Goal: Task Accomplishment & Management: Manage account settings

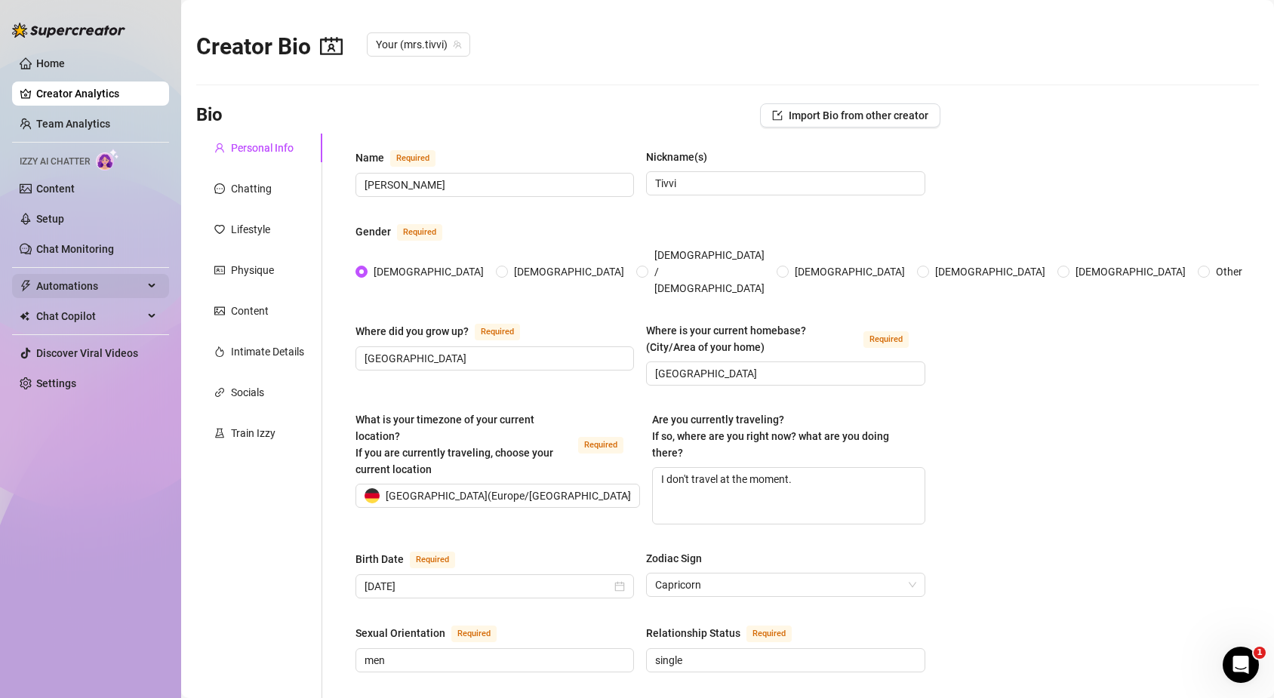
click at [86, 275] on span "Automations" at bounding box center [89, 286] width 107 height 24
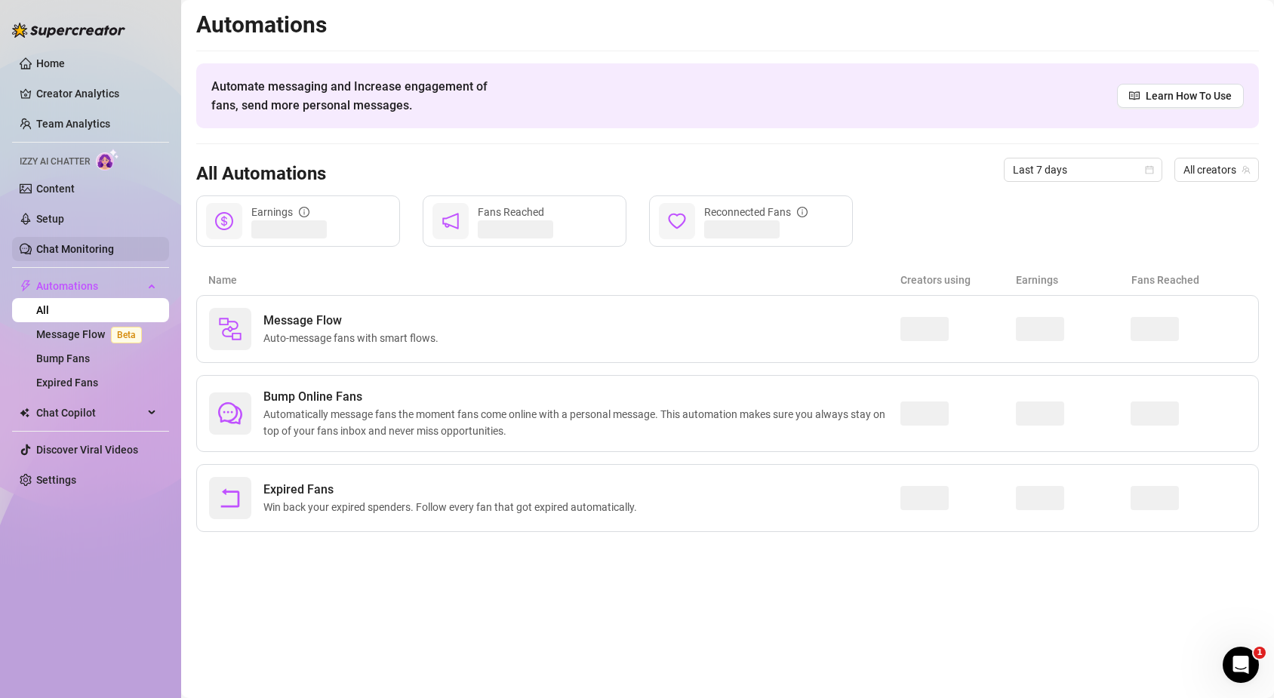
click at [89, 250] on link "Chat Monitoring" at bounding box center [75, 249] width 78 height 12
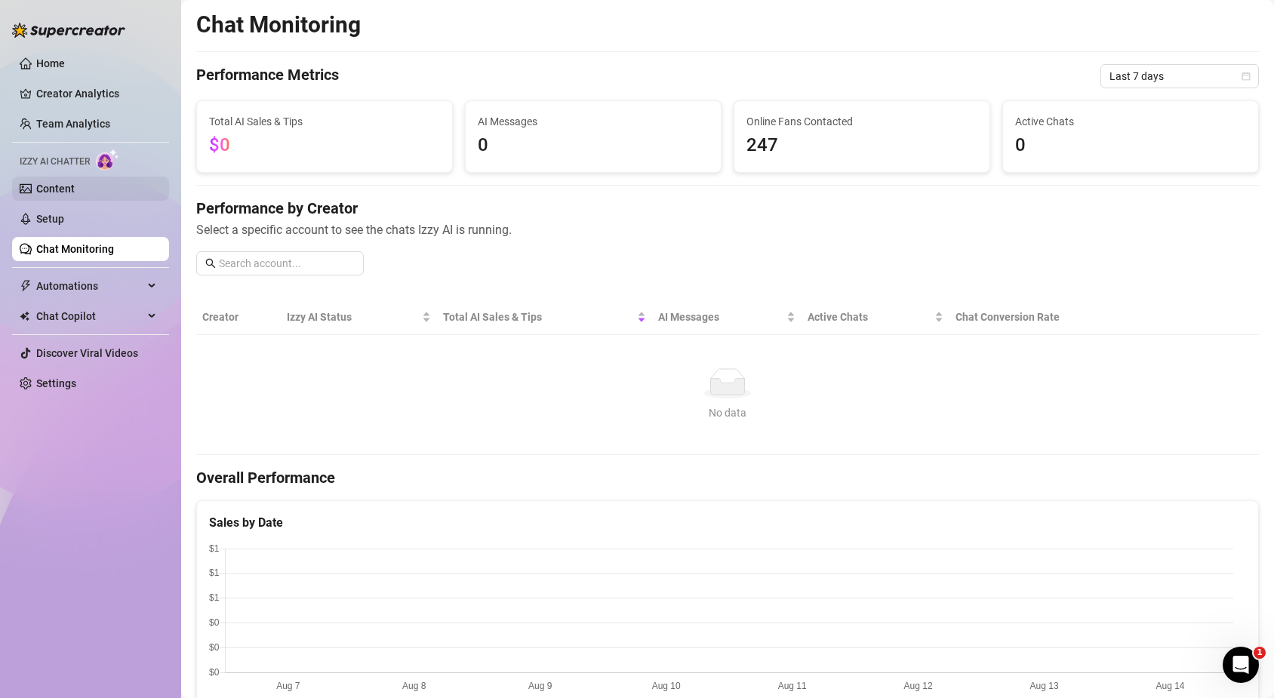
click at [75, 192] on link "Content" at bounding box center [55, 189] width 38 height 12
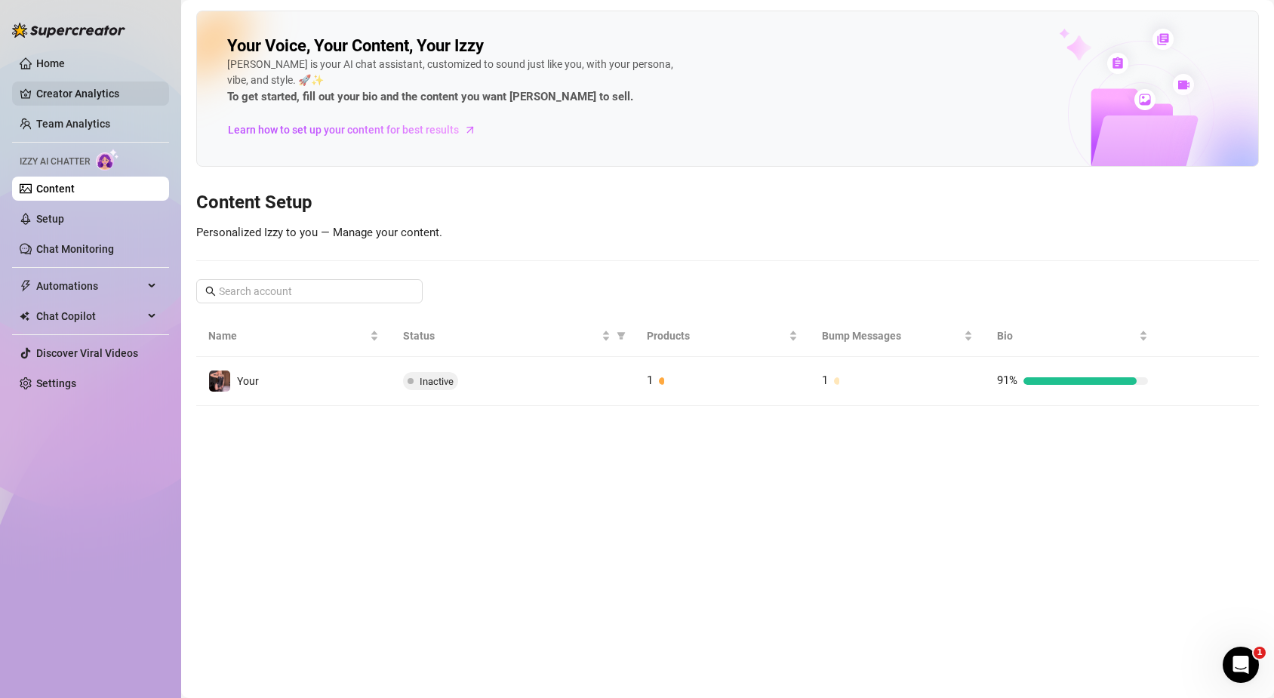
click at [94, 91] on link "Creator Analytics" at bounding box center [96, 94] width 121 height 24
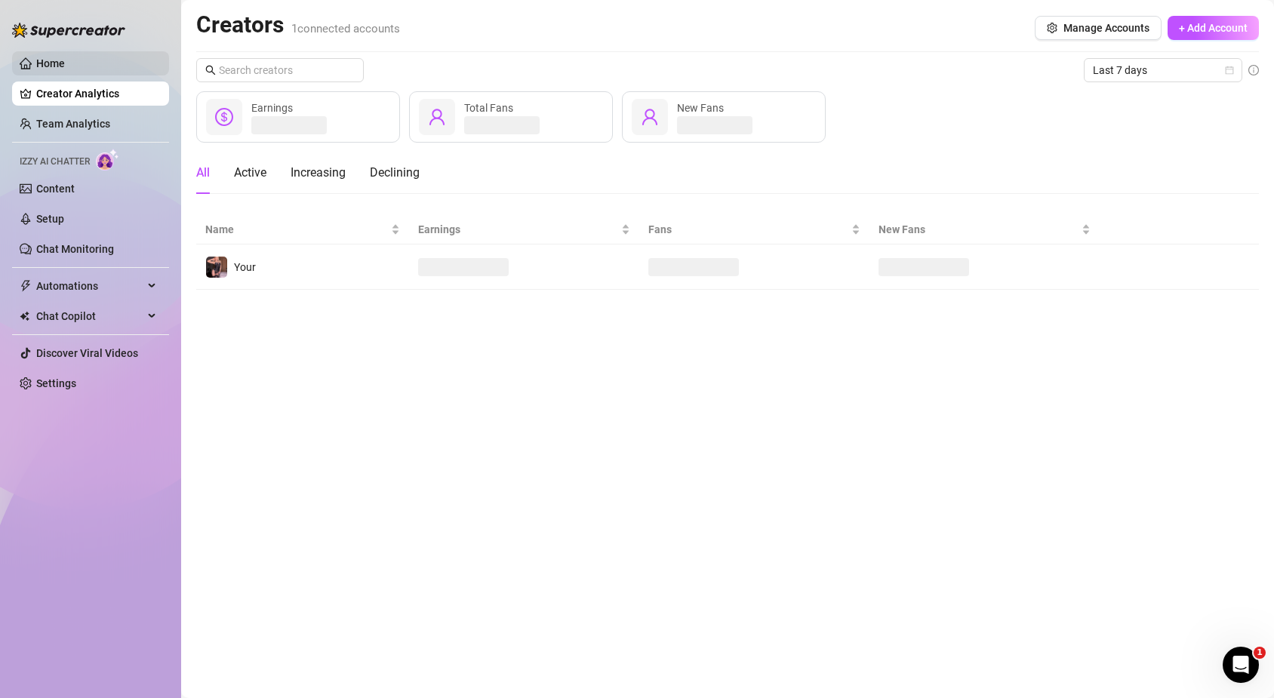
click at [65, 61] on link "Home" at bounding box center [50, 63] width 29 height 12
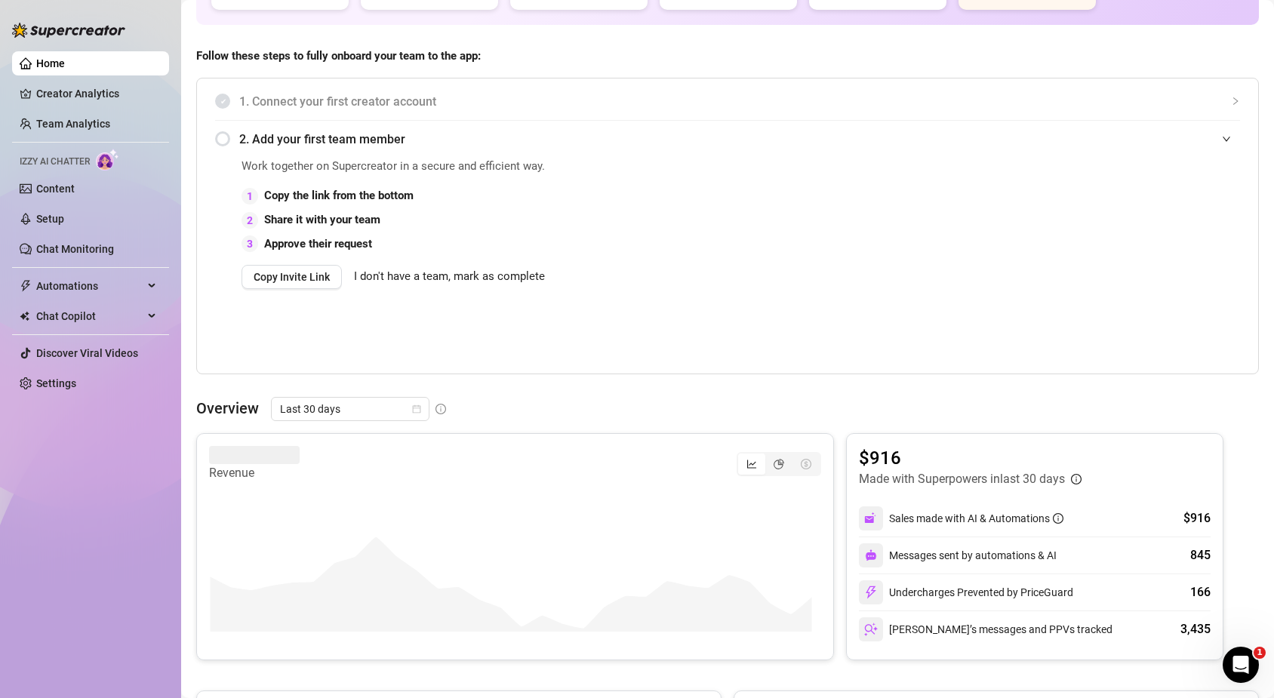
scroll to position [226, 0]
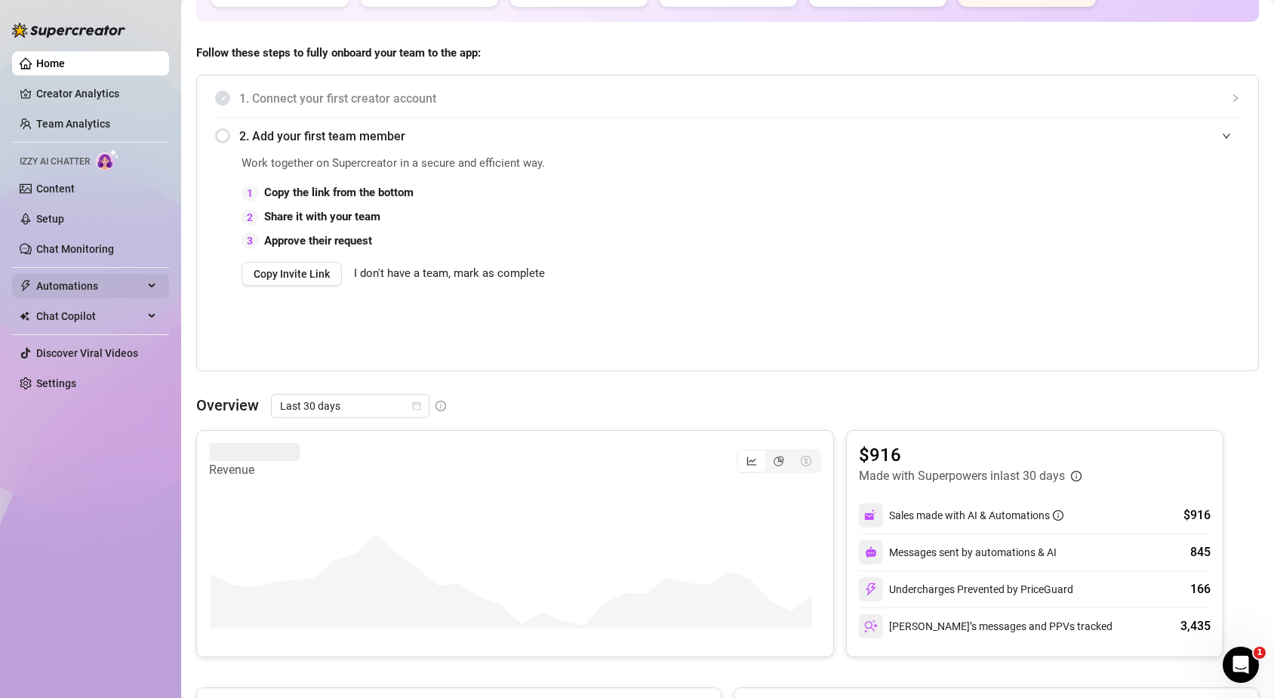
click at [152, 275] on div "Automations" at bounding box center [90, 286] width 157 height 24
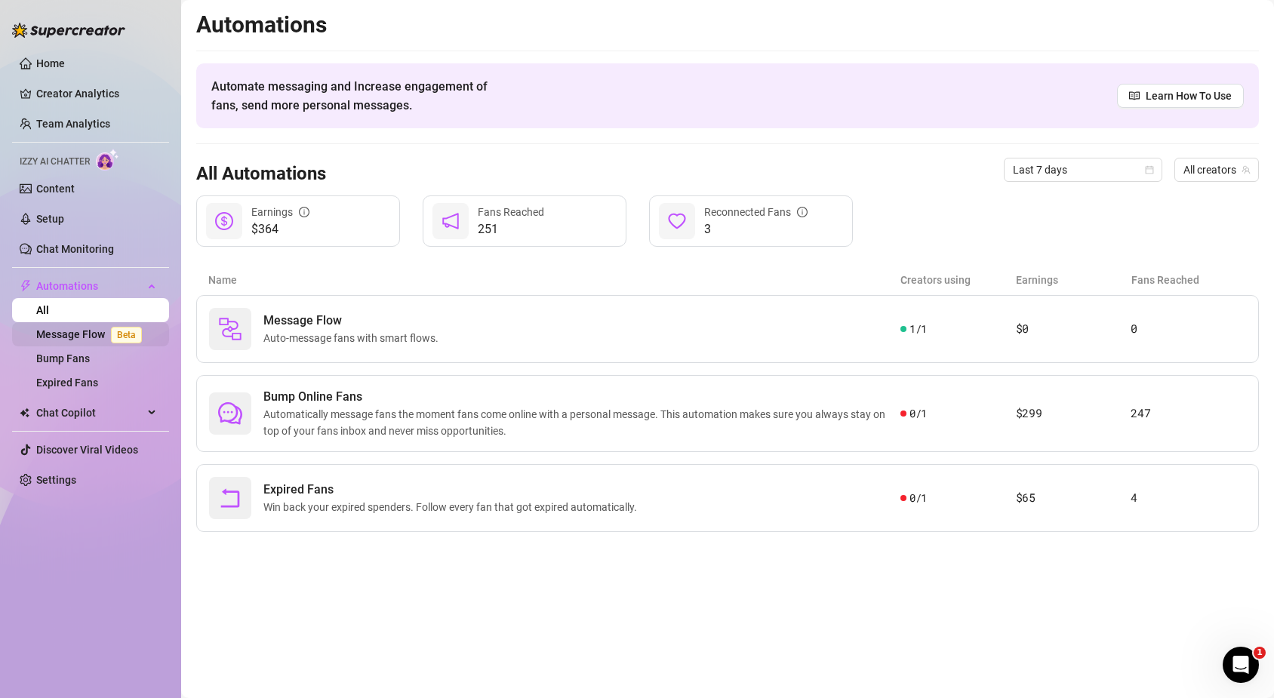
click at [83, 328] on link "Message Flow Beta" at bounding box center [92, 334] width 112 height 12
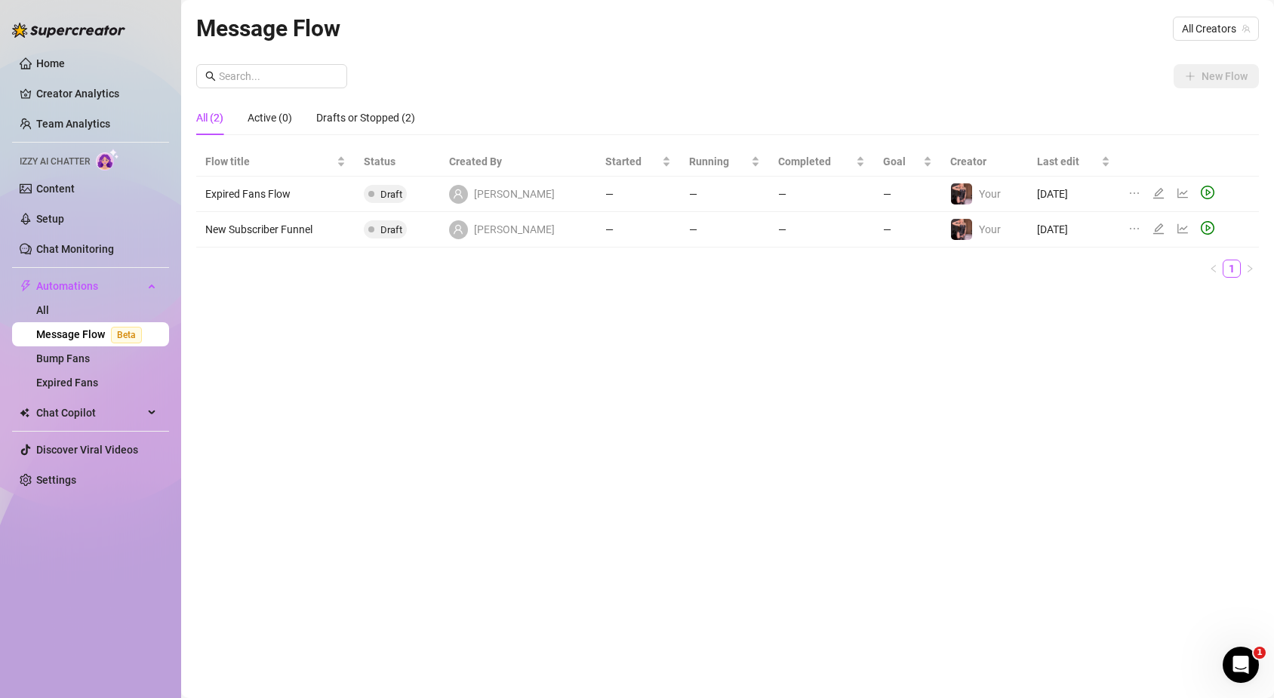
click at [118, 204] on ul "Home Creator Analytics Team Analytics Izzy AI Chatter Content Setup Chat Monito…" at bounding box center [90, 271] width 157 height 453
click at [64, 215] on link "Setup" at bounding box center [50, 219] width 28 height 12
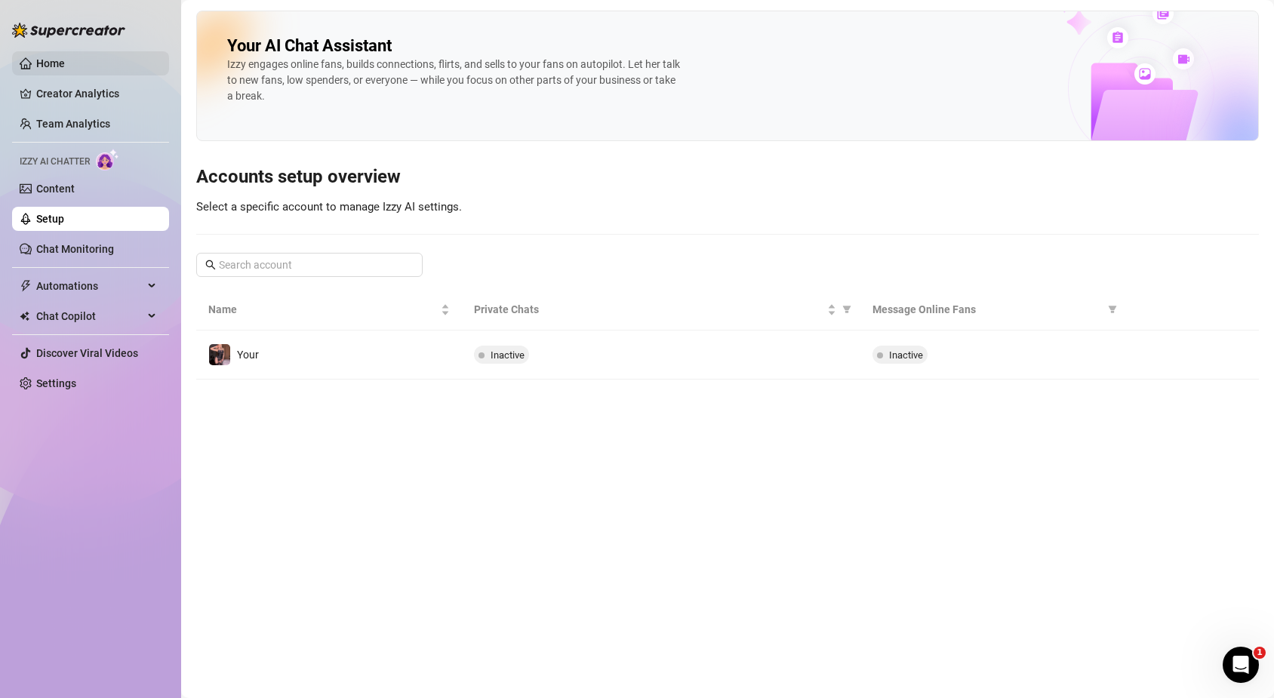
click at [65, 63] on link "Home" at bounding box center [50, 63] width 29 height 12
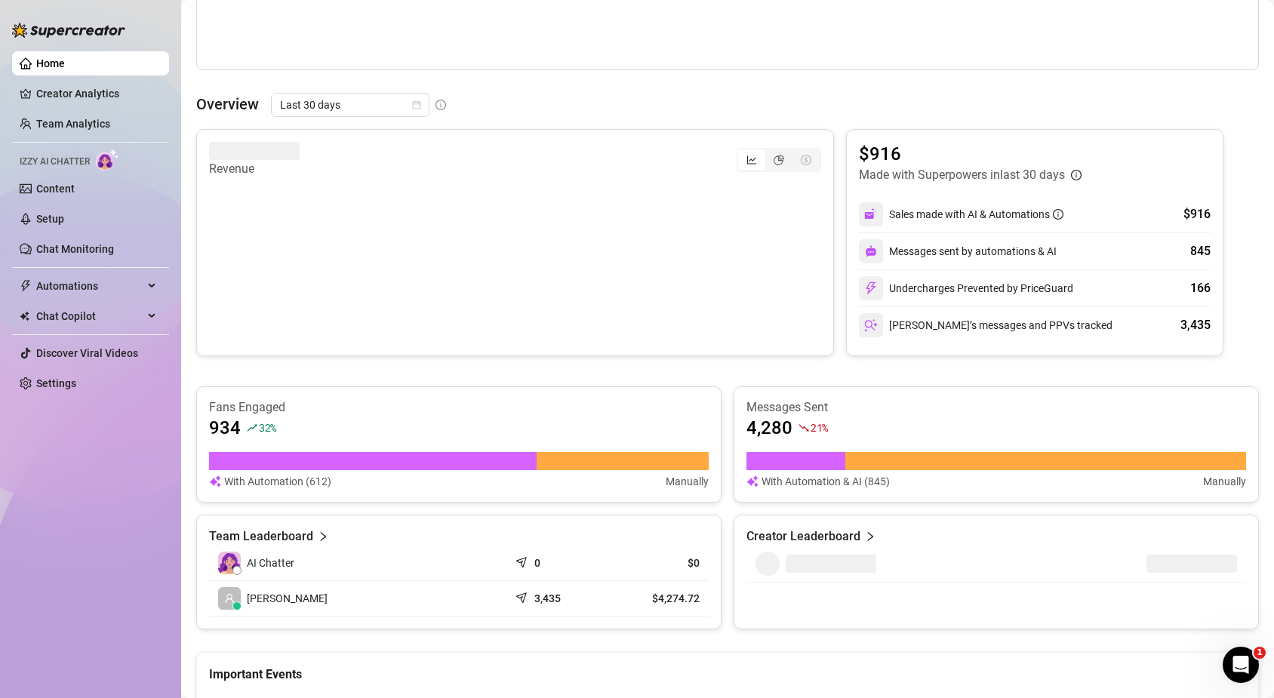
scroll to position [703, 0]
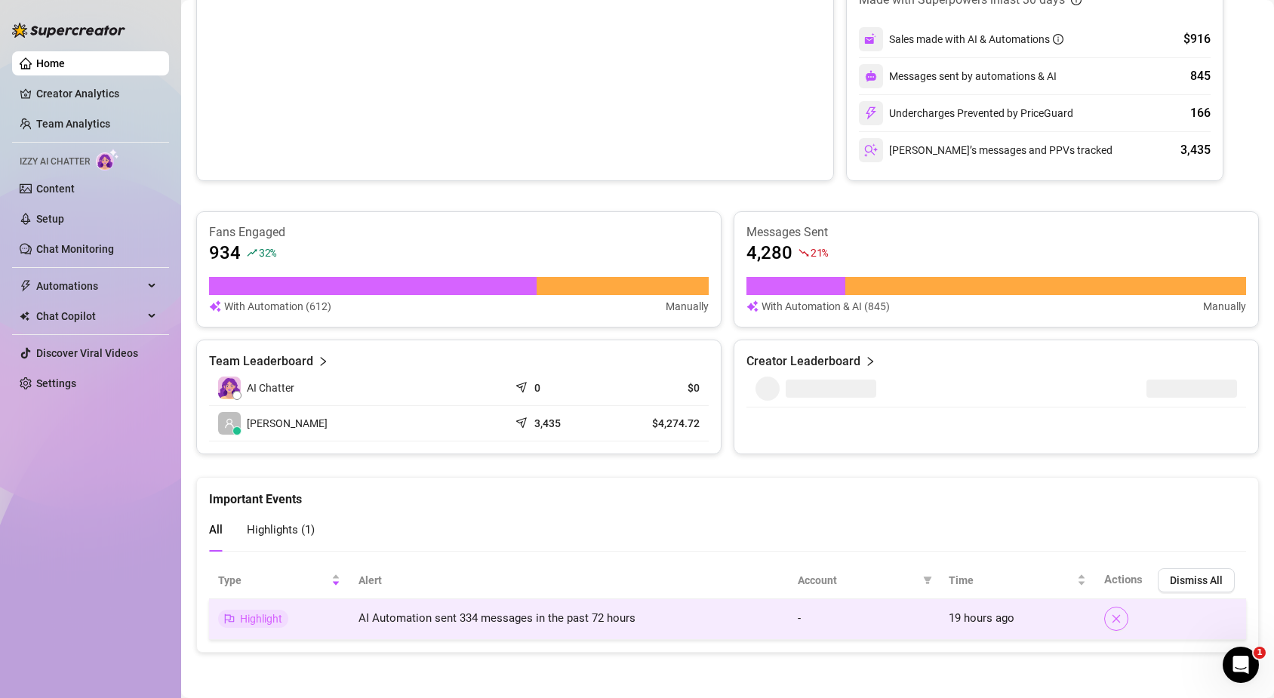
click at [1111, 620] on icon "close" at bounding box center [1116, 619] width 11 height 11
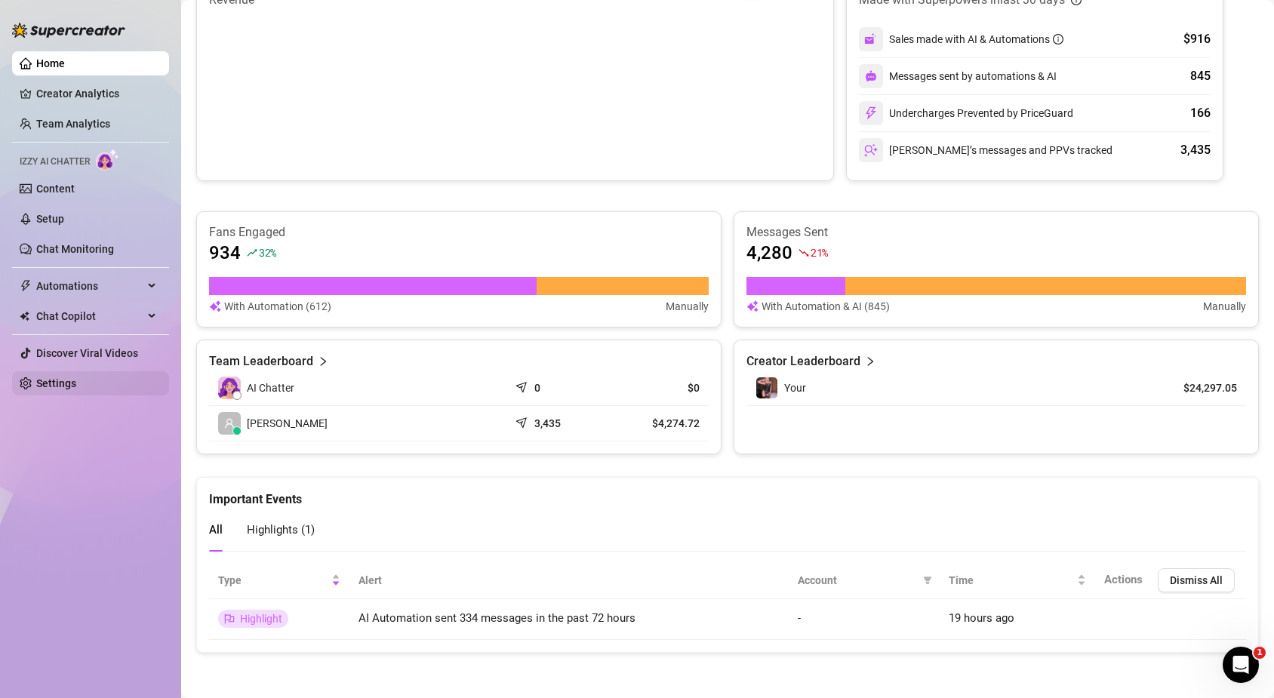
click at [76, 379] on link "Settings" at bounding box center [56, 383] width 40 height 12
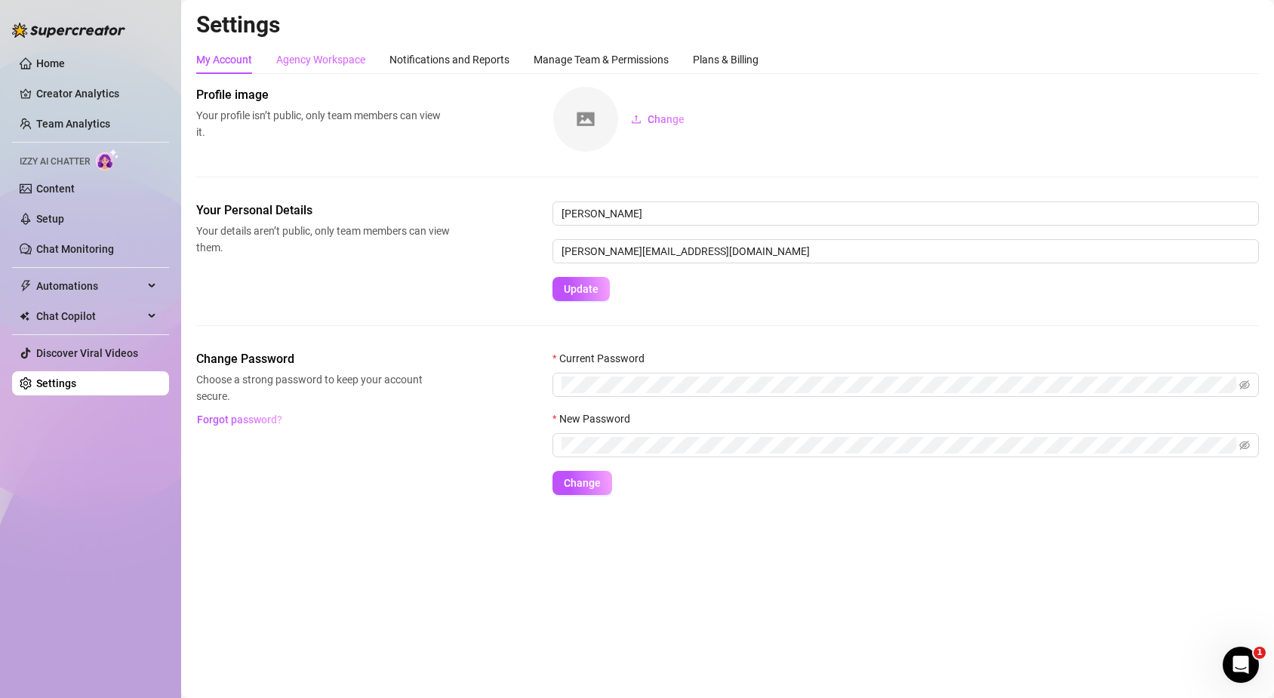
click at [312, 68] on div "Agency Workspace" at bounding box center [320, 59] width 89 height 29
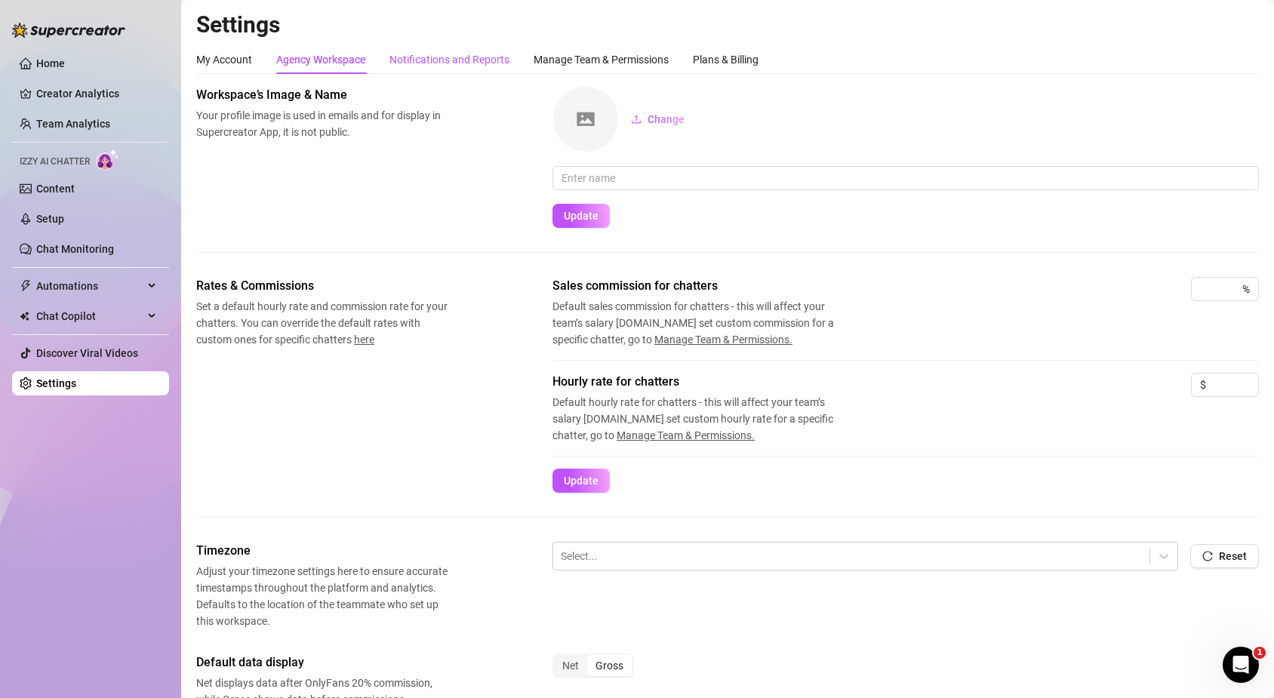
click at [473, 66] on div "Notifications and Reports" at bounding box center [449, 59] width 120 height 17
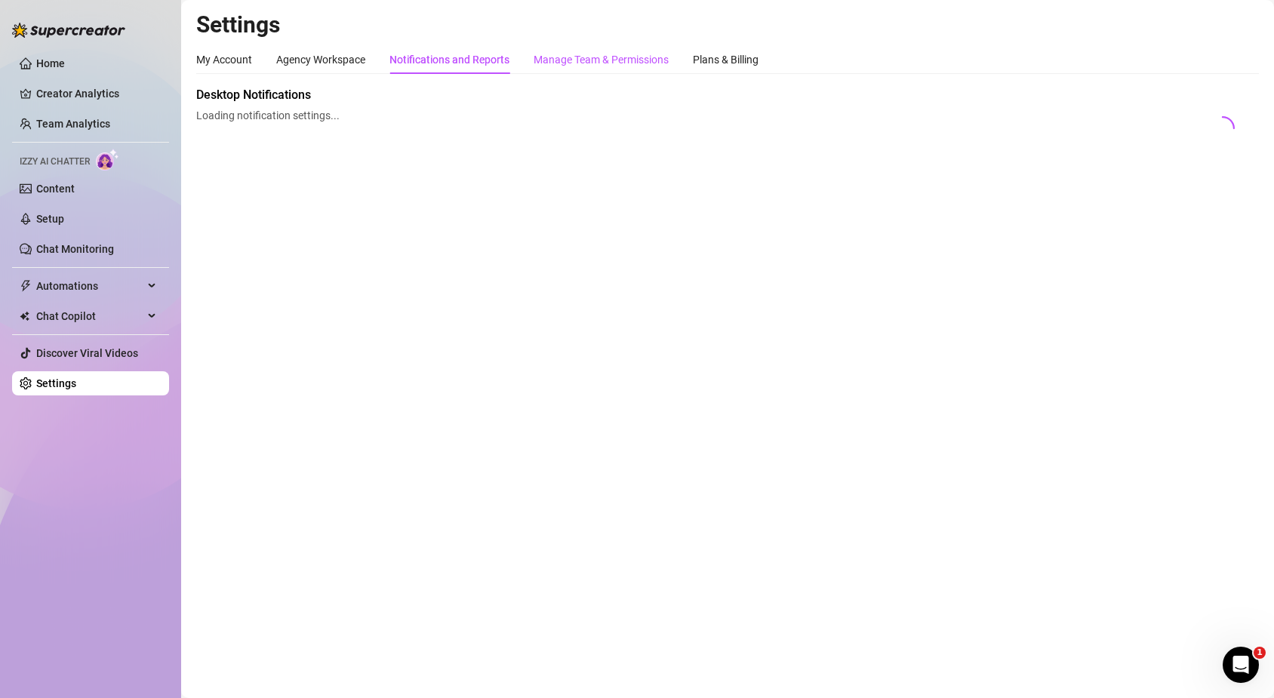
drag, startPoint x: 565, startPoint y: 57, endPoint x: 94, endPoint y: 268, distance: 516.6
click at [565, 59] on div "Manage Team & Permissions" at bounding box center [601, 59] width 135 height 17
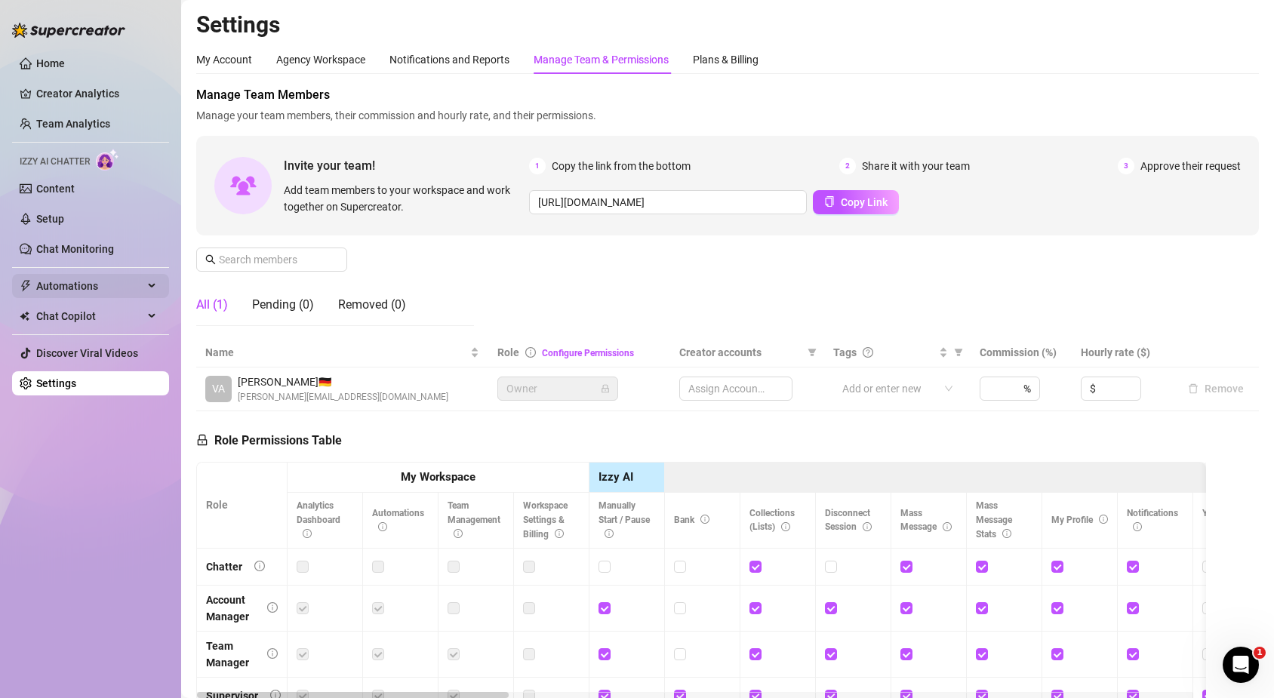
click at [54, 297] on span "Automations" at bounding box center [89, 286] width 107 height 24
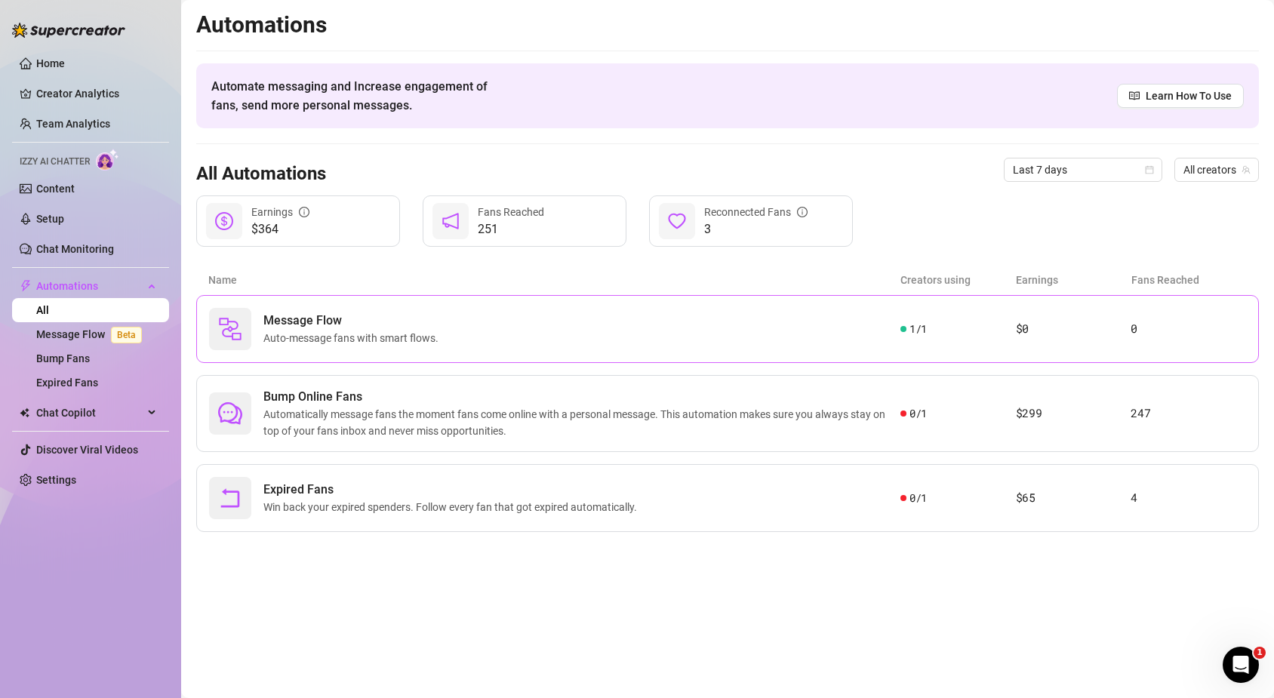
click at [334, 329] on span "Message Flow" at bounding box center [353, 321] width 181 height 18
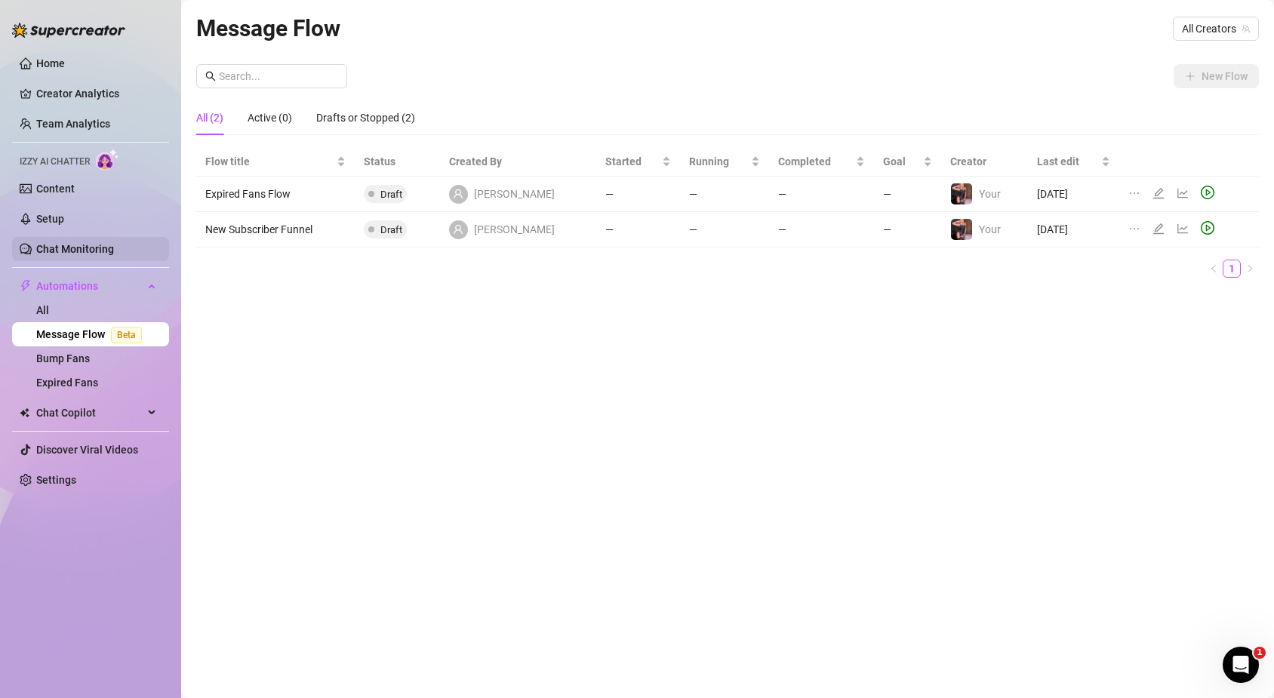
click at [114, 246] on link "Chat Monitoring" at bounding box center [75, 249] width 78 height 12
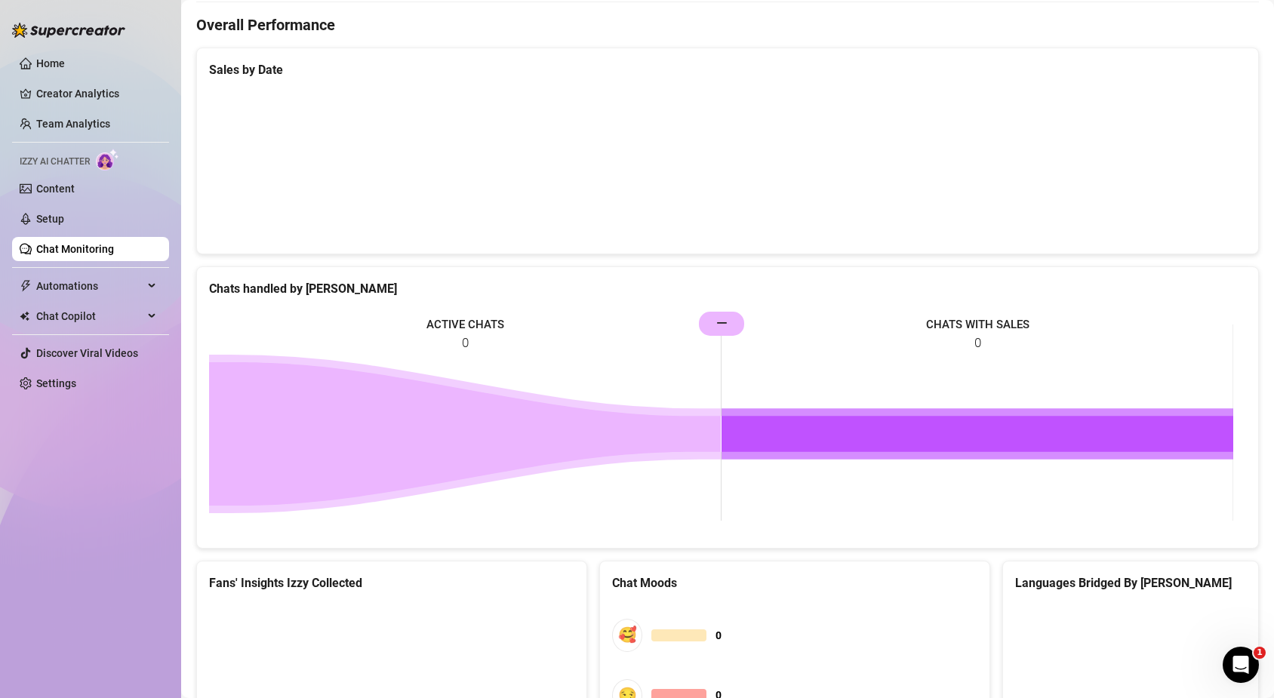
scroll to position [660, 0]
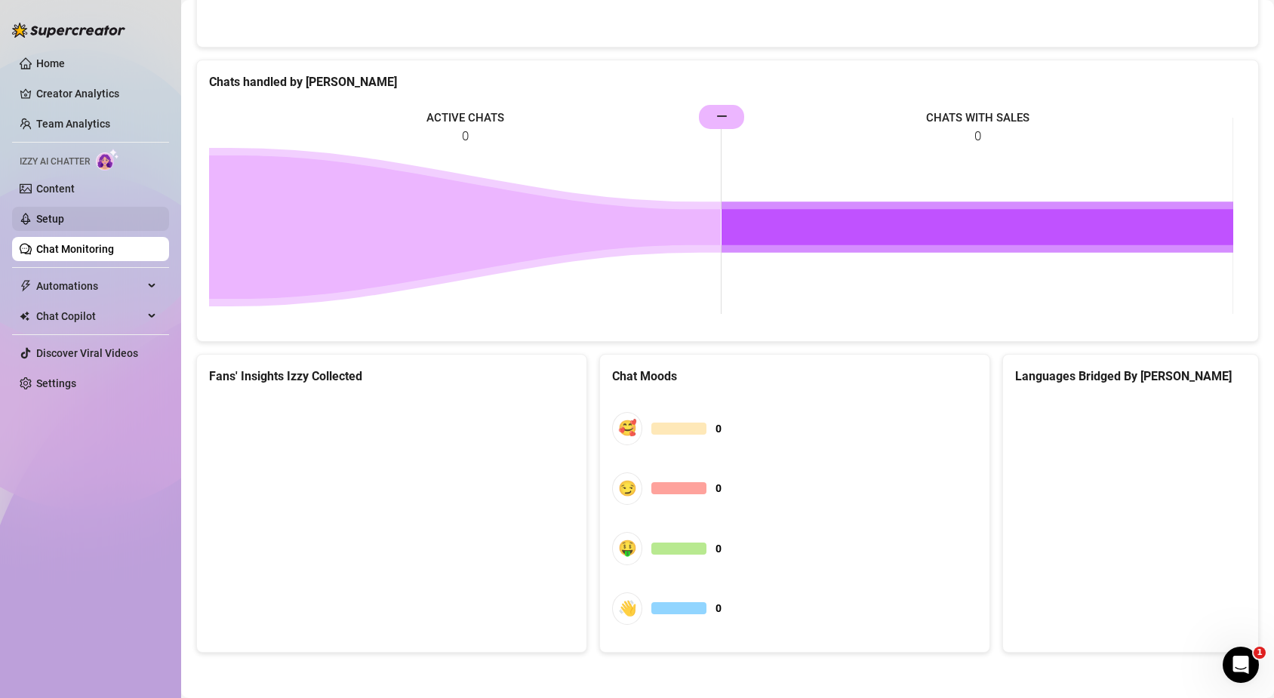
click at [64, 217] on link "Setup" at bounding box center [50, 219] width 28 height 12
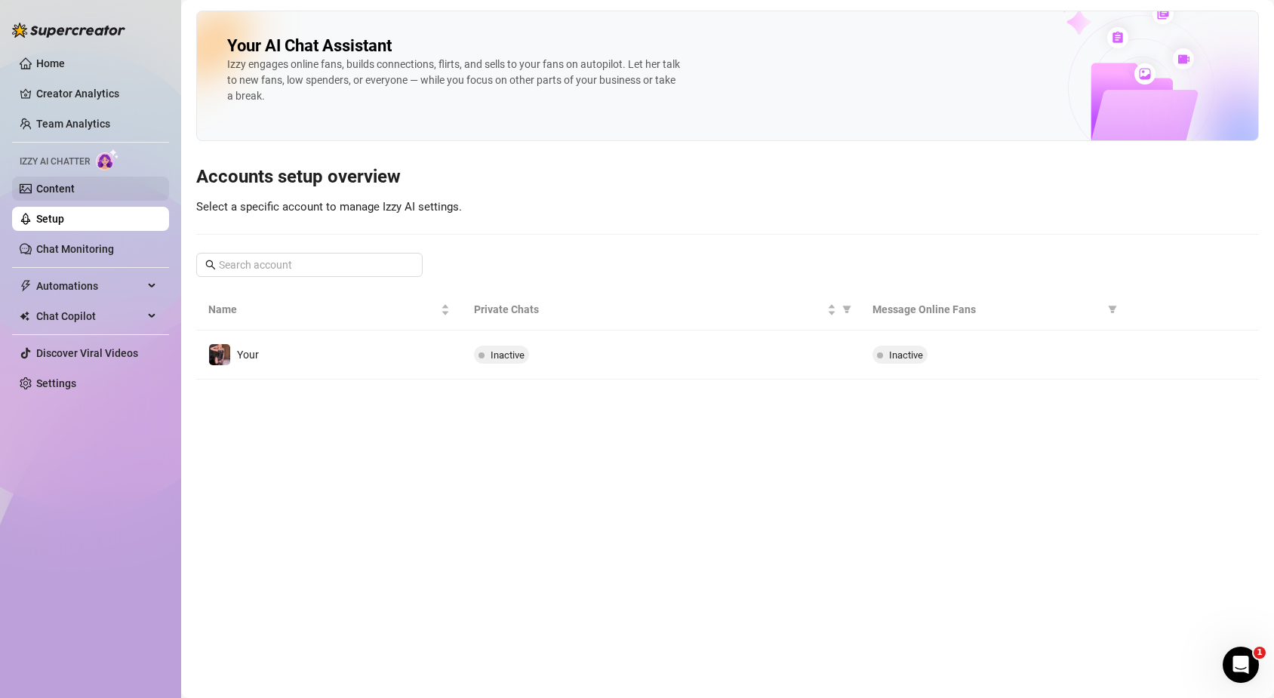
click at [75, 183] on link "Content" at bounding box center [55, 189] width 38 height 12
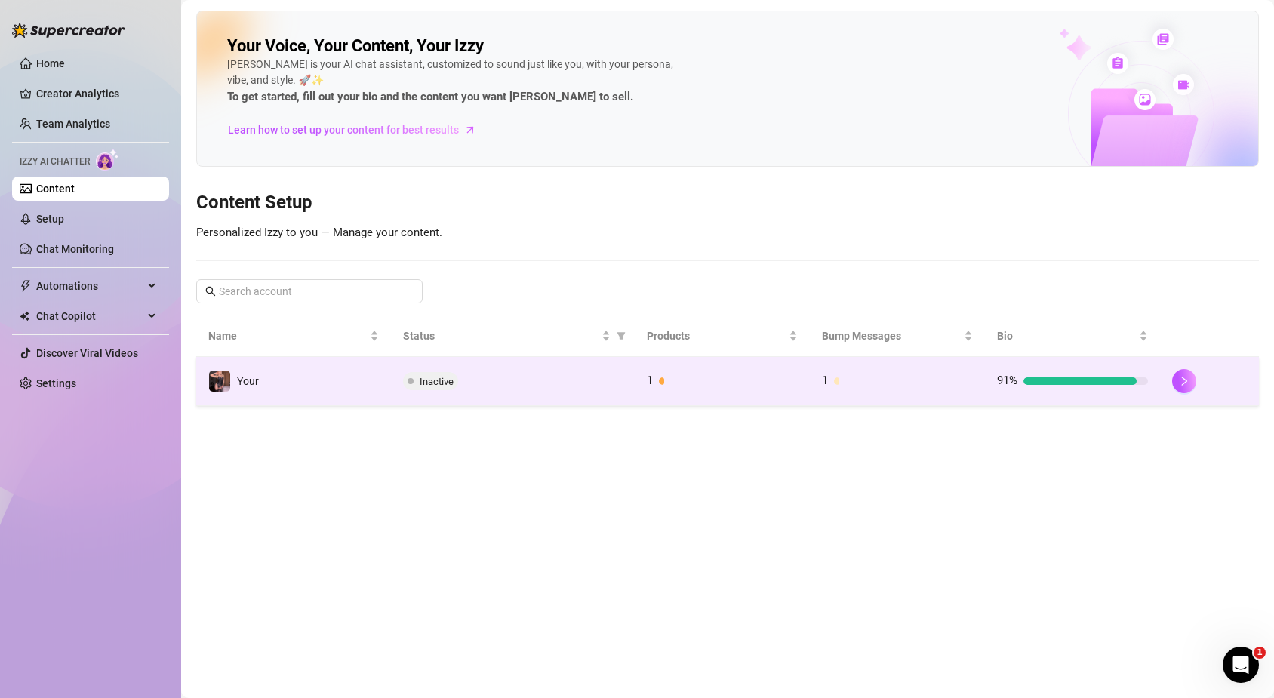
click at [535, 371] on td "Inactive" at bounding box center [513, 381] width 244 height 49
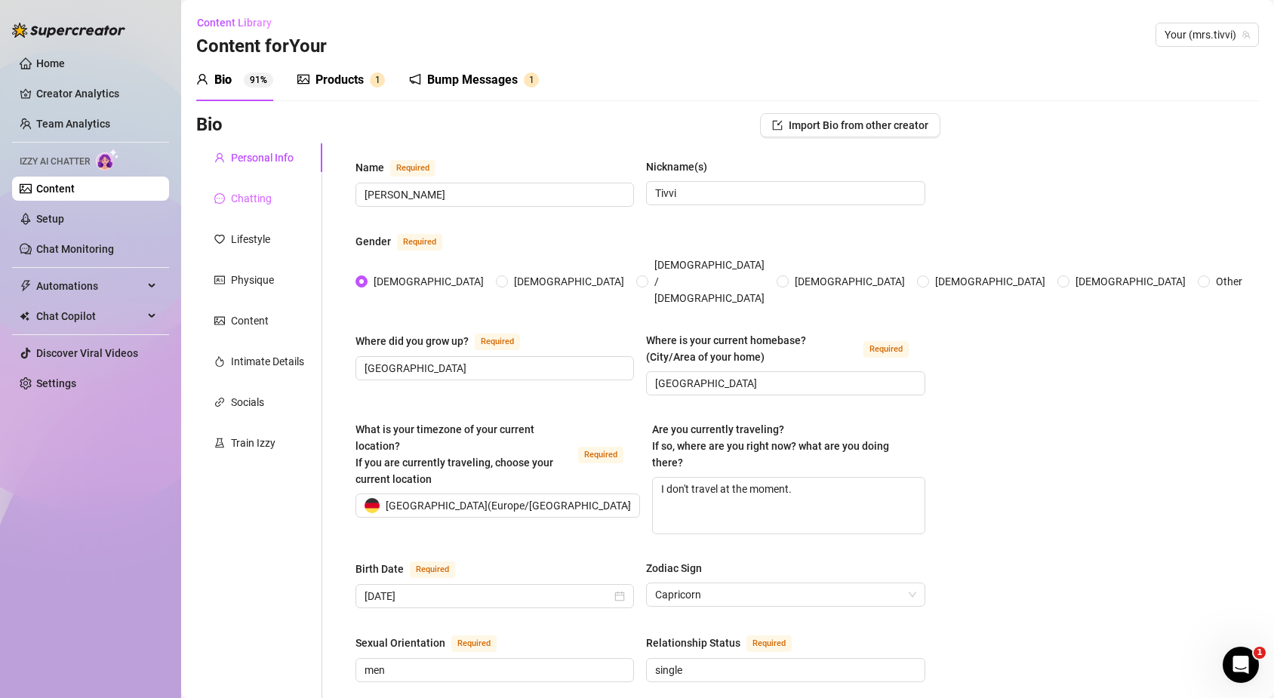
click at [283, 199] on div "Chatting" at bounding box center [259, 198] width 126 height 29
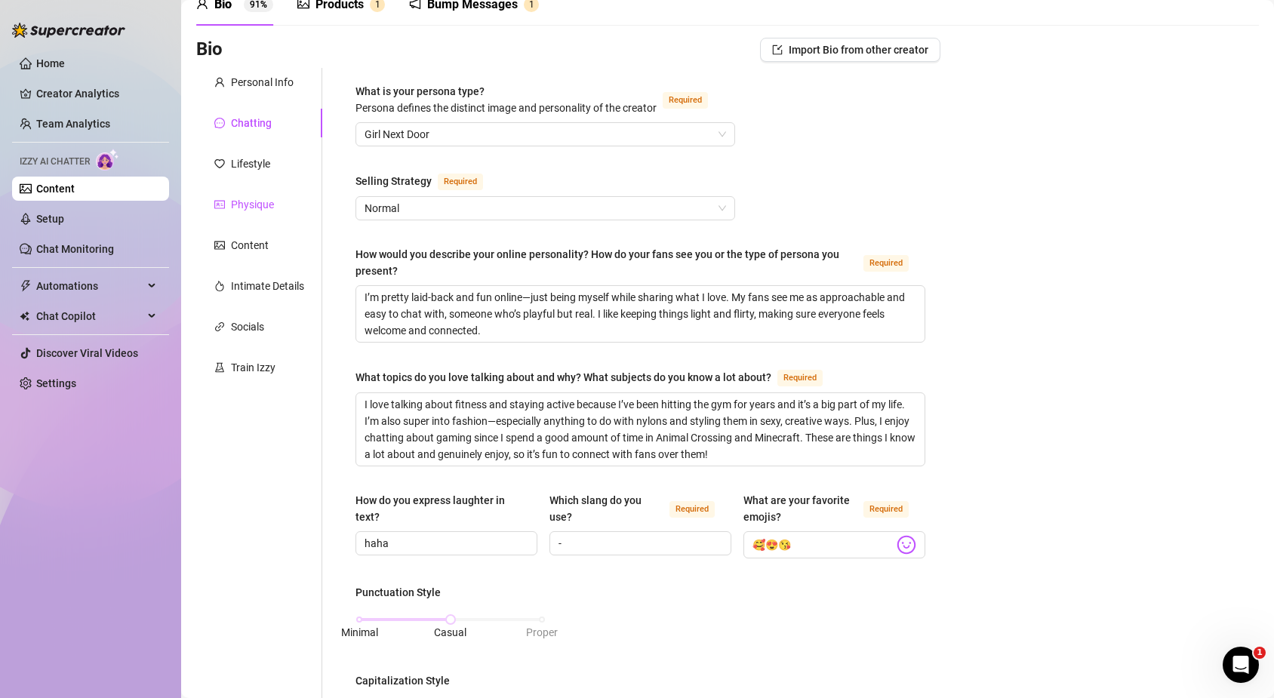
click at [252, 206] on div "Physique" at bounding box center [252, 204] width 43 height 17
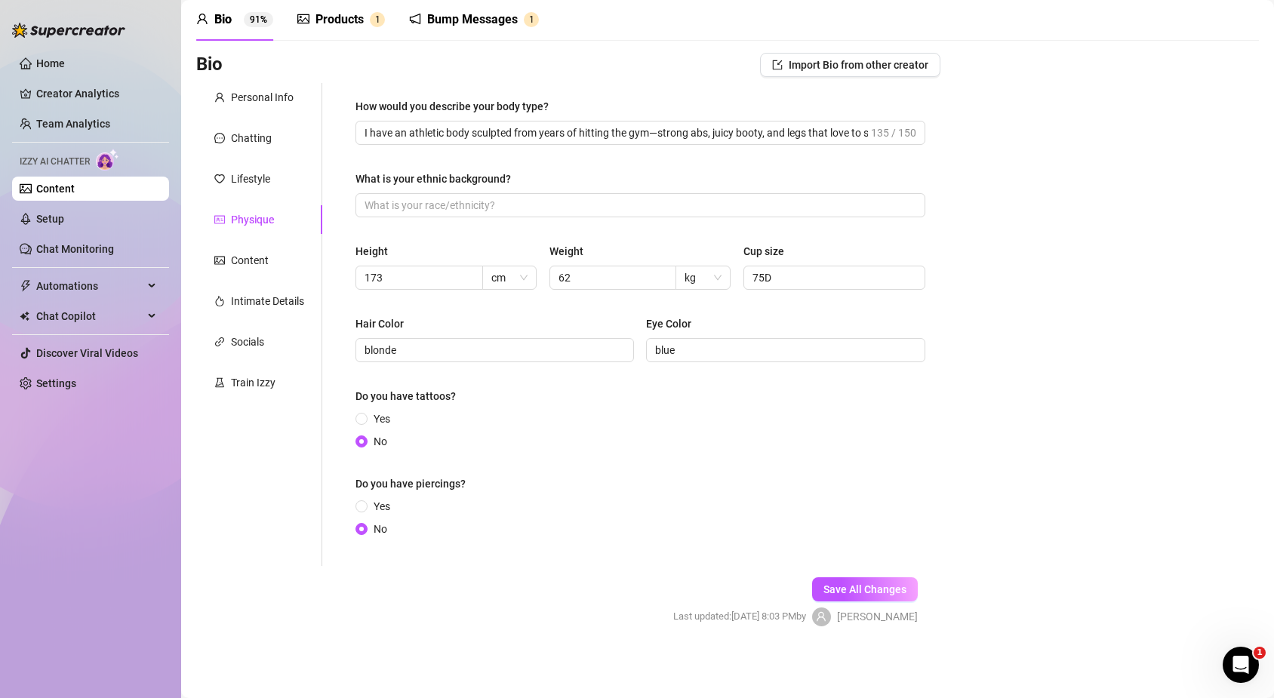
scroll to position [60, 0]
click at [247, 385] on div "Train Izzy" at bounding box center [253, 382] width 45 height 17
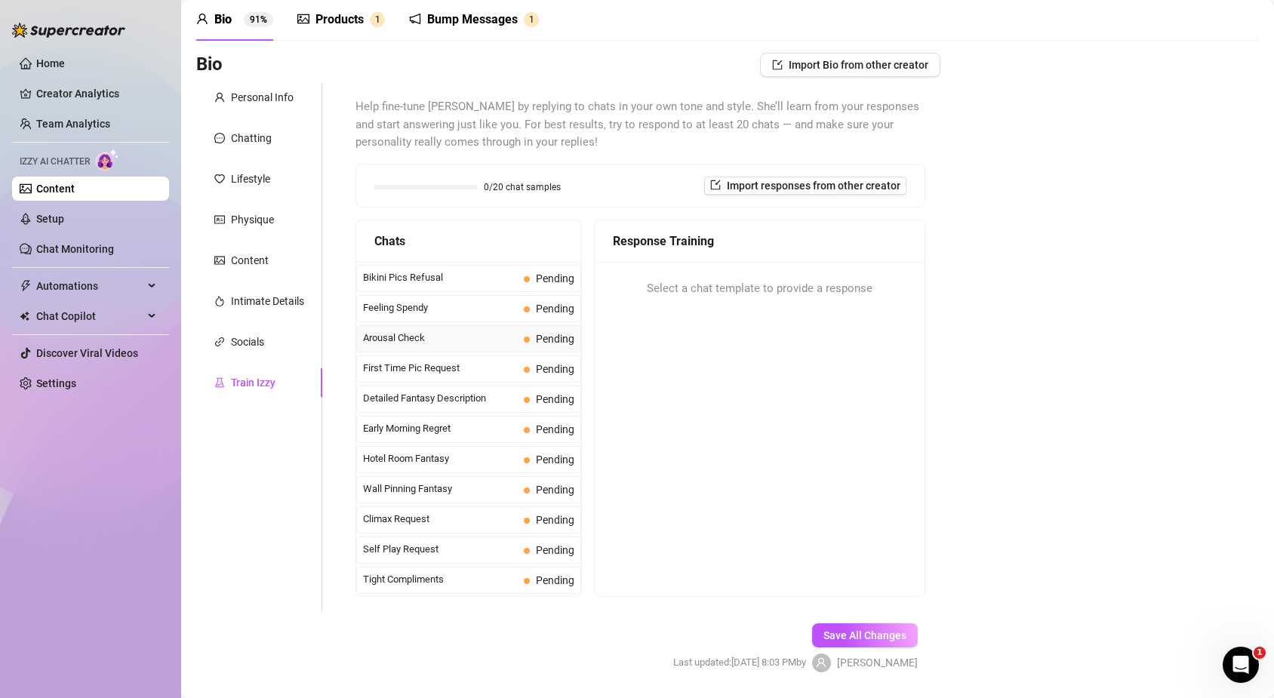
scroll to position [453, 0]
click at [481, 397] on span "Detailed Fantasy Description" at bounding box center [440, 395] width 155 height 15
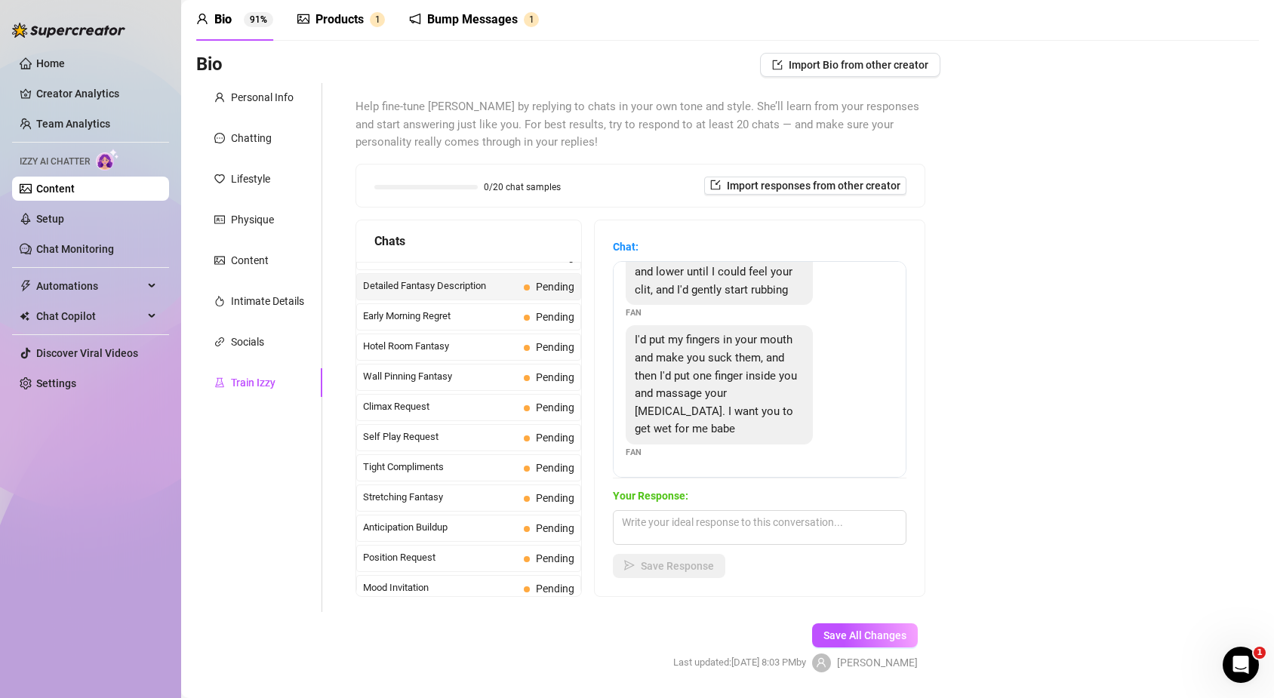
scroll to position [981, 0]
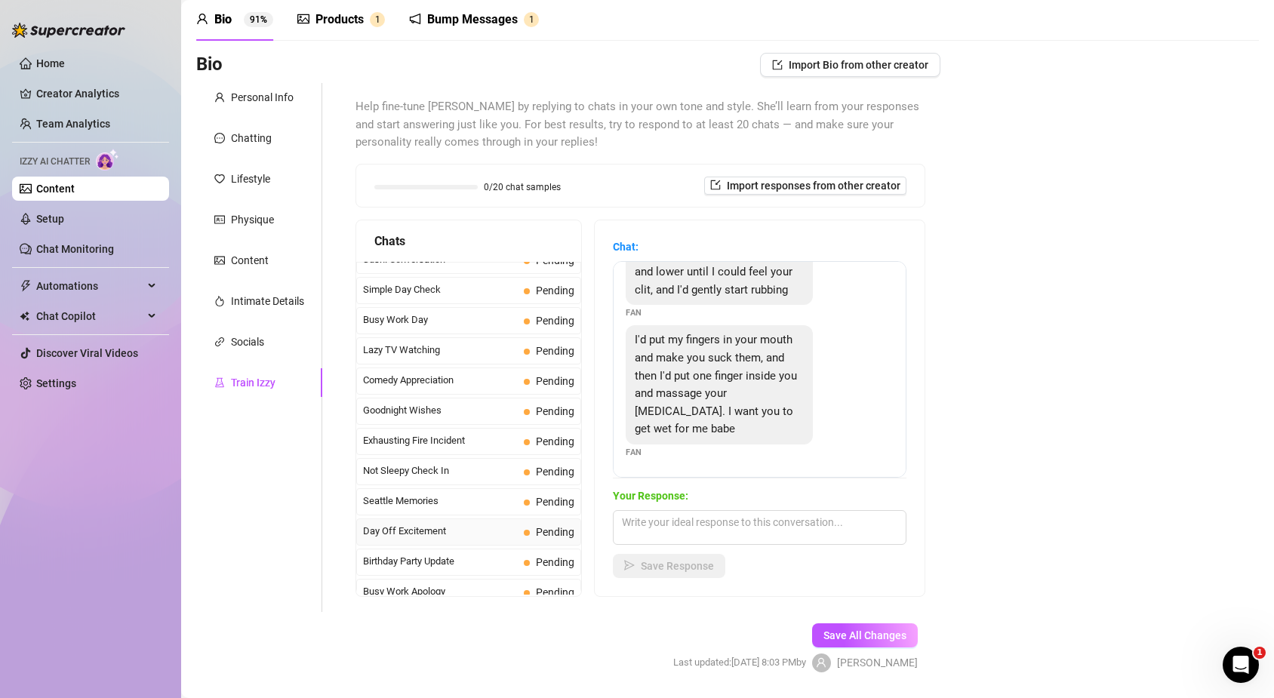
click at [448, 533] on span "Day Off Excitement" at bounding box center [440, 531] width 155 height 15
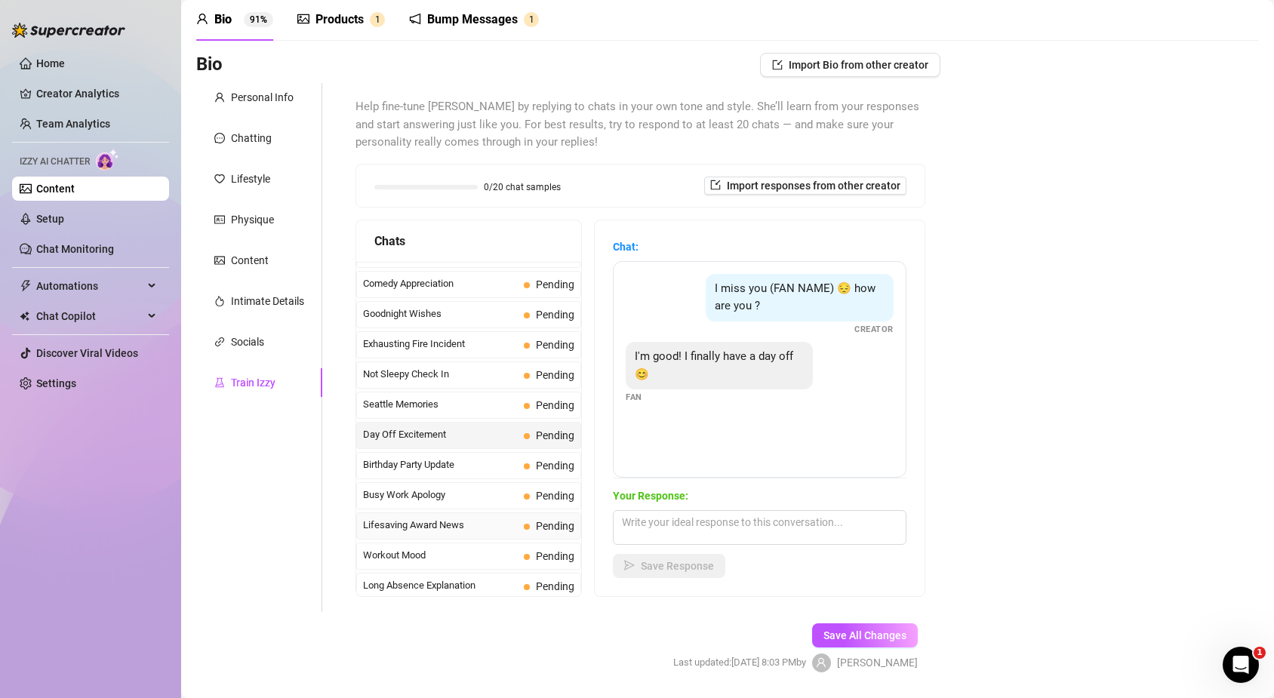
scroll to position [1208, 0]
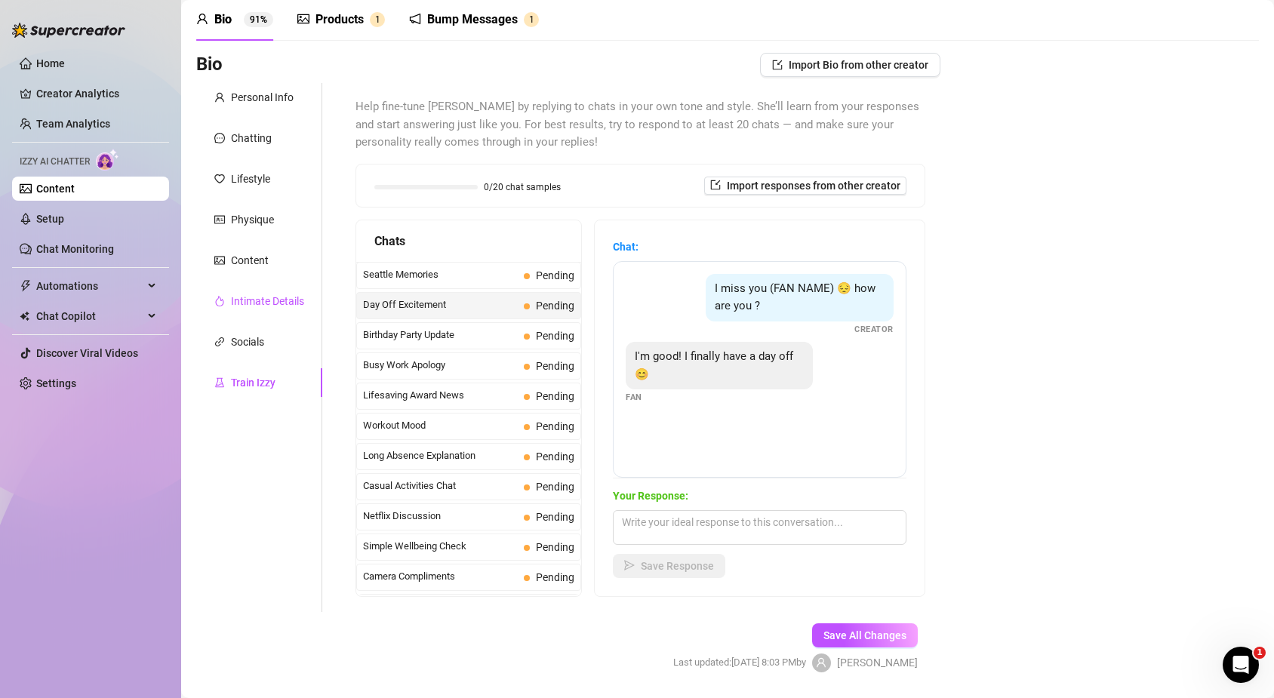
click at [241, 294] on div "Intimate Details" at bounding box center [267, 301] width 73 height 17
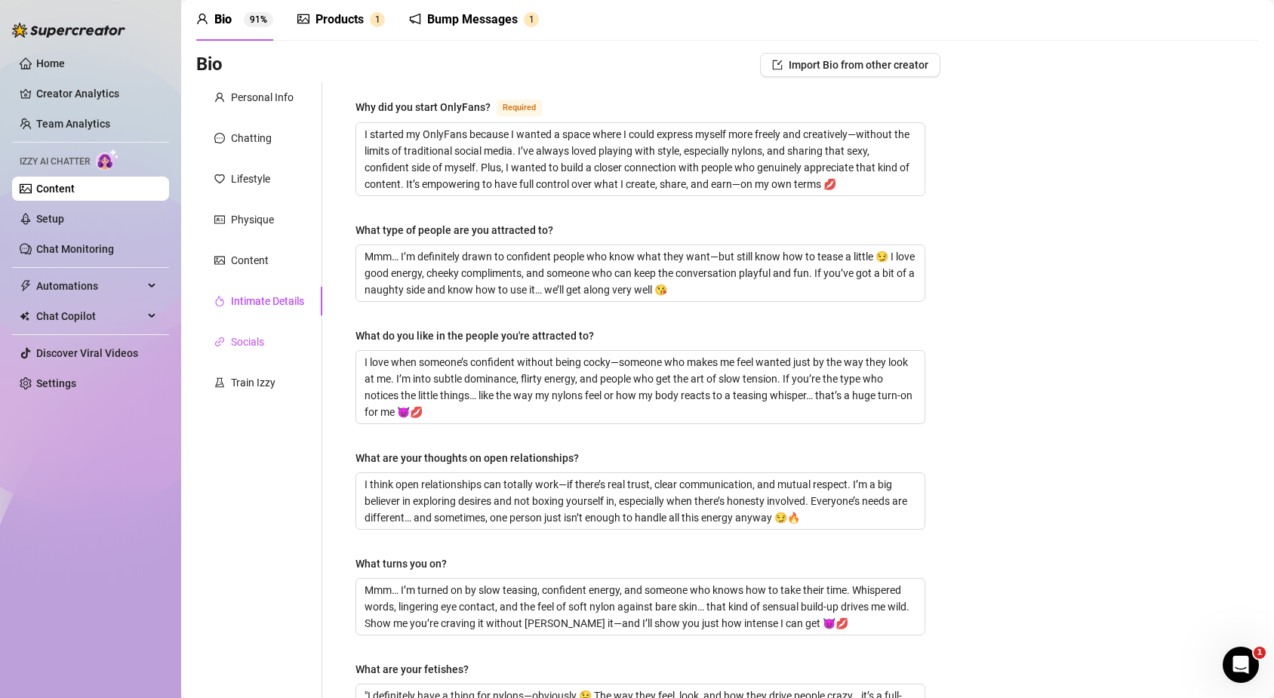
click at [260, 334] on div "Socials" at bounding box center [247, 342] width 33 height 17
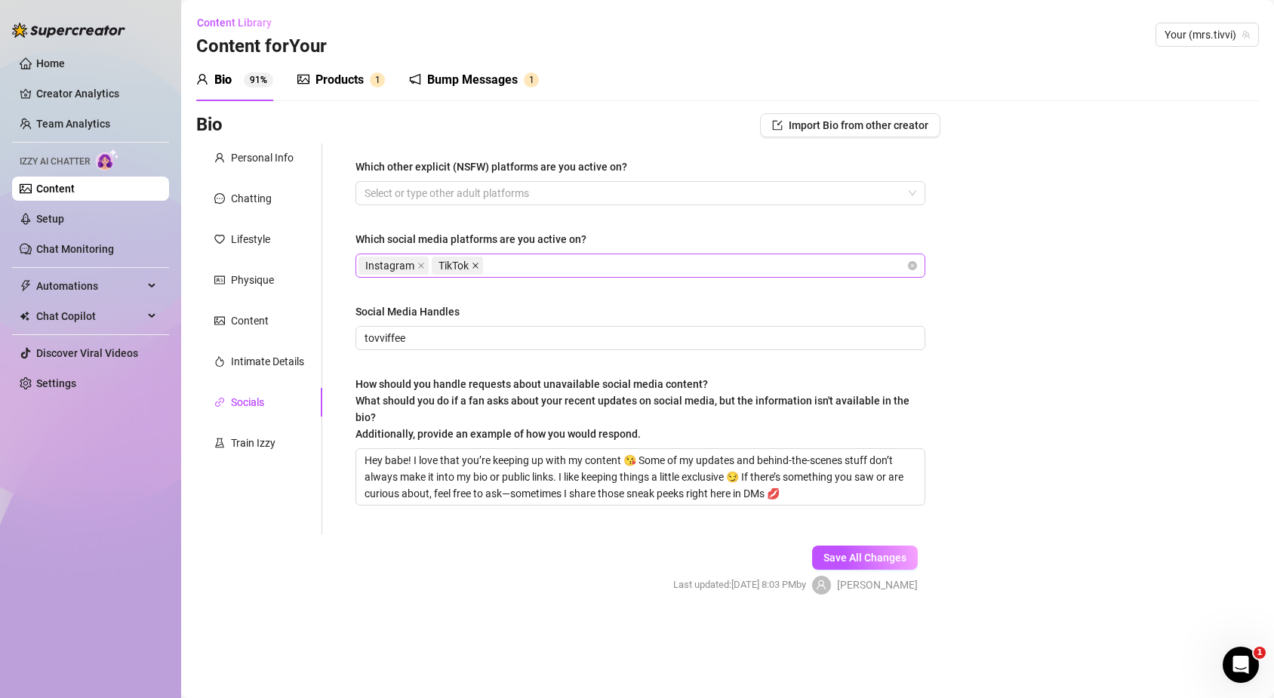
click at [475, 266] on icon "close" at bounding box center [476, 266] width 8 height 8
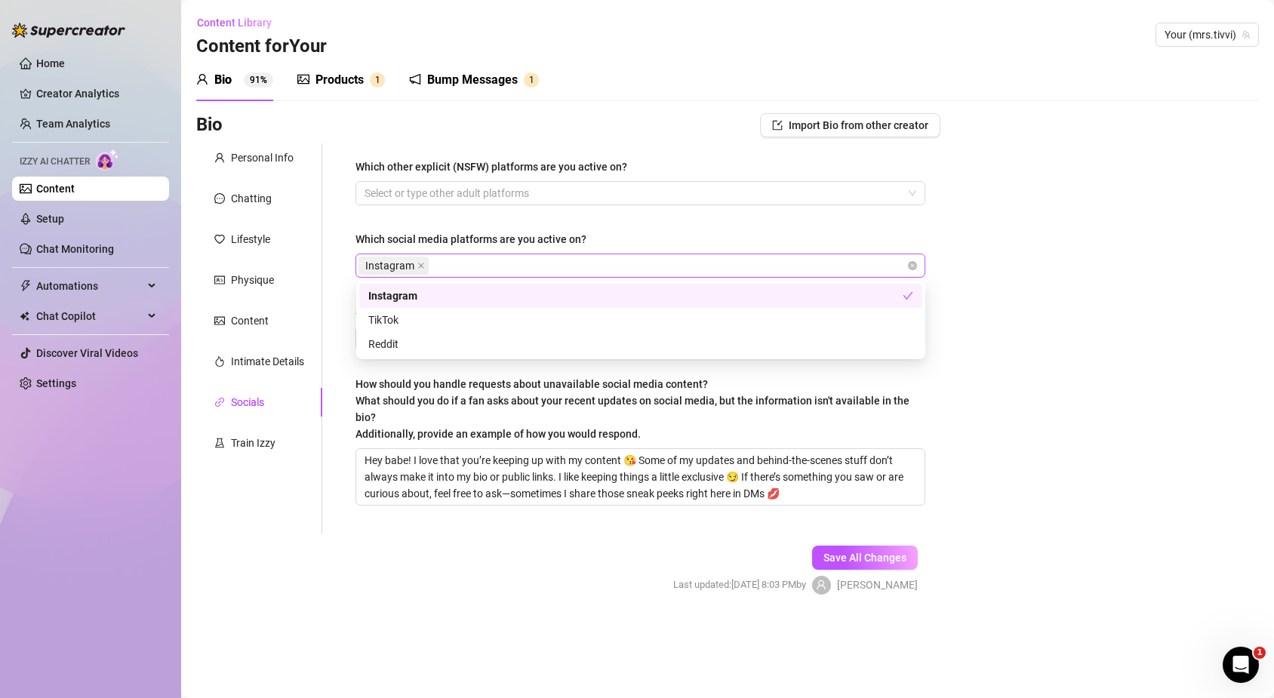
click at [475, 266] on div "Instagram" at bounding box center [633, 265] width 548 height 21
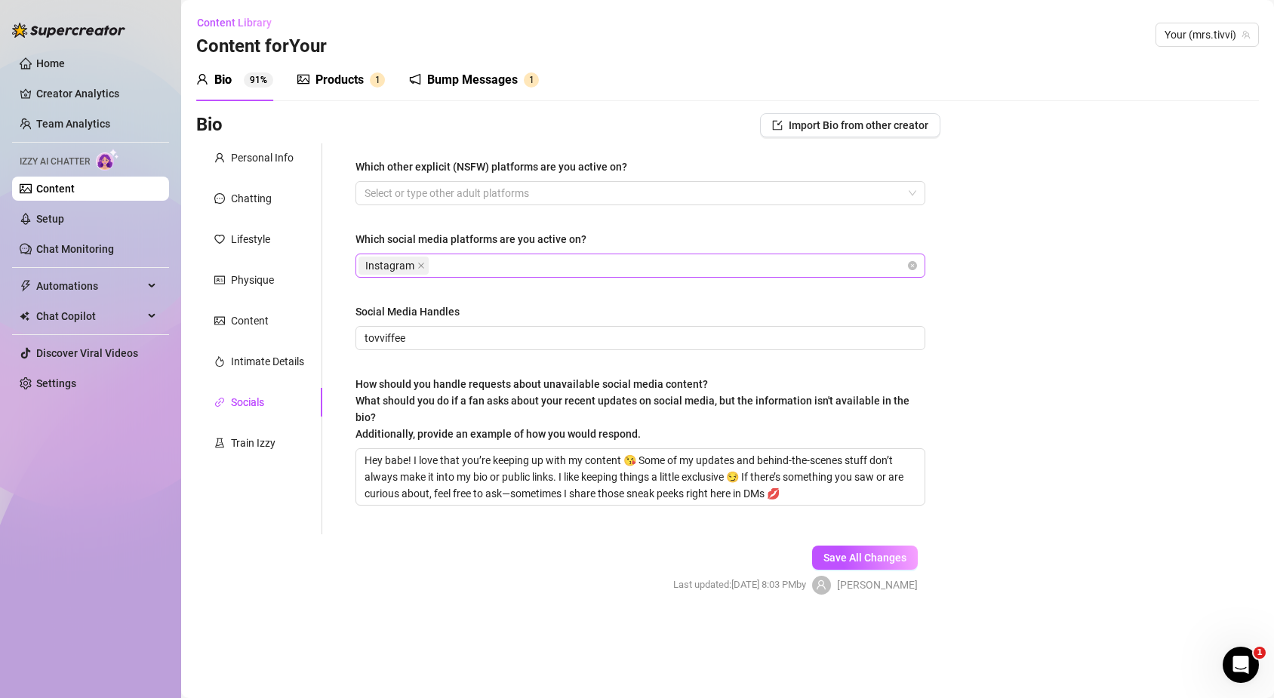
click at [1063, 226] on div "Bio Import Bio from other creator Personal Info Chatting Lifestyle Physique Con…" at bounding box center [727, 367] width 1063 height 508
click at [882, 553] on span "Save All Changes" at bounding box center [864, 558] width 83 height 12
click at [242, 289] on div "Physique" at bounding box center [259, 280] width 126 height 29
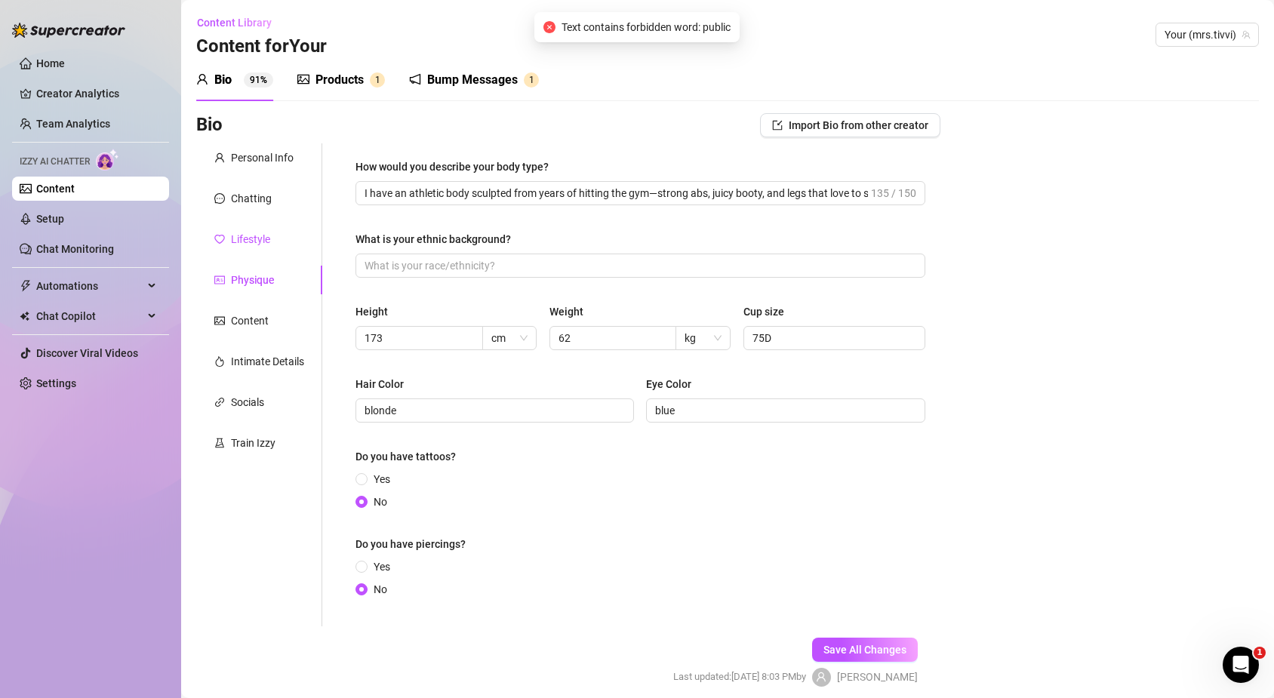
click at [257, 234] on div "Lifestyle" at bounding box center [250, 239] width 39 height 17
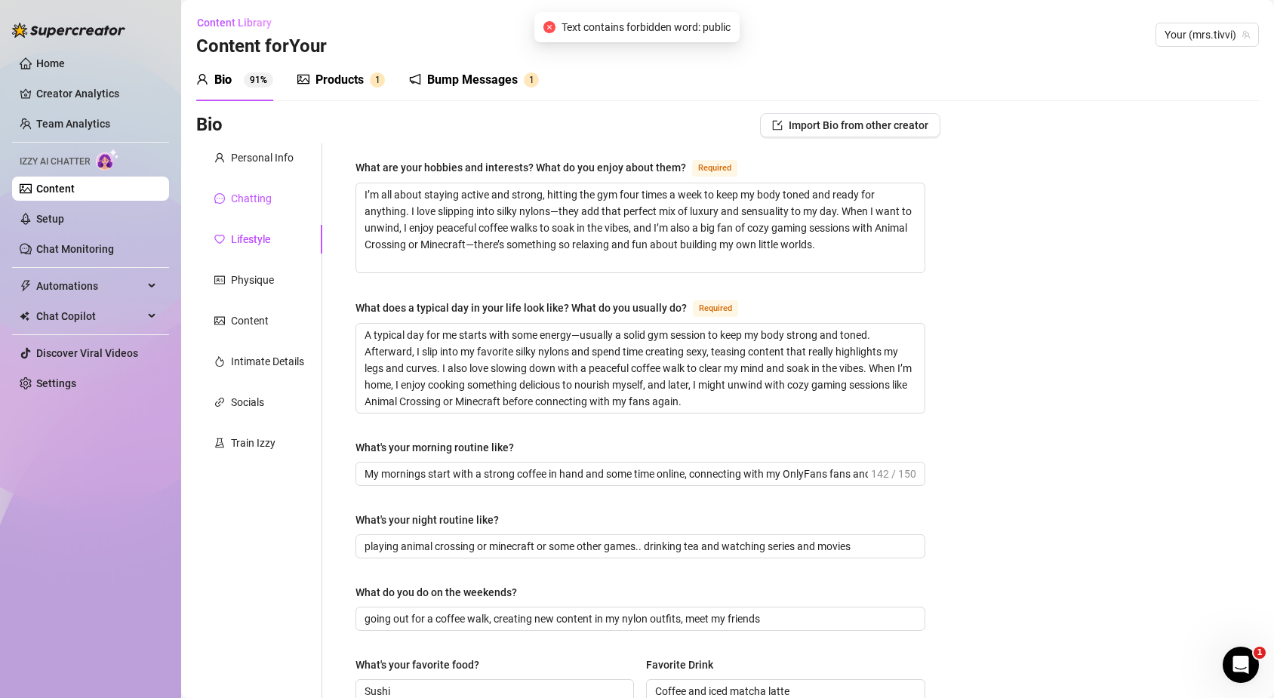
click at [254, 193] on div "Chatting" at bounding box center [251, 198] width 41 height 17
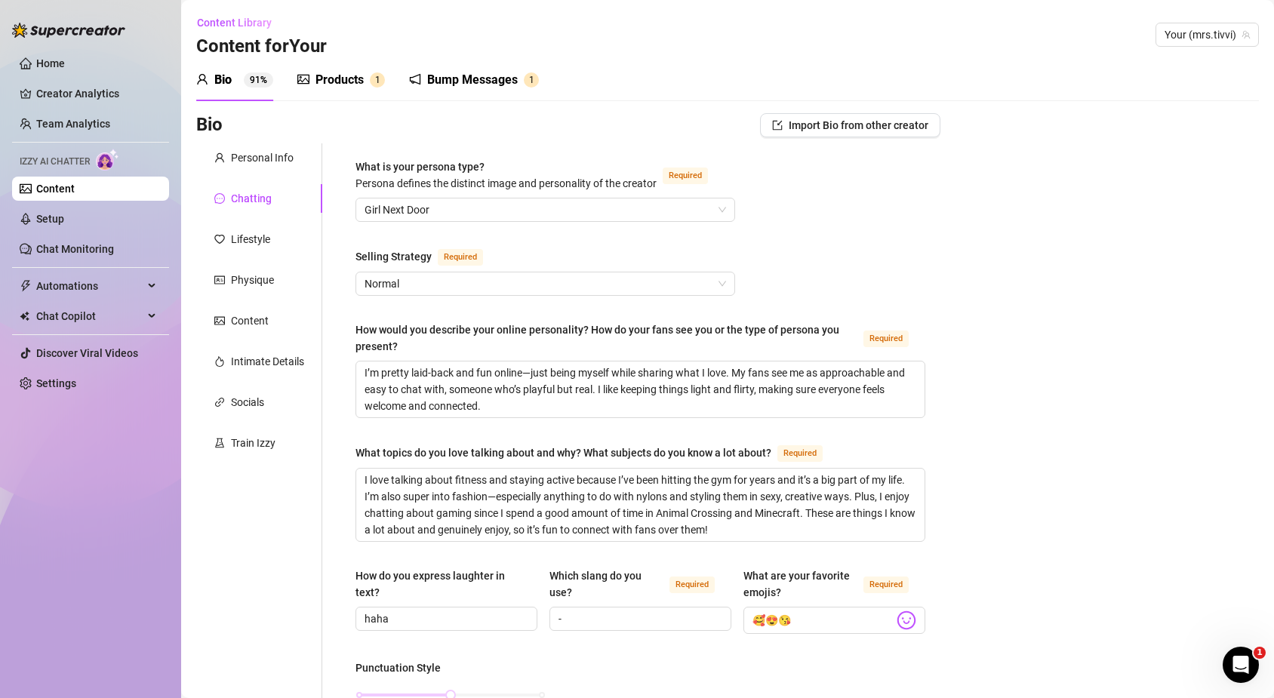
click at [352, 77] on div "Products" at bounding box center [339, 80] width 48 height 18
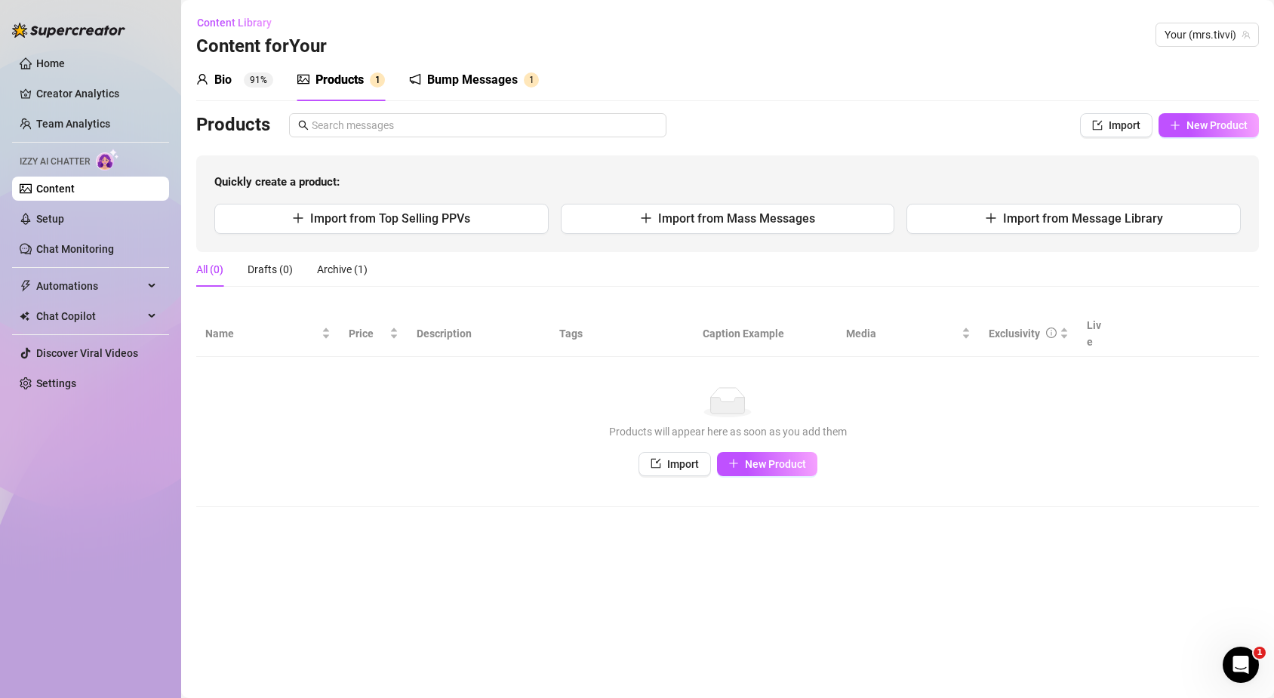
click at [438, 75] on div "Bump Messages" at bounding box center [472, 80] width 91 height 18
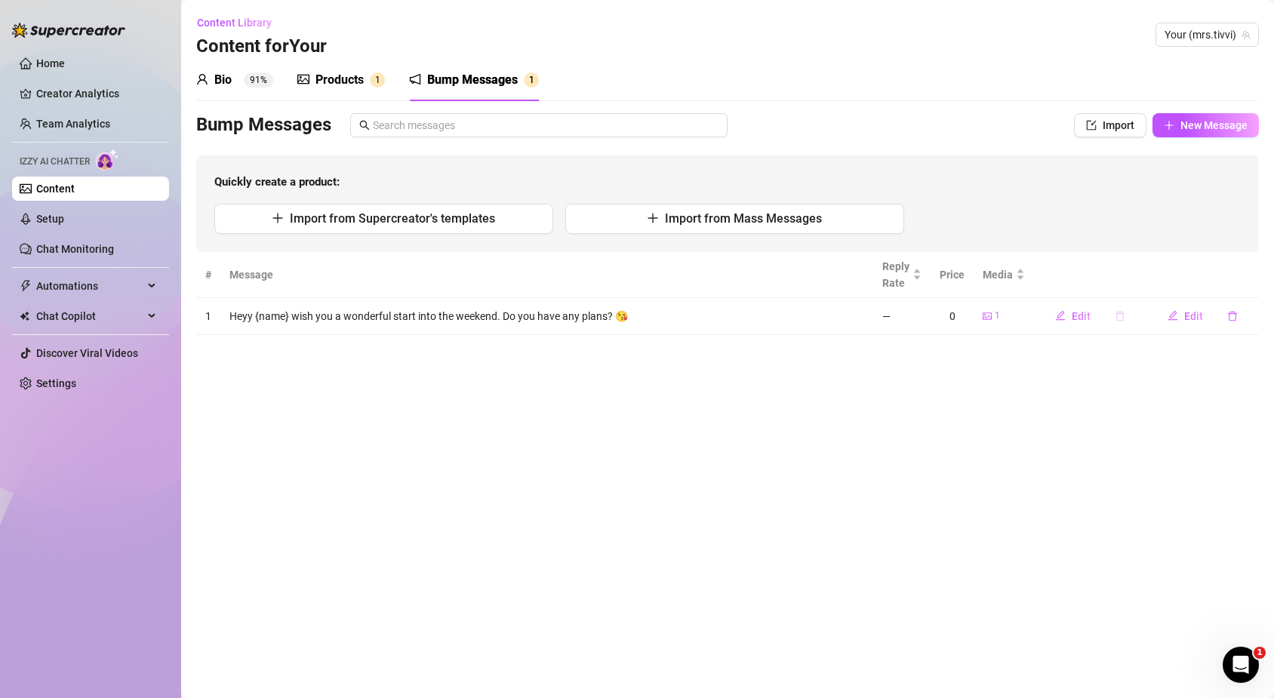
click at [1113, 315] on button "button" at bounding box center [1120, 316] width 35 height 24
click at [1151, 278] on div "No Yes" at bounding box center [1120, 277] width 115 height 18
click at [1156, 277] on button "Yes" at bounding box center [1163, 277] width 29 height 18
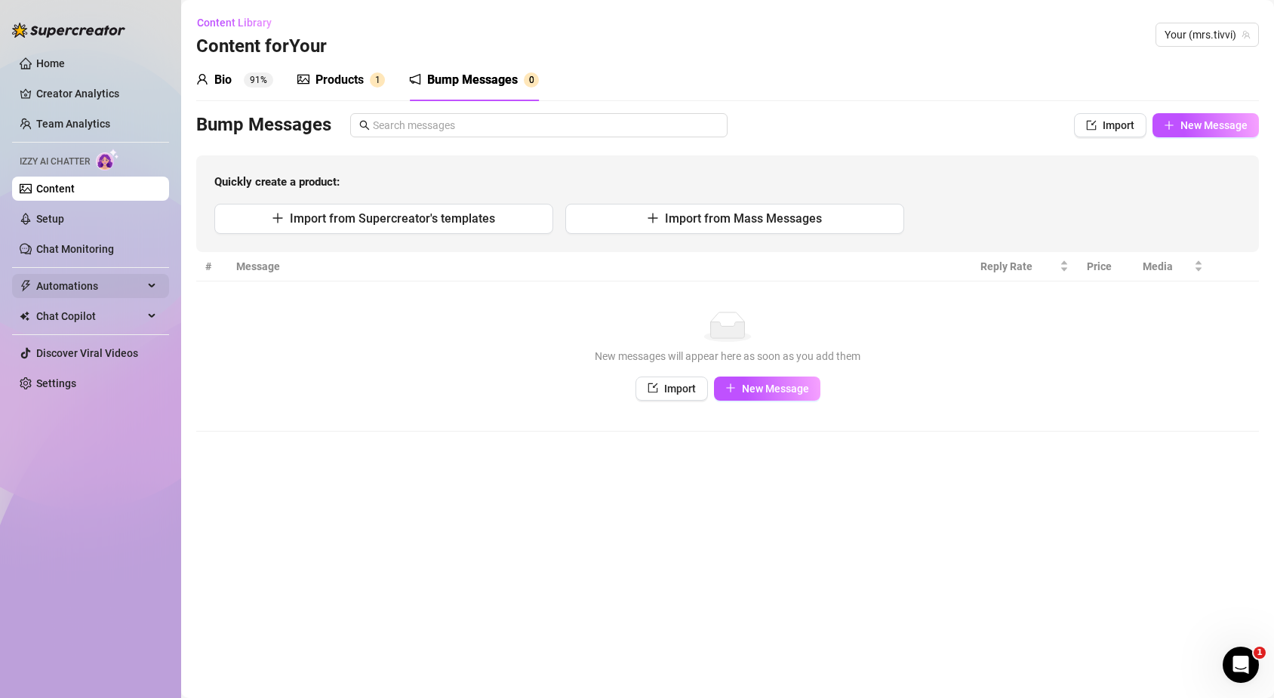
click at [114, 282] on span "Automations" at bounding box center [89, 286] width 107 height 24
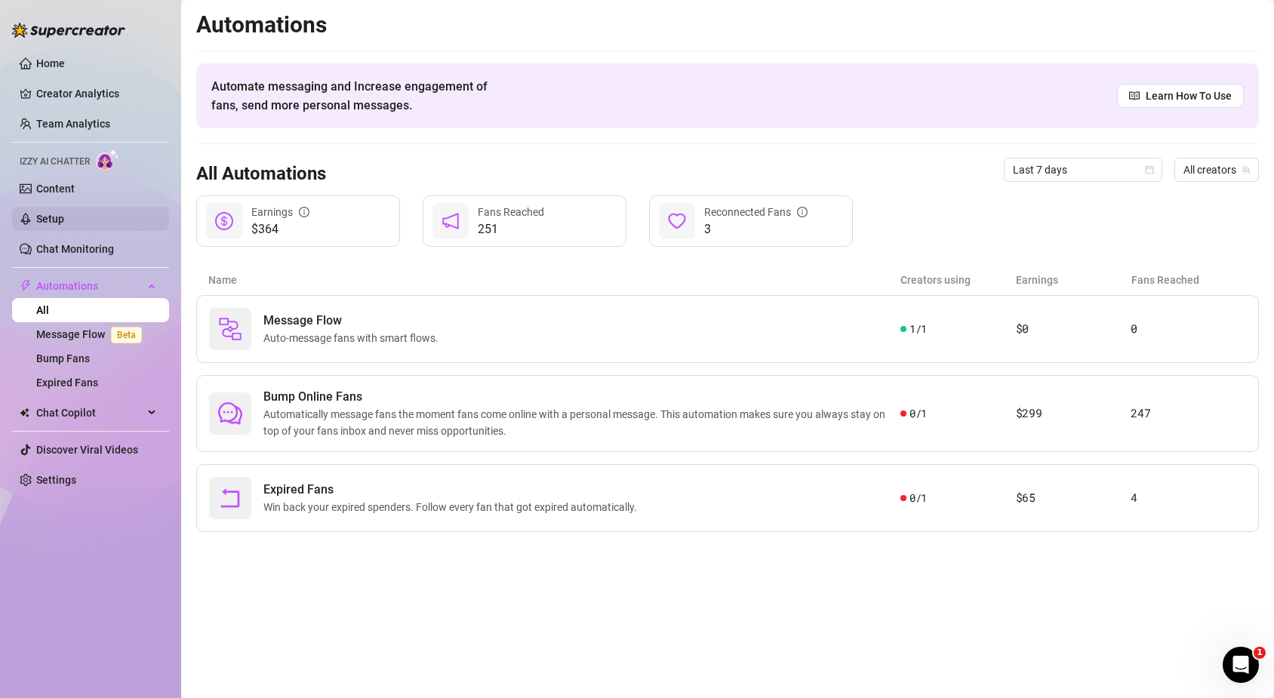
click at [64, 223] on link "Setup" at bounding box center [50, 219] width 28 height 12
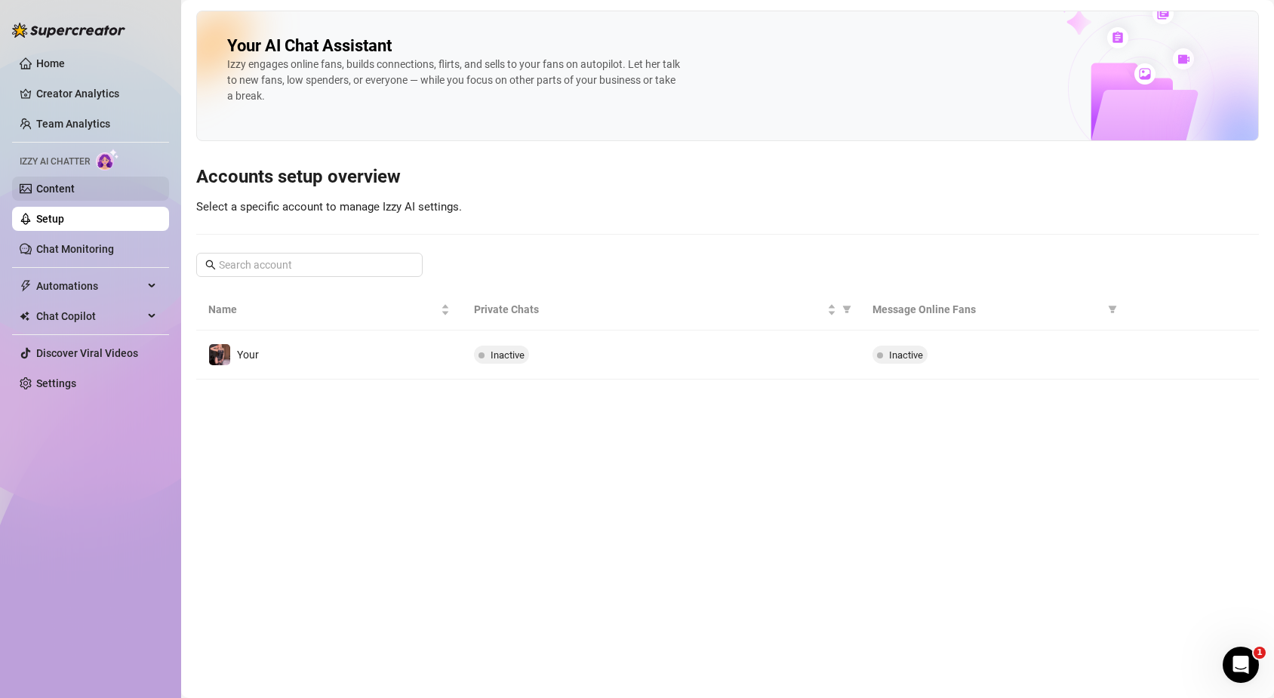
click at [75, 189] on link "Content" at bounding box center [55, 189] width 38 height 12
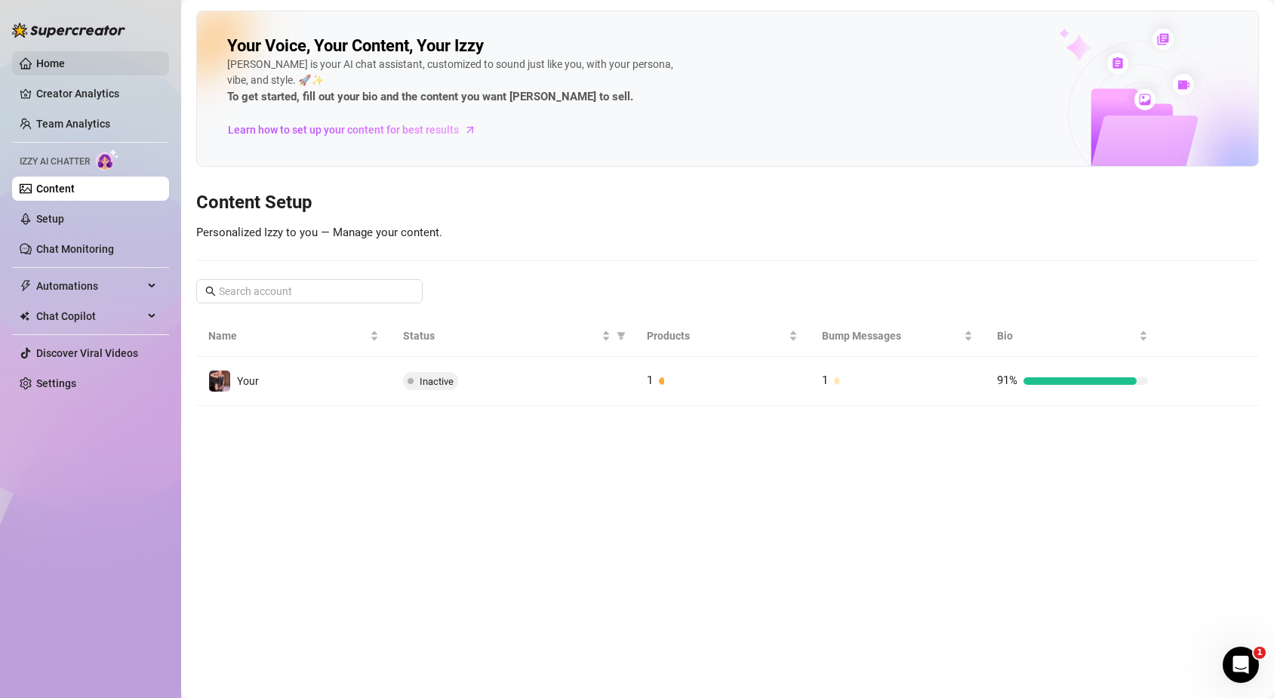
click at [54, 58] on link "Home" at bounding box center [50, 63] width 29 height 12
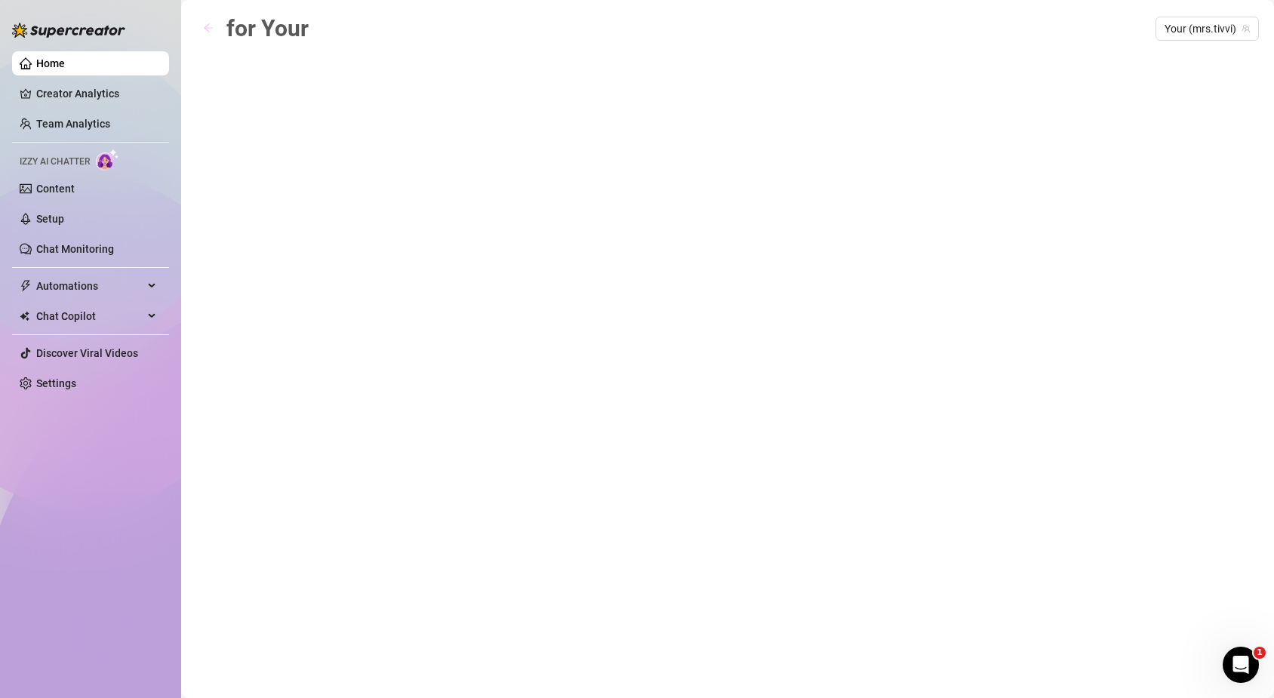
click at [204, 30] on icon "arrow-left" at bounding box center [208, 28] width 11 height 11
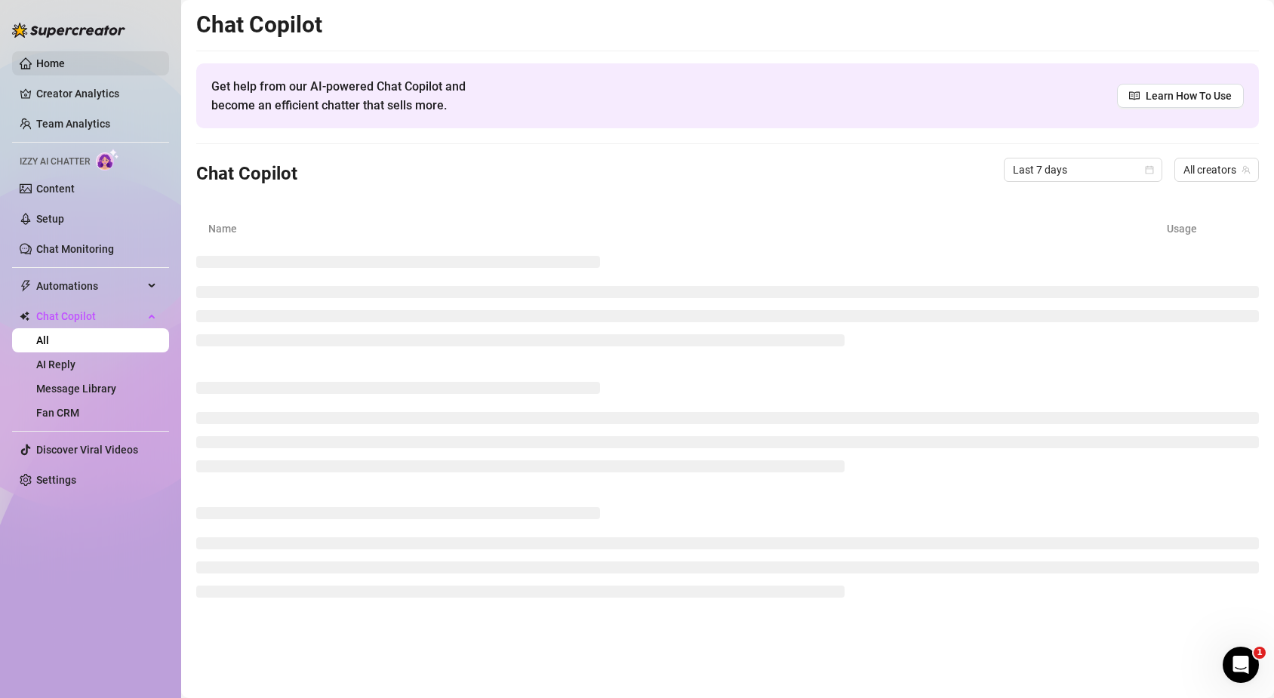
click at [65, 57] on link "Home" at bounding box center [50, 63] width 29 height 12
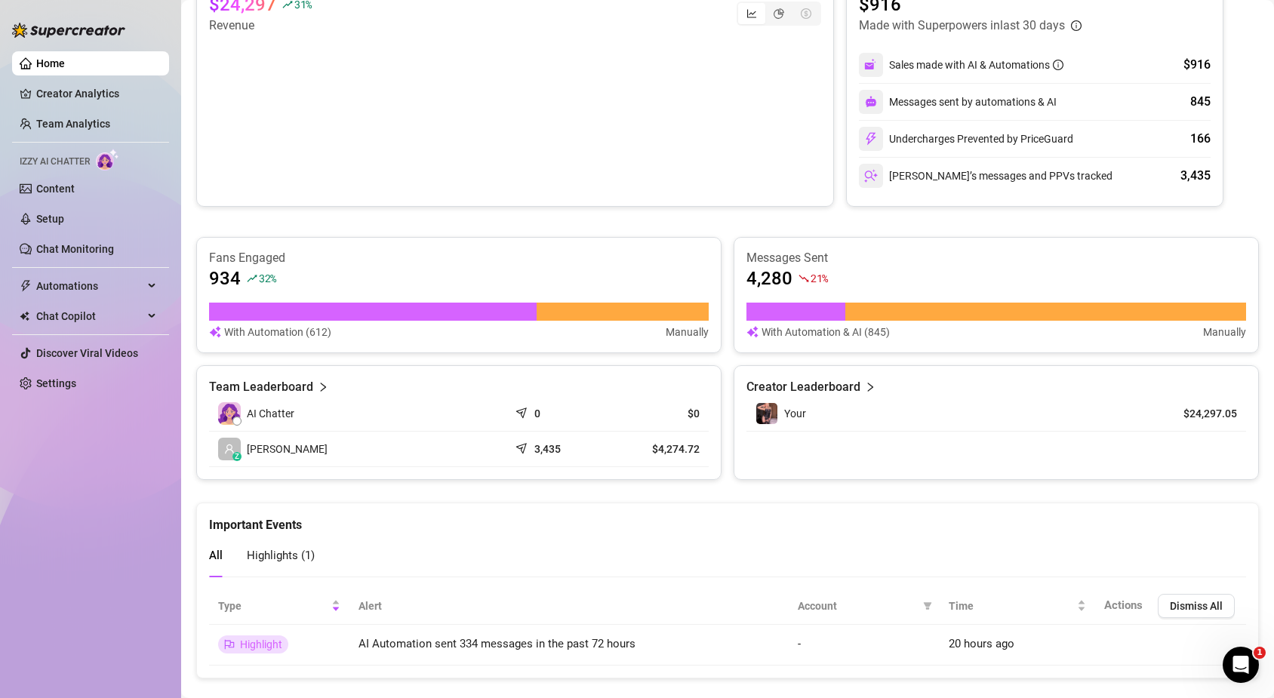
scroll to position [703, 0]
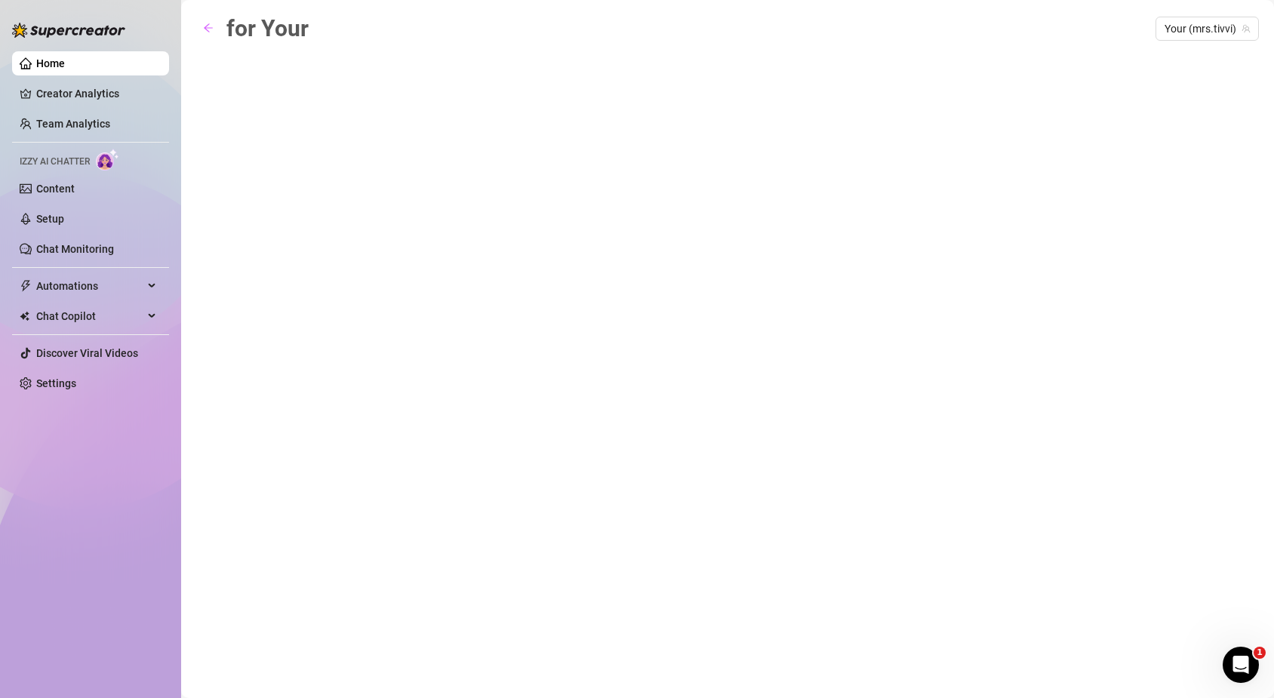
click at [330, 157] on div "for Your Your (mrs.tivvi)" at bounding box center [727, 332] width 1063 height 642
click at [211, 25] on icon "arrow-left" at bounding box center [208, 28] width 11 height 11
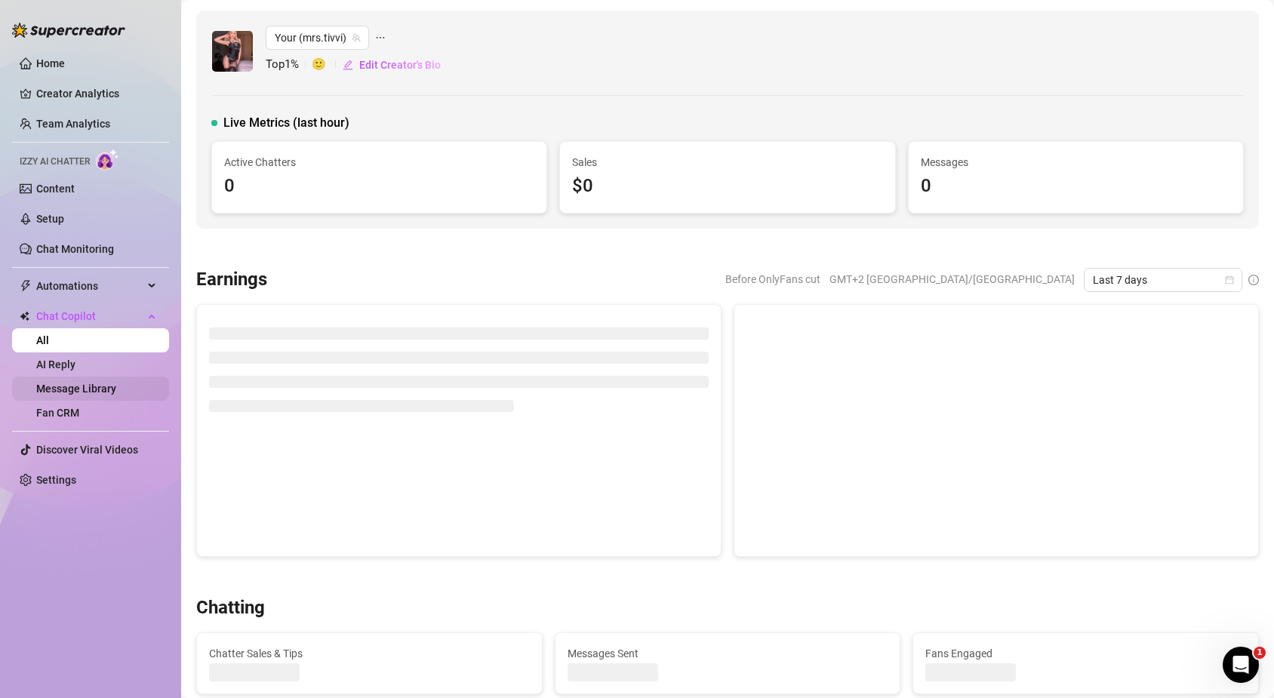
click at [106, 387] on link "Message Library" at bounding box center [76, 389] width 80 height 12
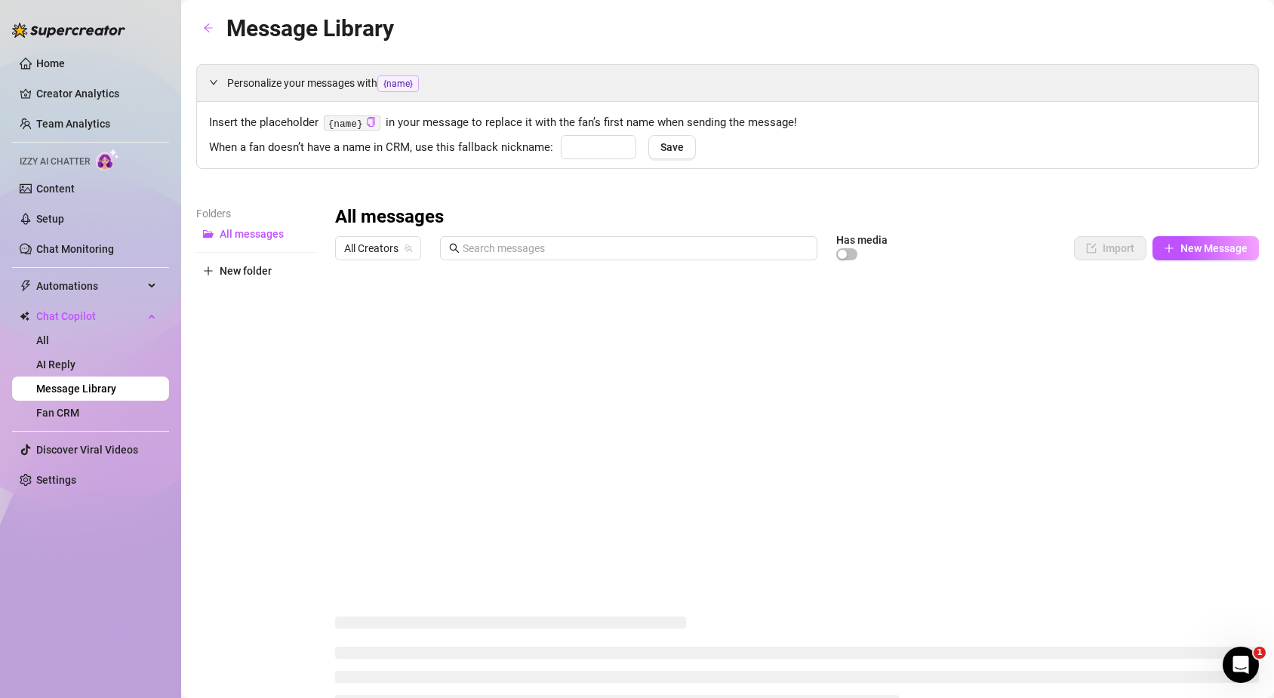
type input "babe"
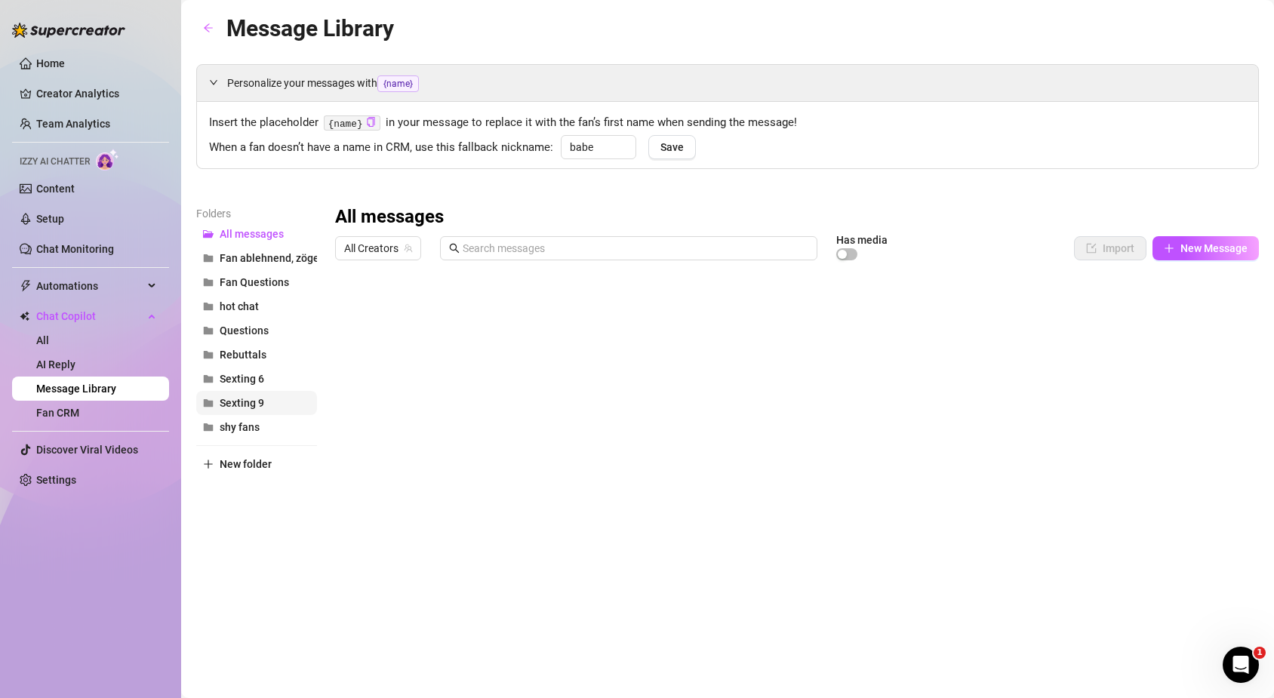
click at [240, 404] on span "Sexting 9" at bounding box center [242, 403] width 45 height 12
click at [387, 461] on div at bounding box center [797, 435] width 924 height 337
click at [382, 460] on div at bounding box center [797, 435] width 924 height 337
click at [382, 460] on textarea "5" at bounding box center [405, 456] width 93 height 14
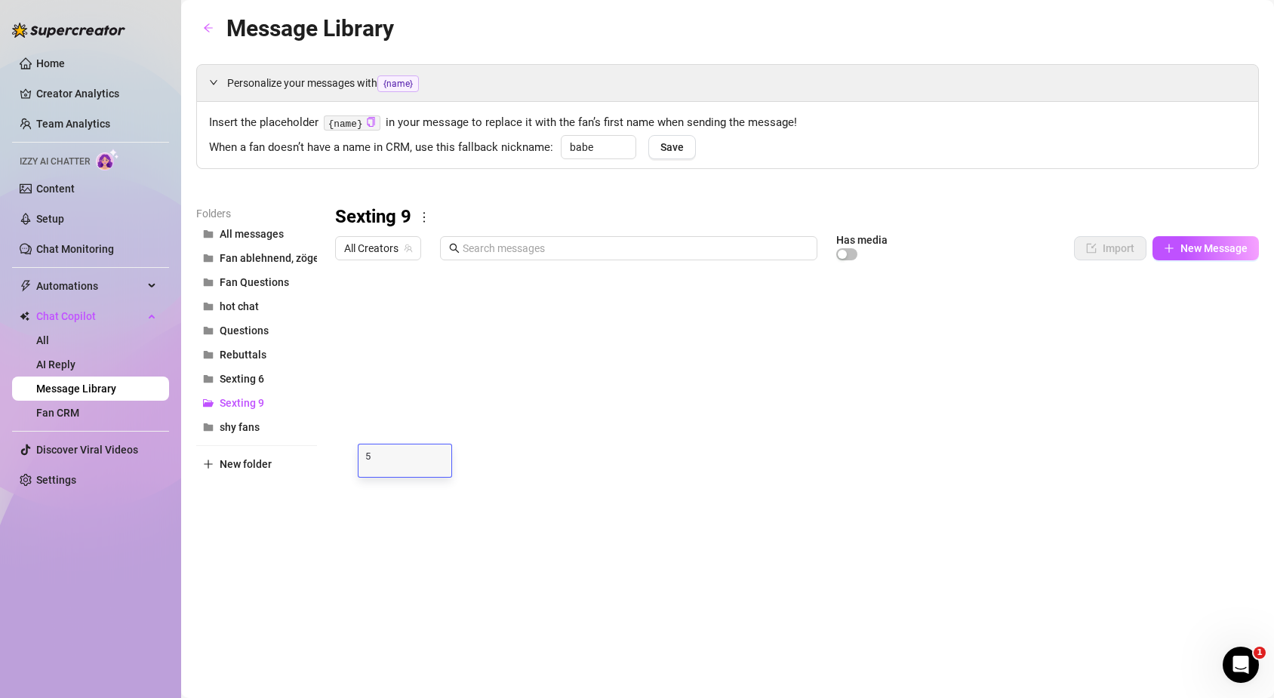
type textarea "6"
click at [1072, 361] on div at bounding box center [797, 435] width 924 height 337
click at [1072, 372] on div at bounding box center [797, 435] width 924 height 337
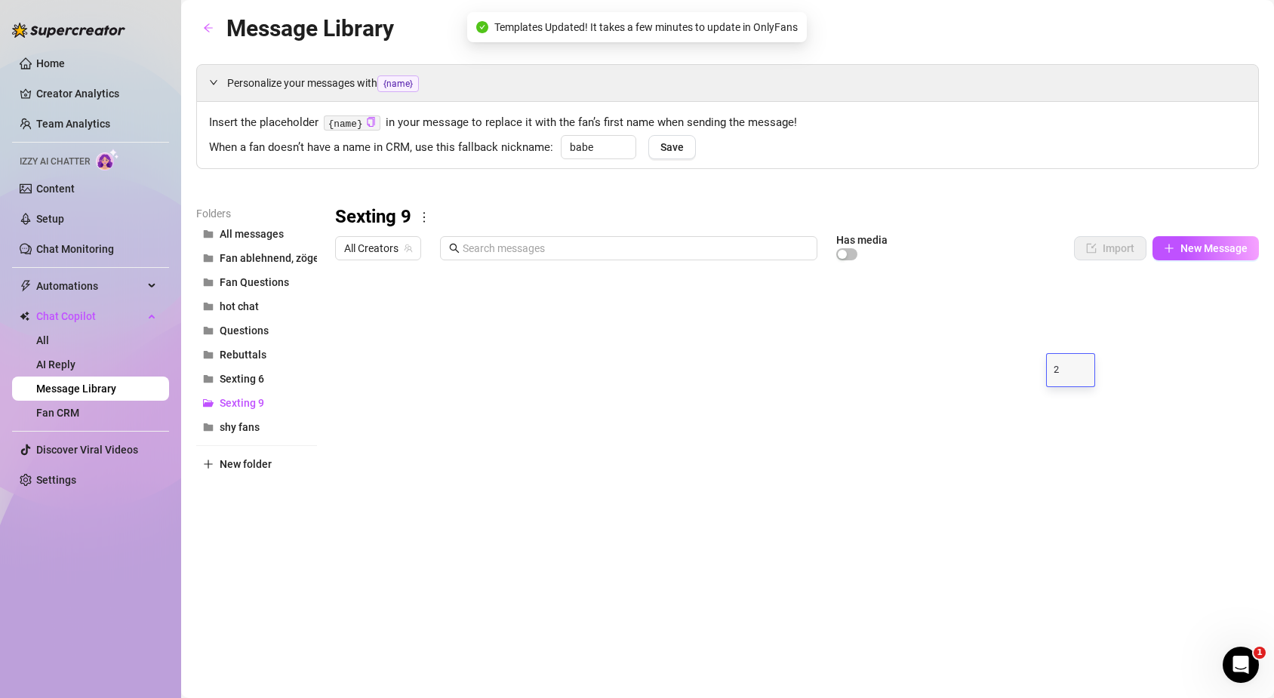
type textarea "25"
click at [1042, 611] on div "Message Library Personalize your messages with {name} Insert the placeholder {n…" at bounding box center [727, 332] width 1063 height 642
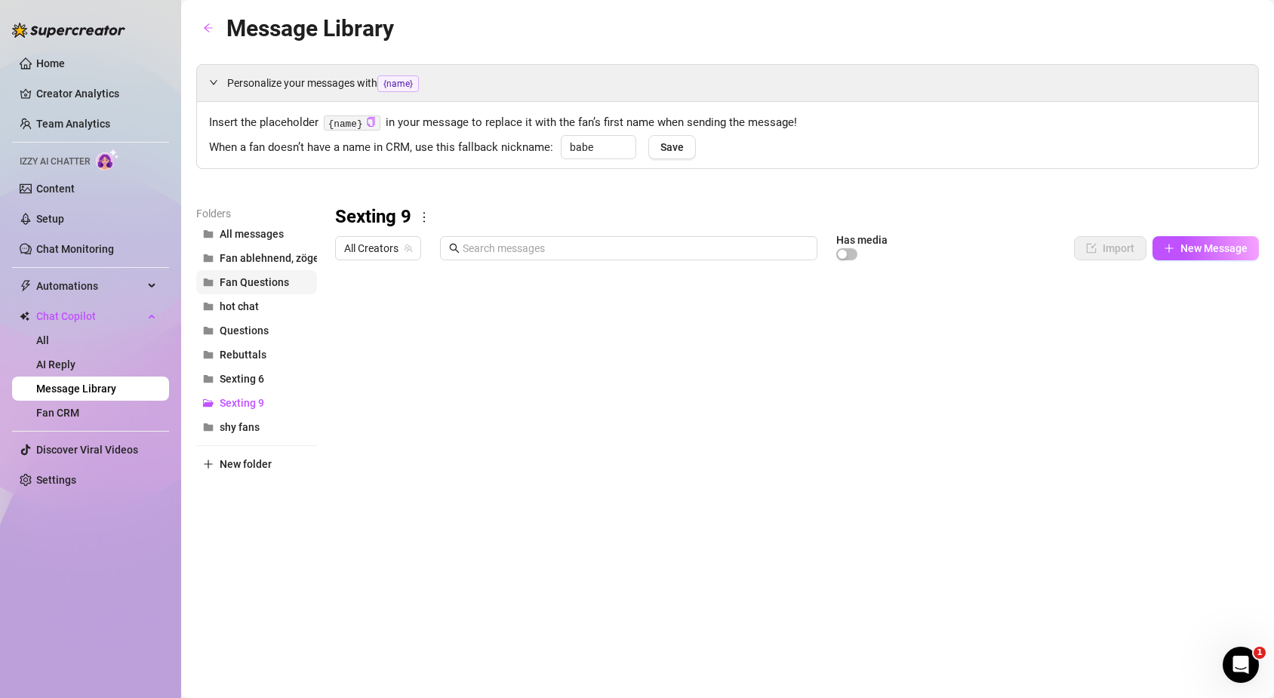
click at [263, 277] on span "Fan Questions" at bounding box center [254, 282] width 69 height 12
drag, startPoint x: 293, startPoint y: 278, endPoint x: 277, endPoint y: 263, distance: 21.4
click at [277, 263] on span "Fan ablehnend, zögernd" at bounding box center [277, 258] width 115 height 12
click at [243, 234] on span "All messages" at bounding box center [252, 234] width 64 height 12
click at [247, 333] on span "Questions" at bounding box center [244, 331] width 49 height 12
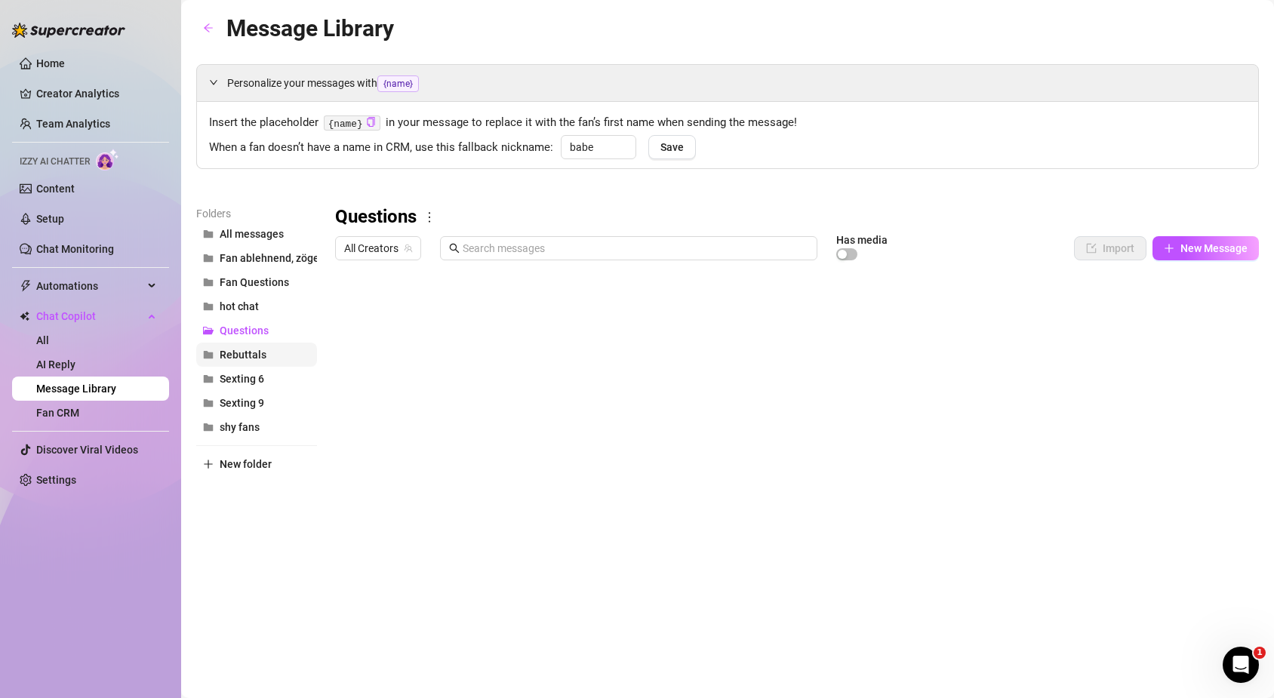
click at [251, 351] on span "Rebuttals" at bounding box center [243, 355] width 47 height 12
click at [256, 331] on span "Questions" at bounding box center [244, 331] width 49 height 12
click at [429, 216] on icon "more" at bounding box center [430, 218] width 14 height 14
click at [467, 264] on link "Delete" at bounding box center [458, 266] width 45 height 12
click at [264, 335] on span "Rebuttals" at bounding box center [243, 331] width 47 height 12
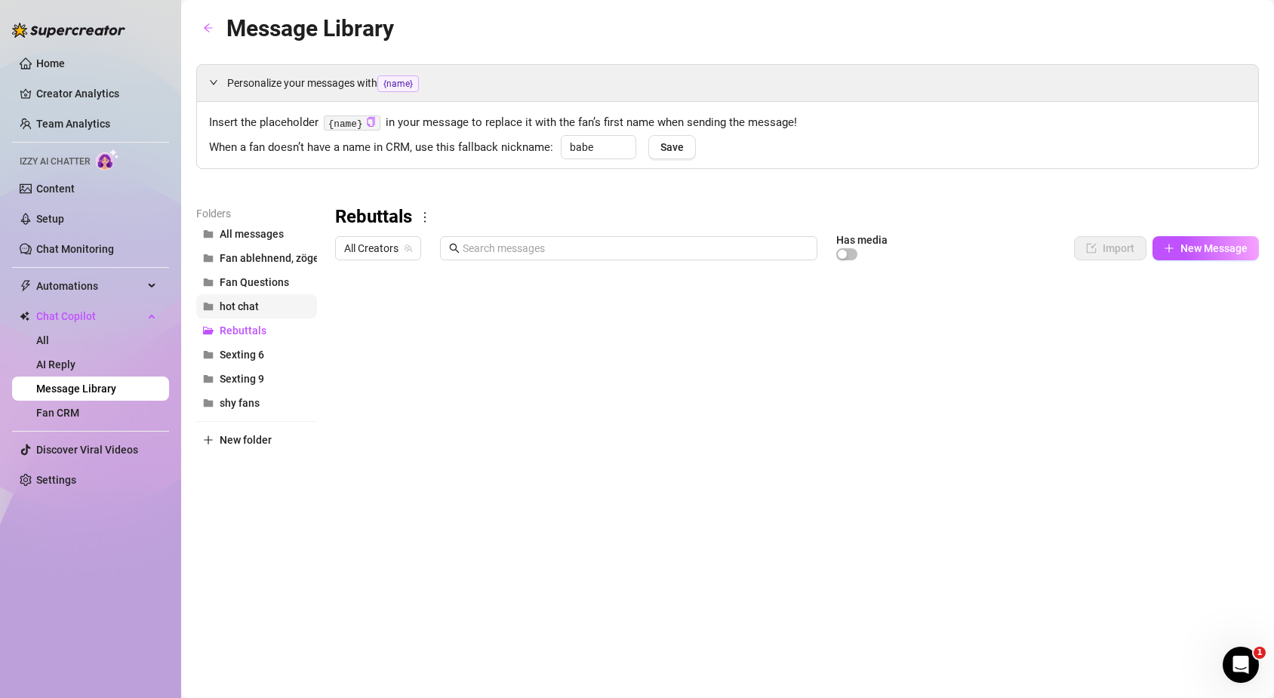
click at [263, 310] on button "hot chat" at bounding box center [256, 306] width 121 height 24
click at [141, 314] on span "Chat Copilot" at bounding box center [89, 316] width 107 height 24
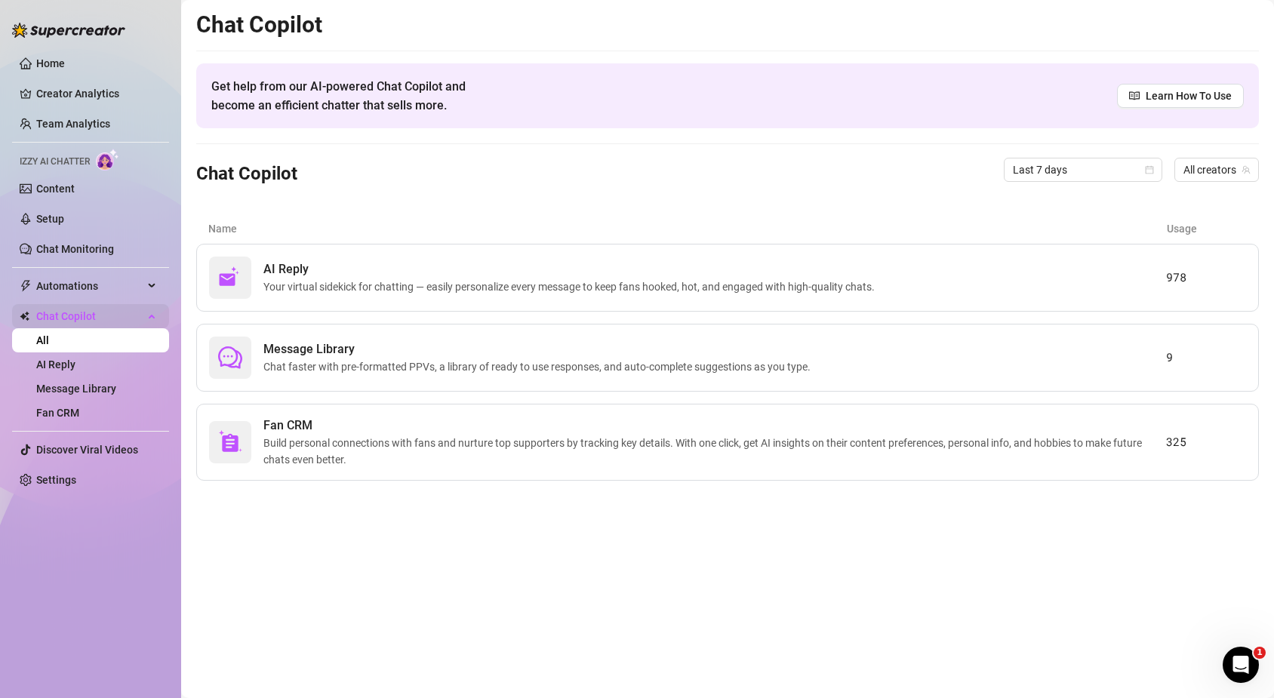
click at [141, 314] on span "Chat Copilot" at bounding box center [89, 316] width 107 height 24
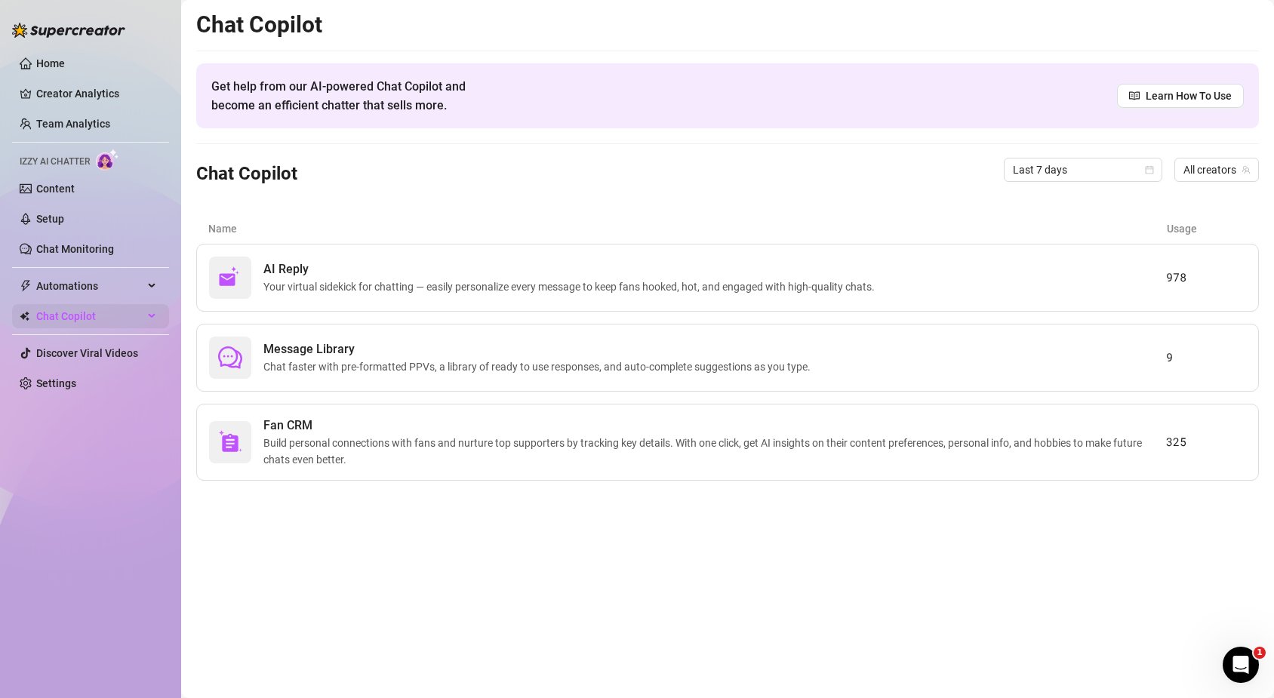
click at [140, 314] on span "Chat Copilot" at bounding box center [89, 316] width 107 height 24
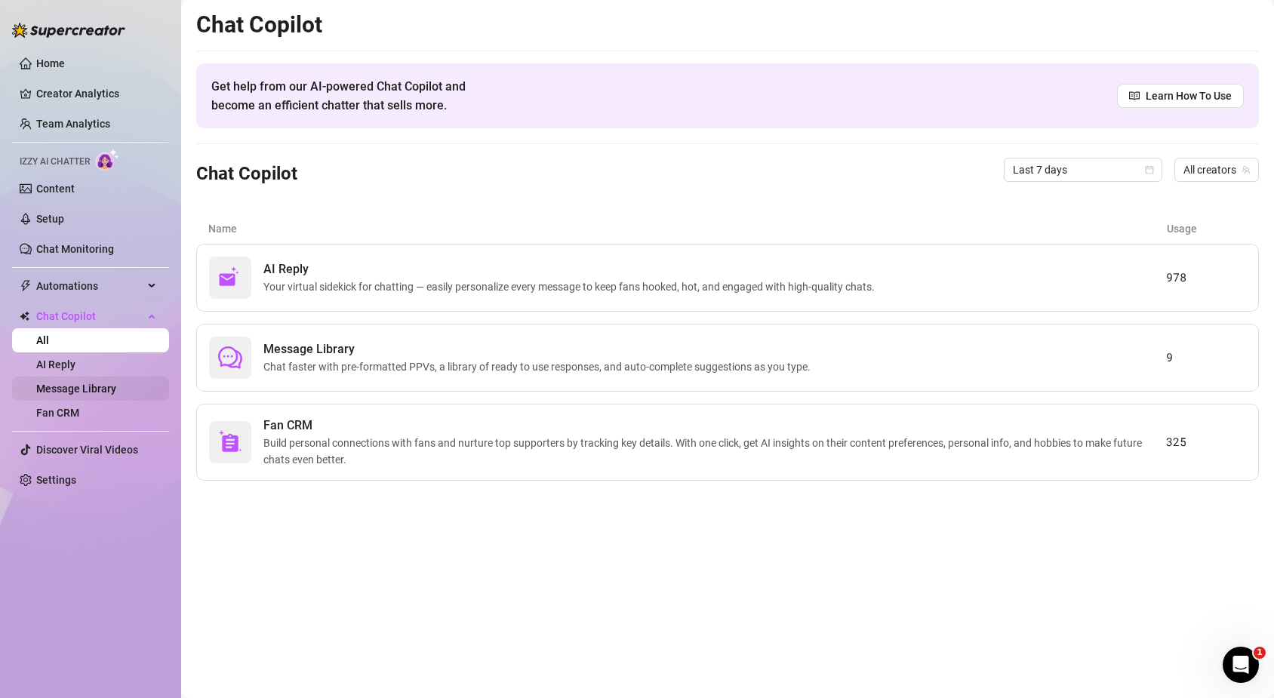
click at [109, 386] on link "Message Library" at bounding box center [76, 389] width 80 height 12
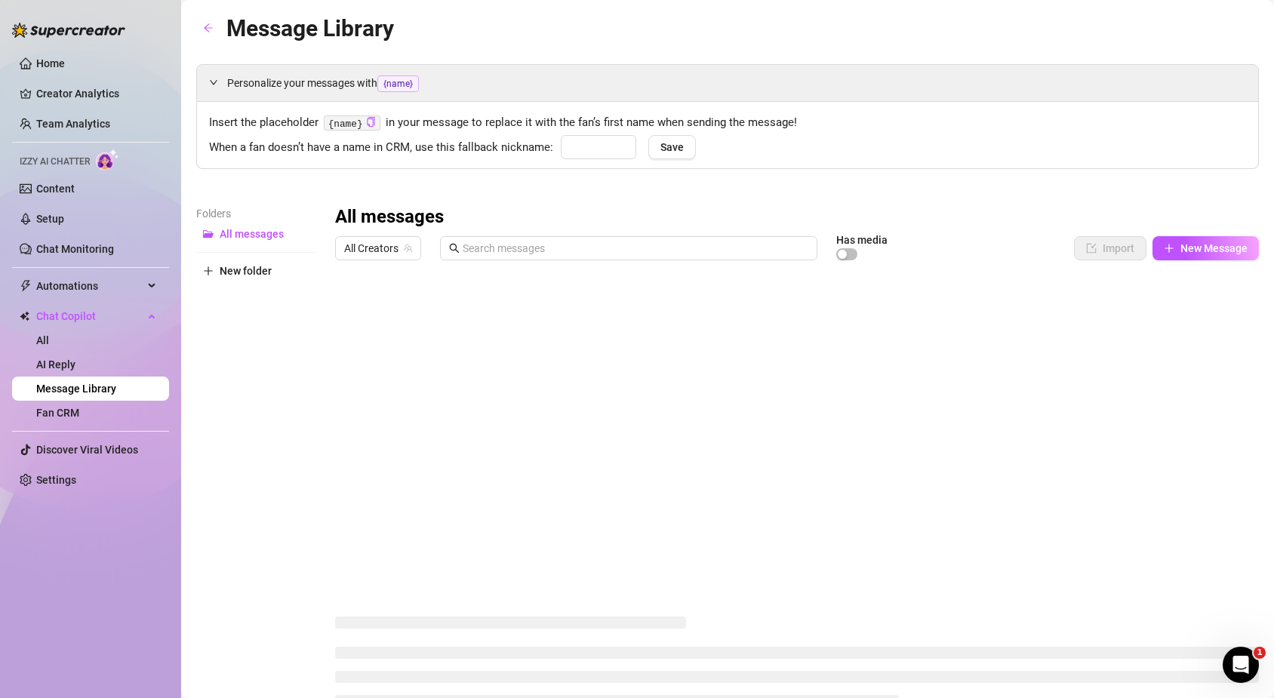
type input "babe"
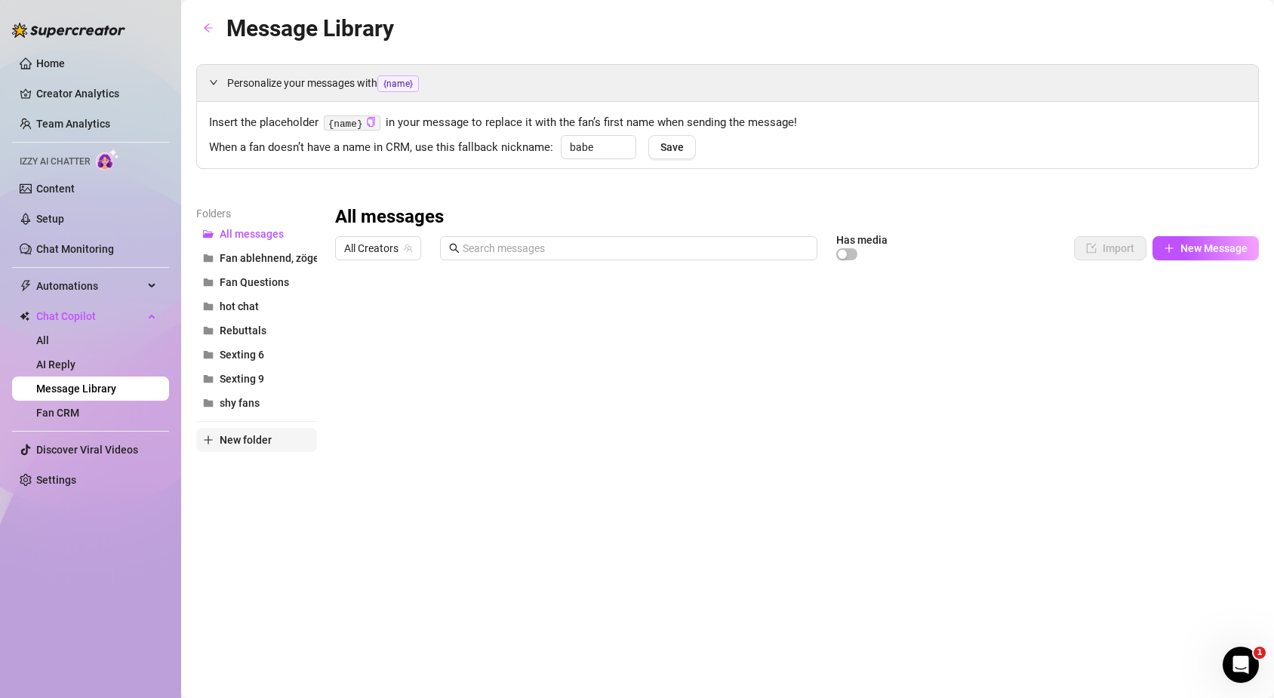
click at [239, 439] on span "New folder" at bounding box center [246, 440] width 52 height 12
click at [282, 427] on input "text" at bounding box center [256, 427] width 121 height 24
type input "Sexting 8"
click at [270, 551] on div "Folders All messages Fan ablehnend, zögernd Fan Questions hot chat Rebuttals Se…" at bounding box center [256, 404] width 121 height 399
click at [248, 375] on span "Sexting 8" at bounding box center [242, 379] width 45 height 12
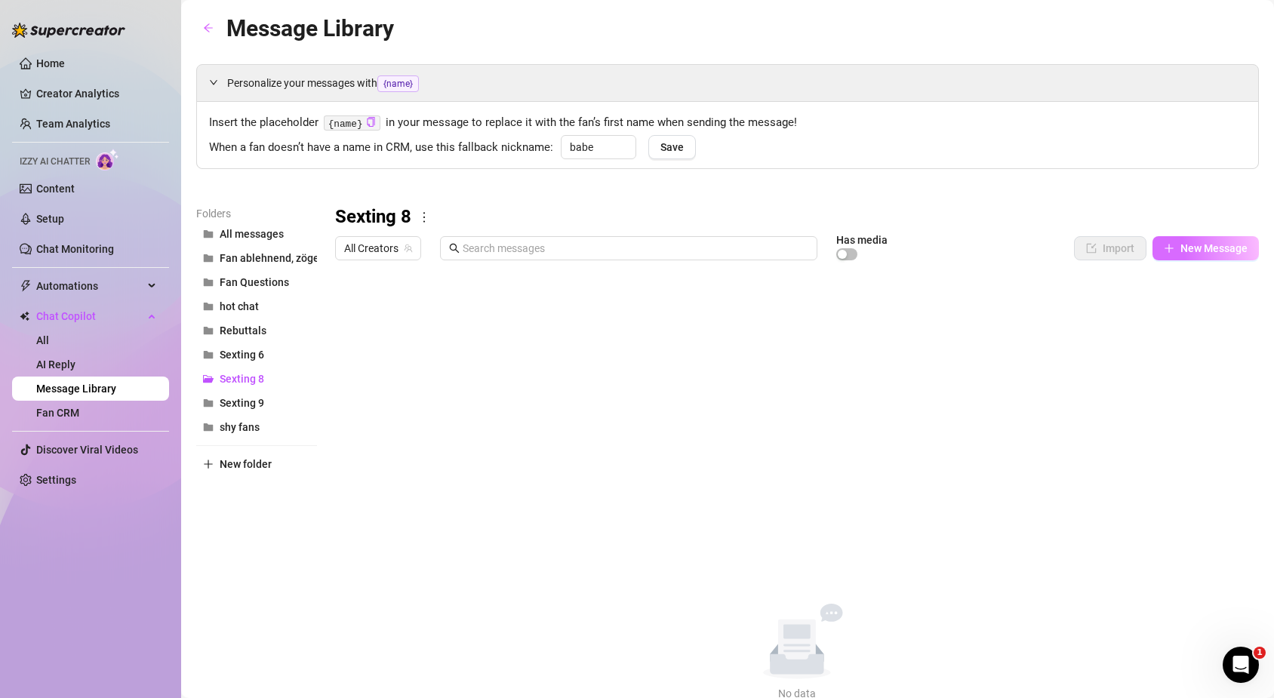
click at [1183, 247] on span "New Message" at bounding box center [1213, 248] width 67 height 12
type textarea "Type your message here..."
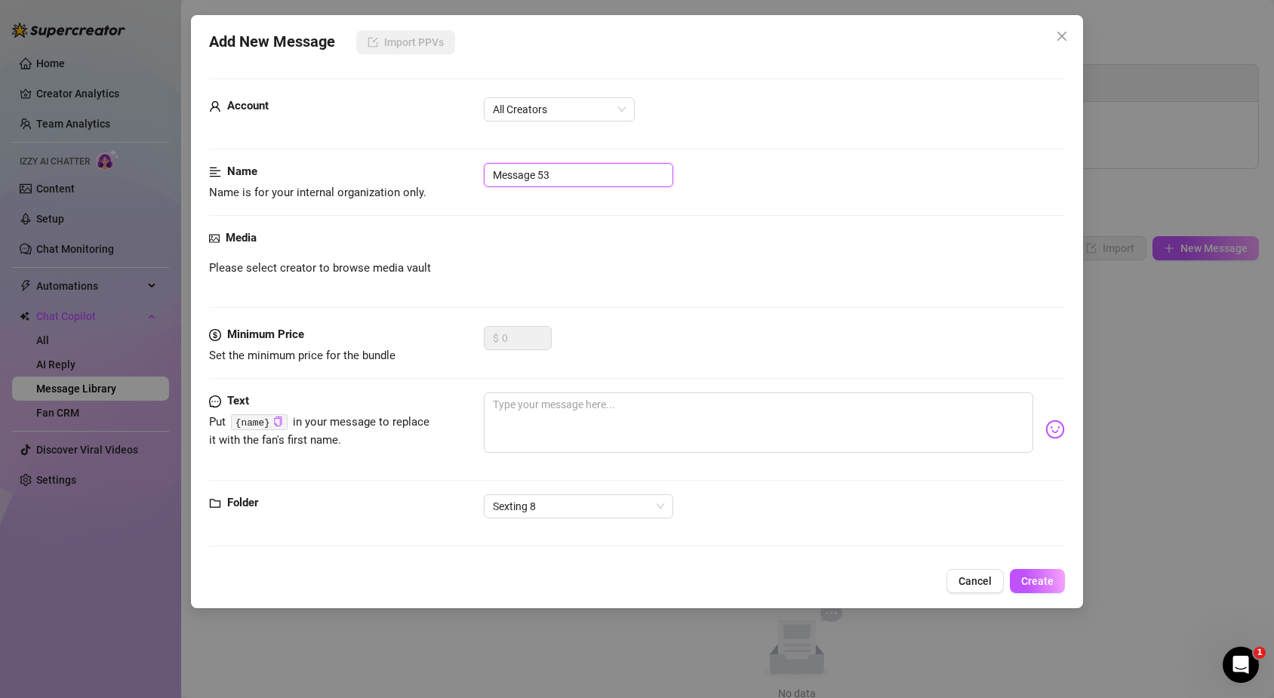
drag, startPoint x: 593, startPoint y: 171, endPoint x: 355, endPoint y: 191, distance: 238.6
click at [355, 191] on div "Name Name is for your internal organization only. Message 53" at bounding box center [637, 182] width 856 height 38
type input "1"
click at [638, 414] on textarea at bounding box center [758, 422] width 549 height 60
click at [665, 510] on div "Sexting 8" at bounding box center [578, 506] width 189 height 24
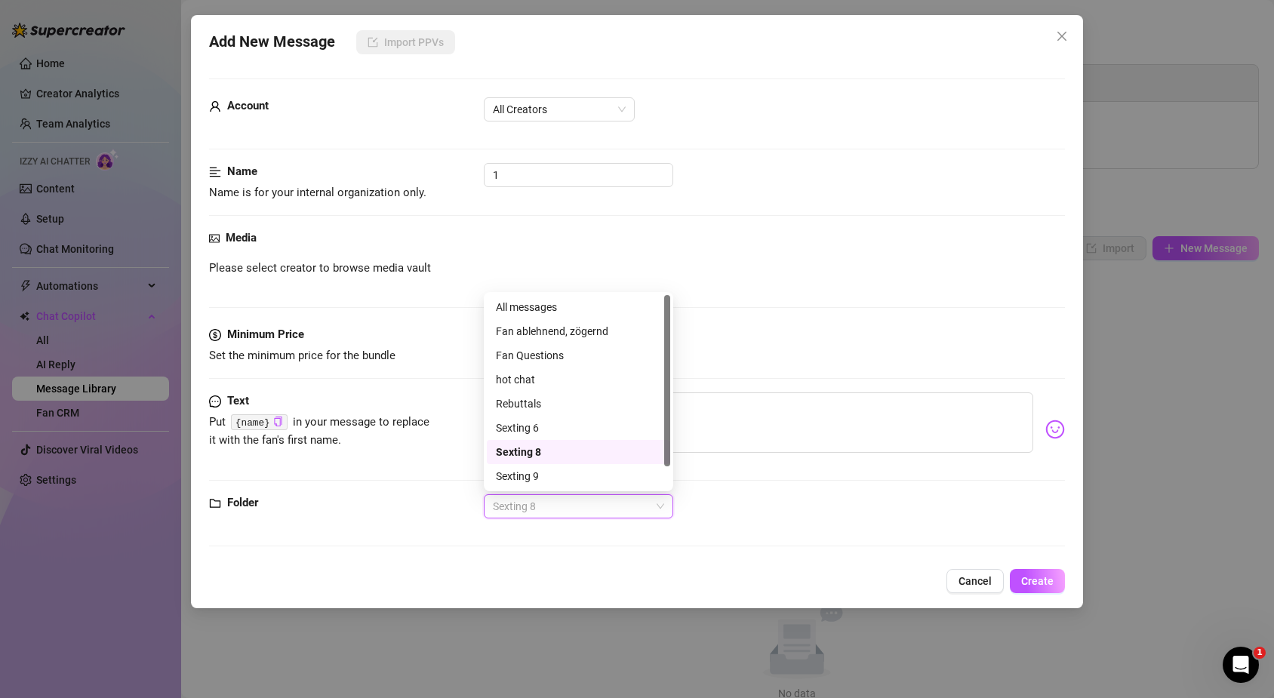
click at [578, 449] on div "Sexting 8" at bounding box center [578, 452] width 165 height 17
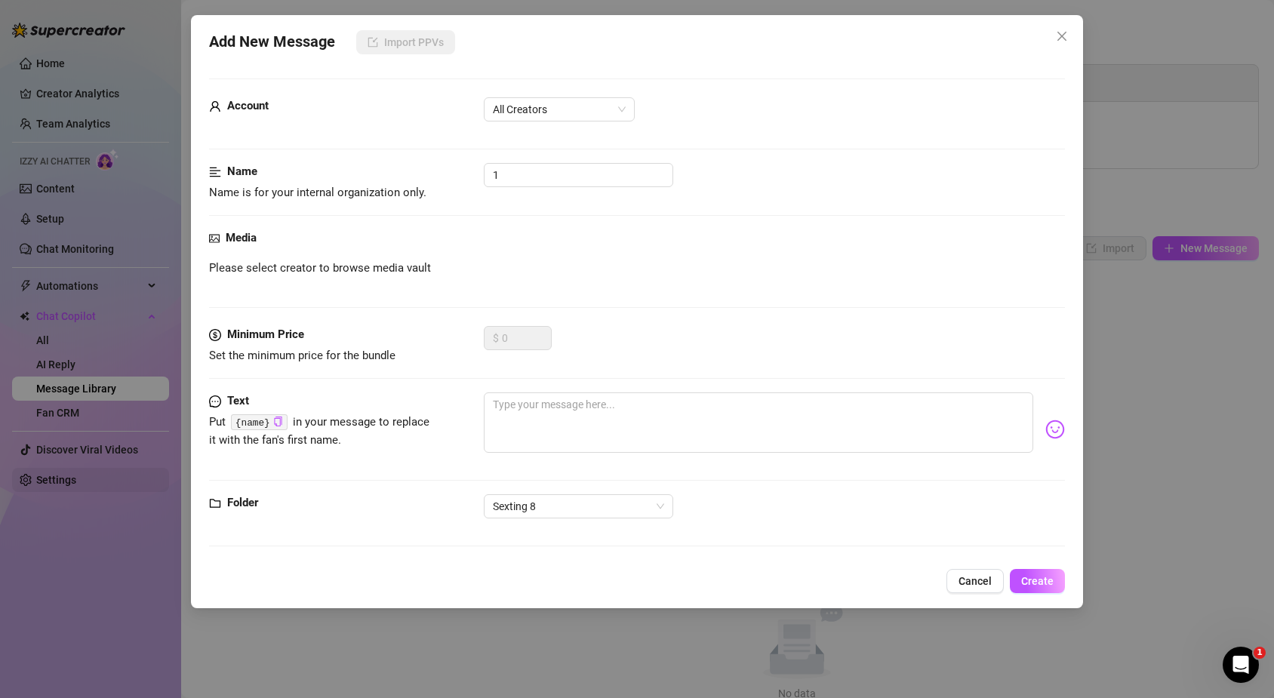
click at [13, 488] on div "Add New Message Import PPVs Account All Creators Name Name is for your internal…" at bounding box center [637, 349] width 1274 height 698
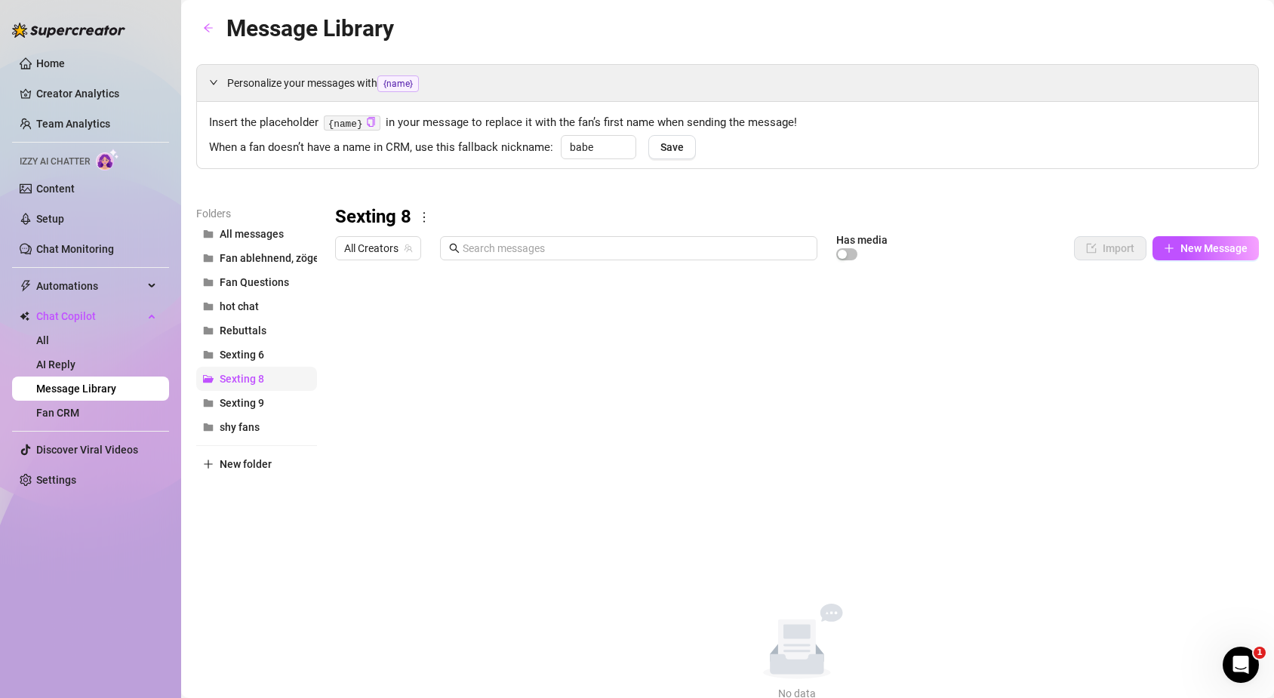
click at [249, 378] on span "Sexting 8" at bounding box center [242, 379] width 45 height 12
click at [238, 407] on span "Sexting 9" at bounding box center [242, 403] width 45 height 12
click at [238, 383] on span "Sexting 8" at bounding box center [242, 379] width 45 height 12
click at [1183, 251] on span "New Message" at bounding box center [1213, 248] width 67 height 12
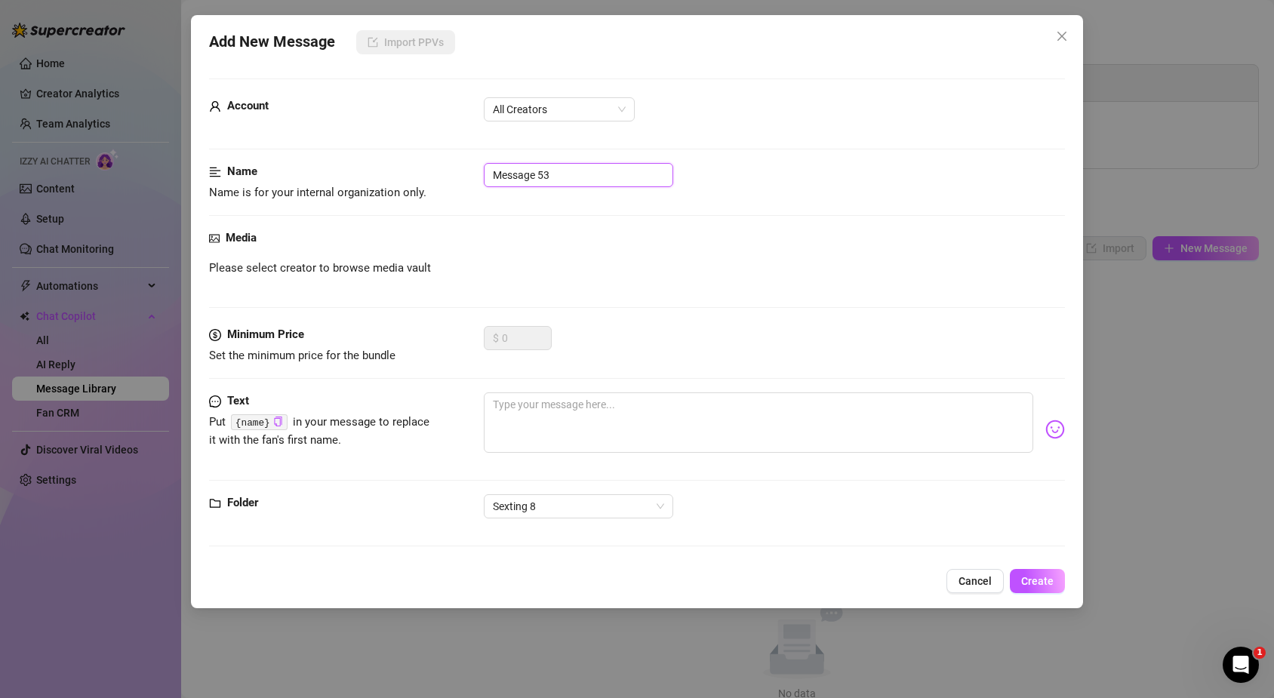
drag, startPoint x: 409, startPoint y: 210, endPoint x: 383, endPoint y: 211, distance: 25.7
click at [383, 211] on div "Name Name is for your internal organization only. Message 53" at bounding box center [637, 196] width 856 height 66
type input "1."
click at [566, 428] on textarea at bounding box center [758, 422] width 549 height 60
click at [547, 112] on span "All Creators" at bounding box center [559, 109] width 133 height 23
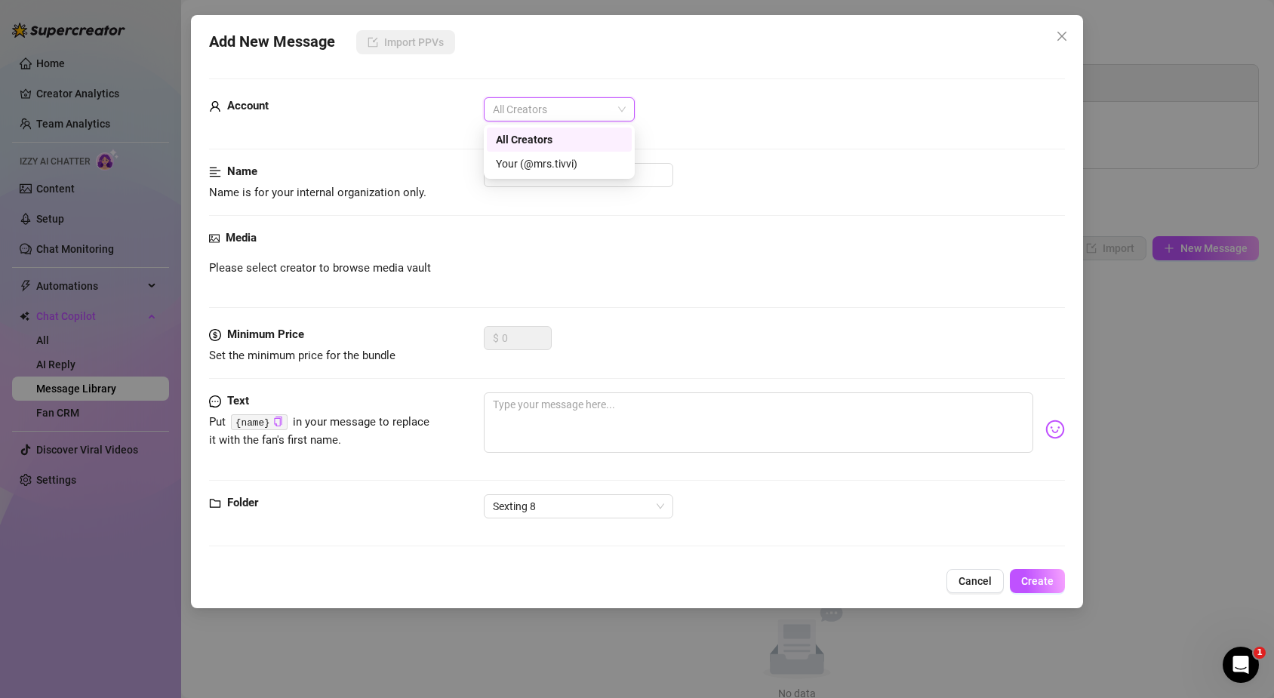
click at [547, 112] on span "All Creators" at bounding box center [559, 109] width 133 height 23
click at [528, 431] on textarea at bounding box center [758, 422] width 549 height 60
click at [1082, 425] on div "Add New Message Import PPVs Account All Creators Name Name is for your internal…" at bounding box center [637, 311] width 892 height 593
click at [1132, 543] on div "Add New Message Import PPVs Account All Creators Name Name is for your internal…" at bounding box center [637, 349] width 1274 height 698
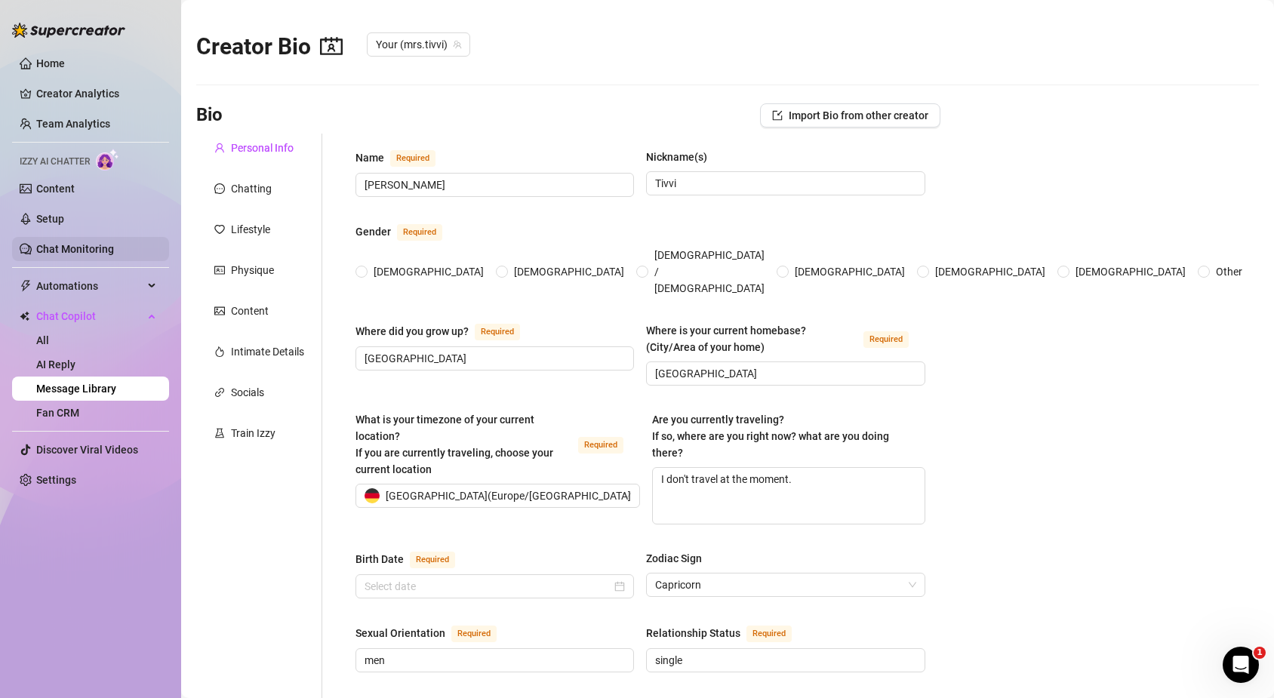
radio input "true"
type input "[DATE]"
click at [75, 359] on link "AI Reply" at bounding box center [55, 365] width 39 height 12
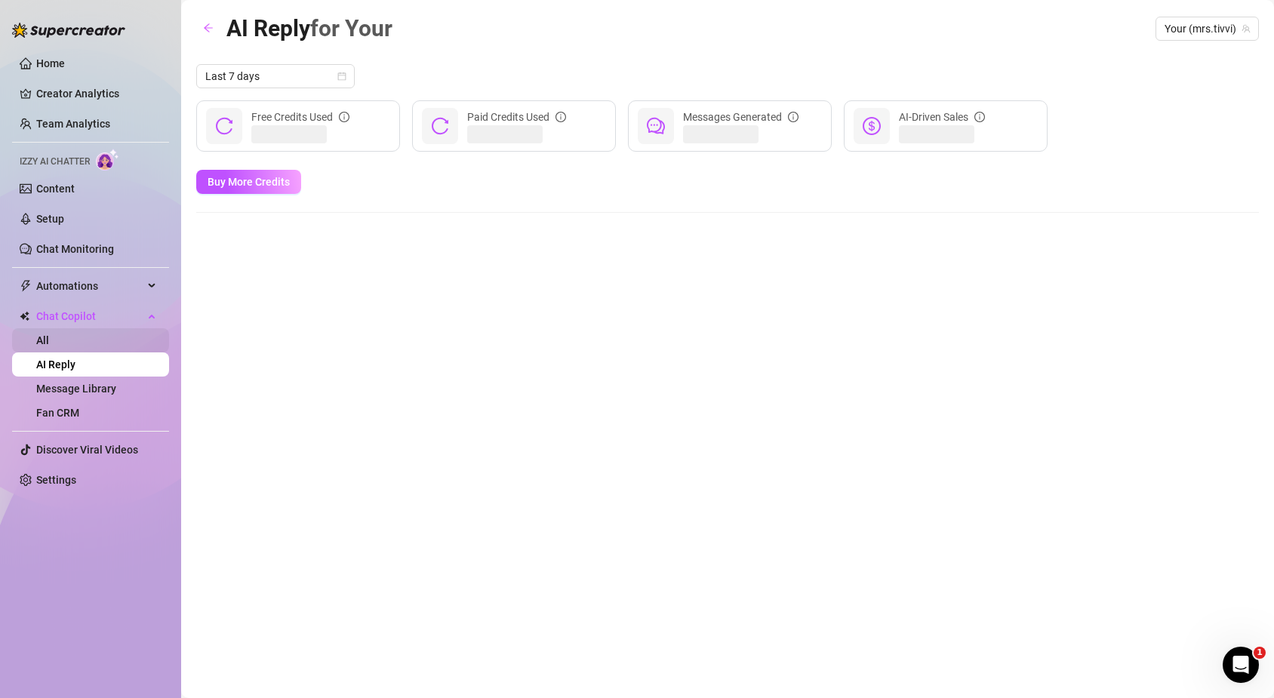
click at [49, 334] on link "All" at bounding box center [42, 340] width 13 height 12
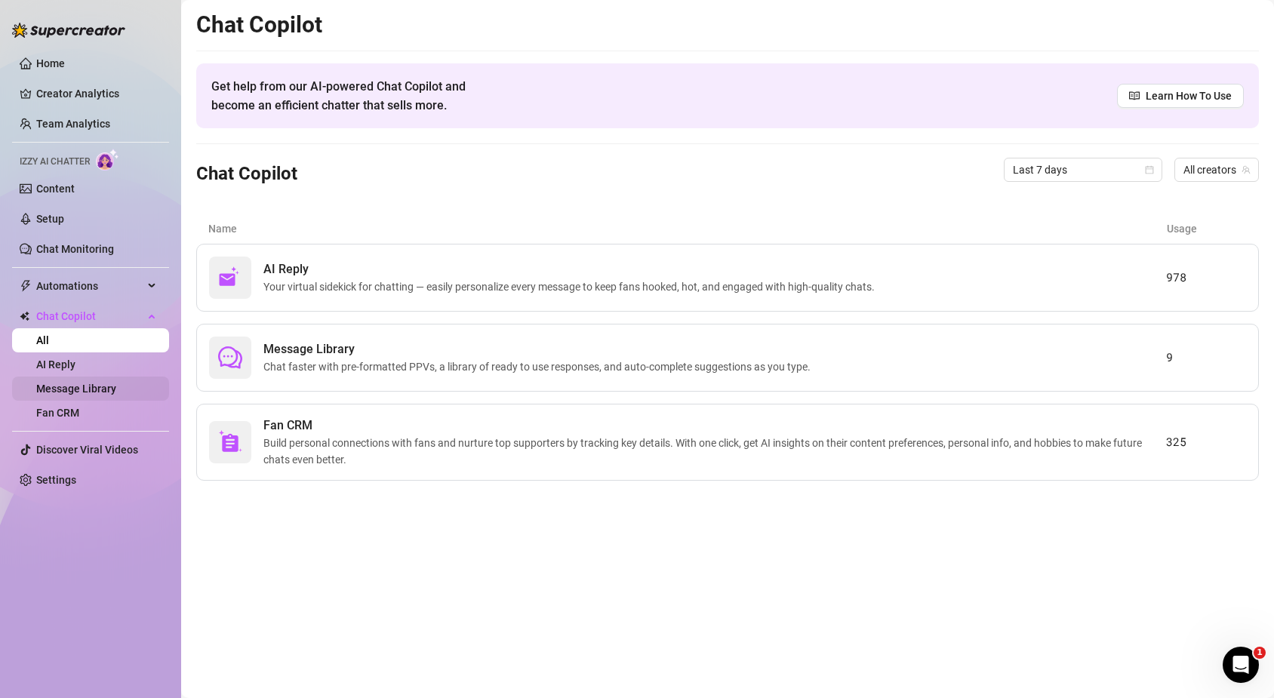
click at [82, 383] on link "Message Library" at bounding box center [76, 389] width 80 height 12
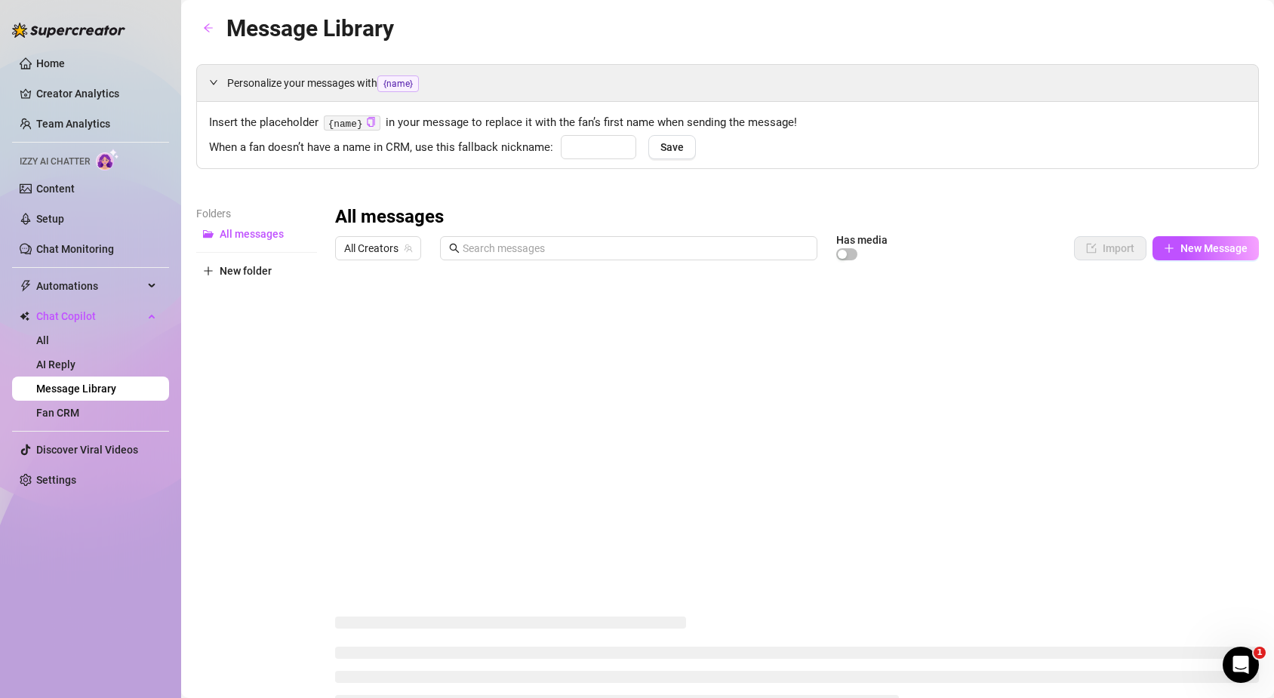
type input "babe"
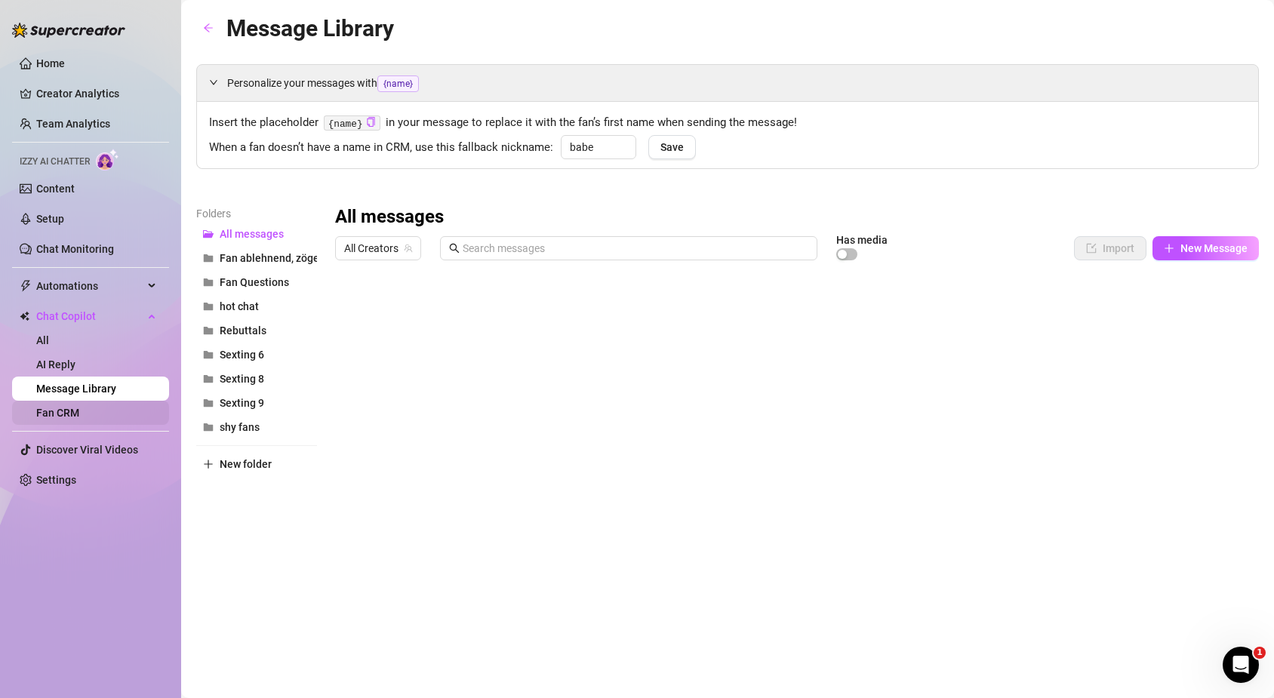
click at [69, 413] on link "Fan CRM" at bounding box center [57, 413] width 43 height 12
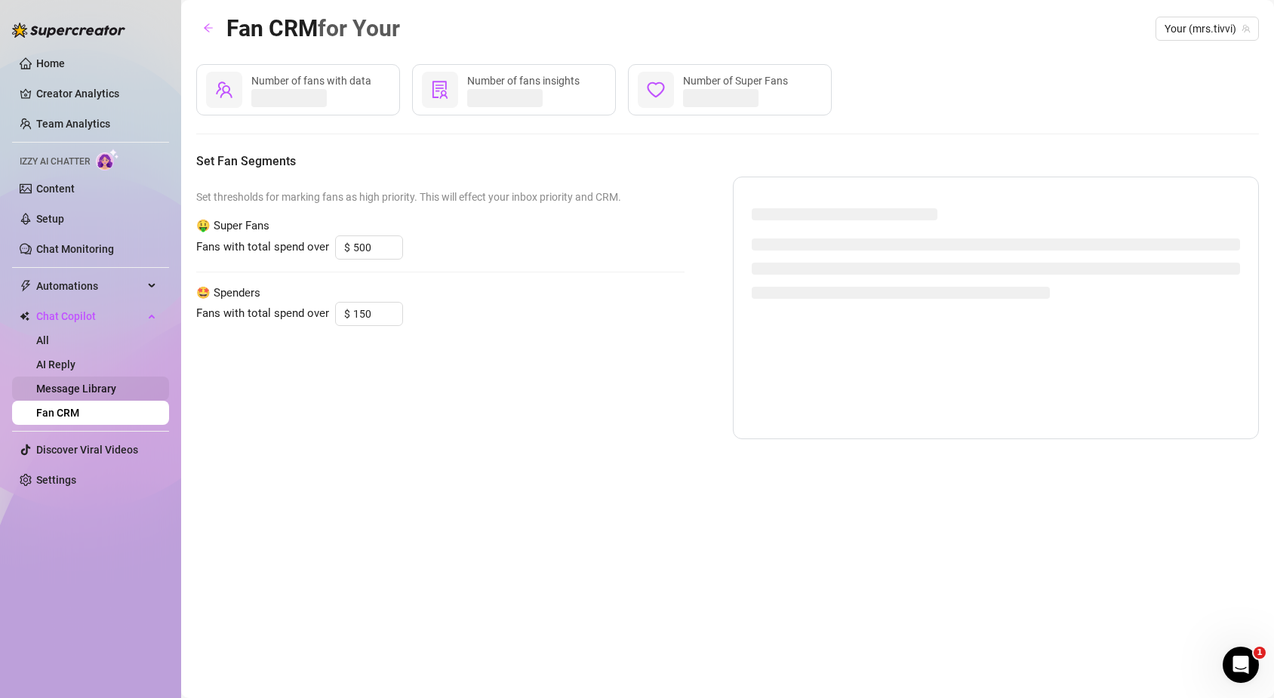
click at [70, 389] on link "Message Library" at bounding box center [76, 389] width 80 height 12
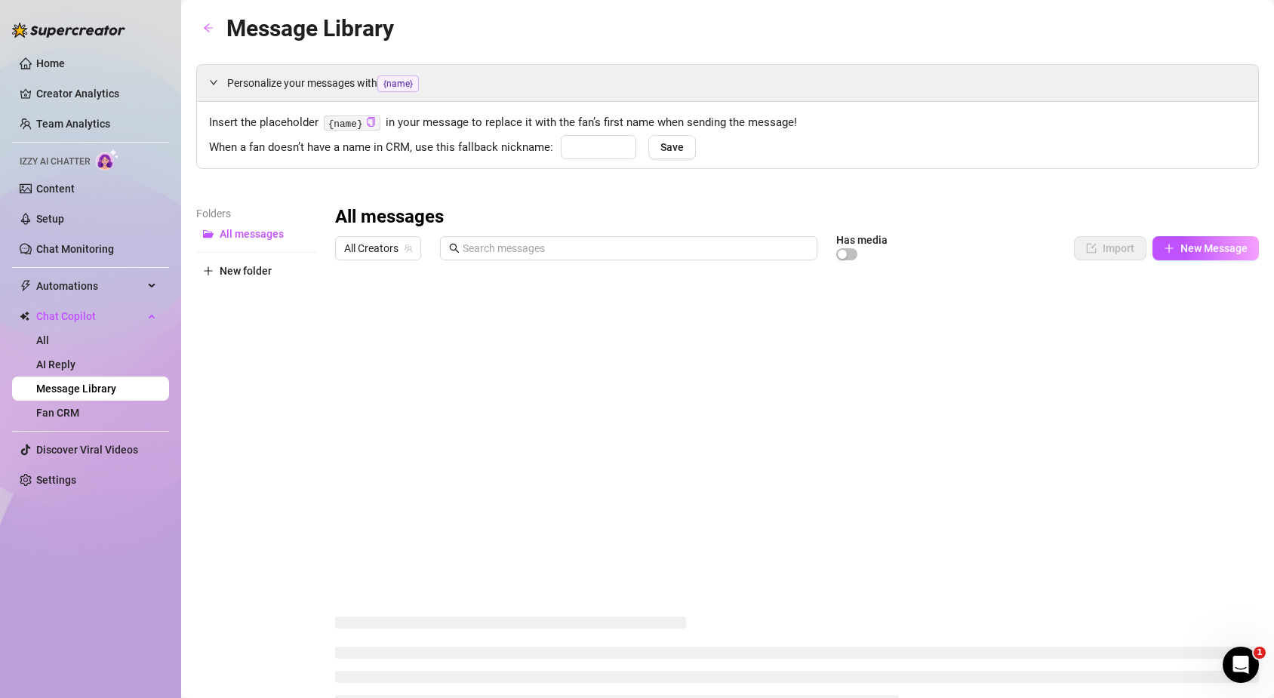
type input "babe"
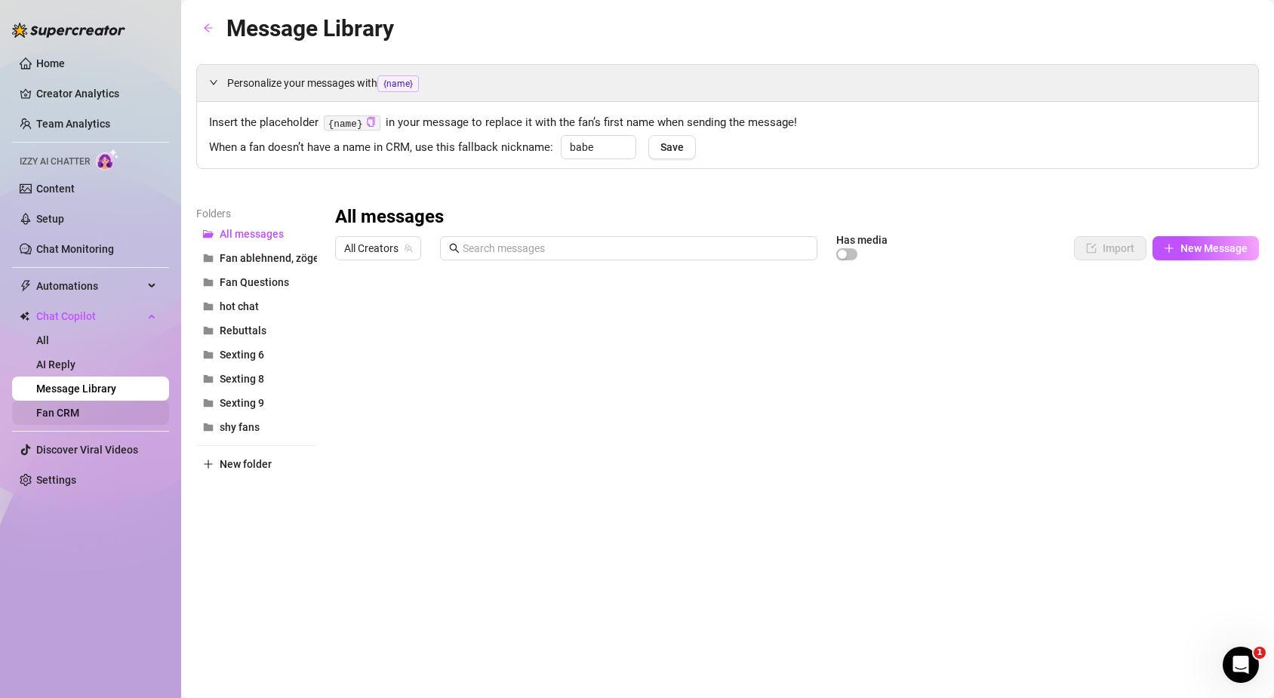
click at [63, 407] on link "Fan CRM" at bounding box center [57, 413] width 43 height 12
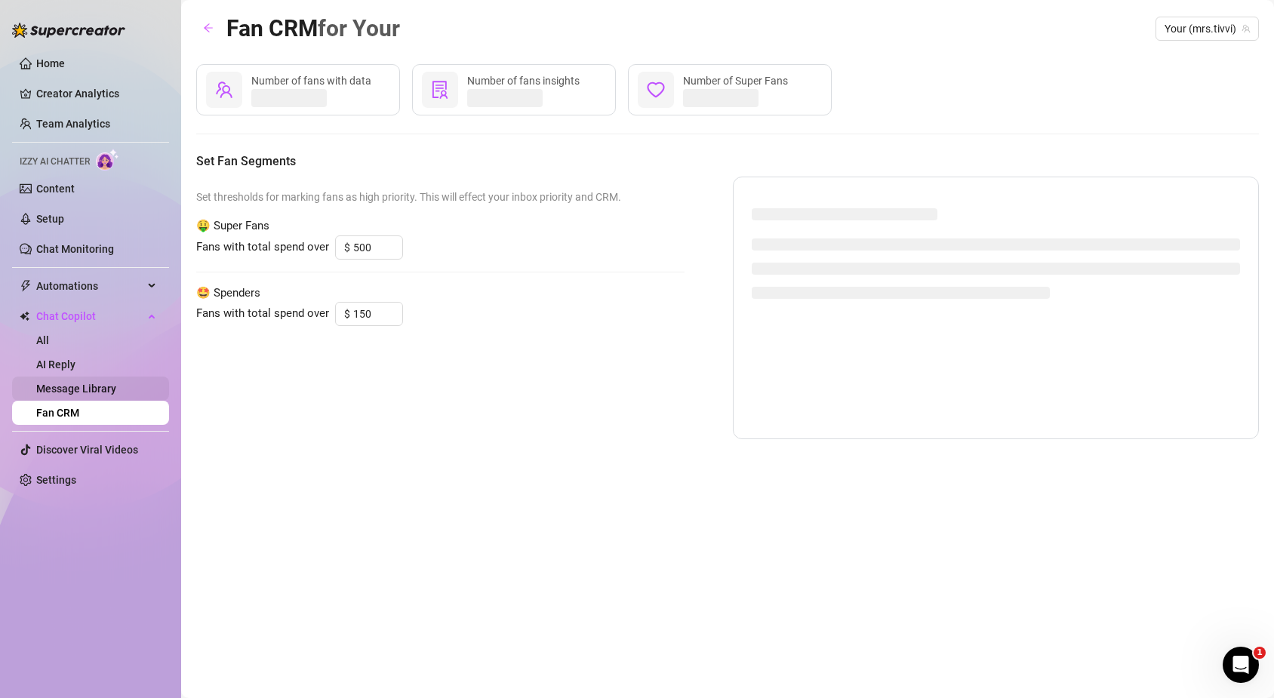
click at [68, 386] on link "Message Library" at bounding box center [76, 389] width 80 height 12
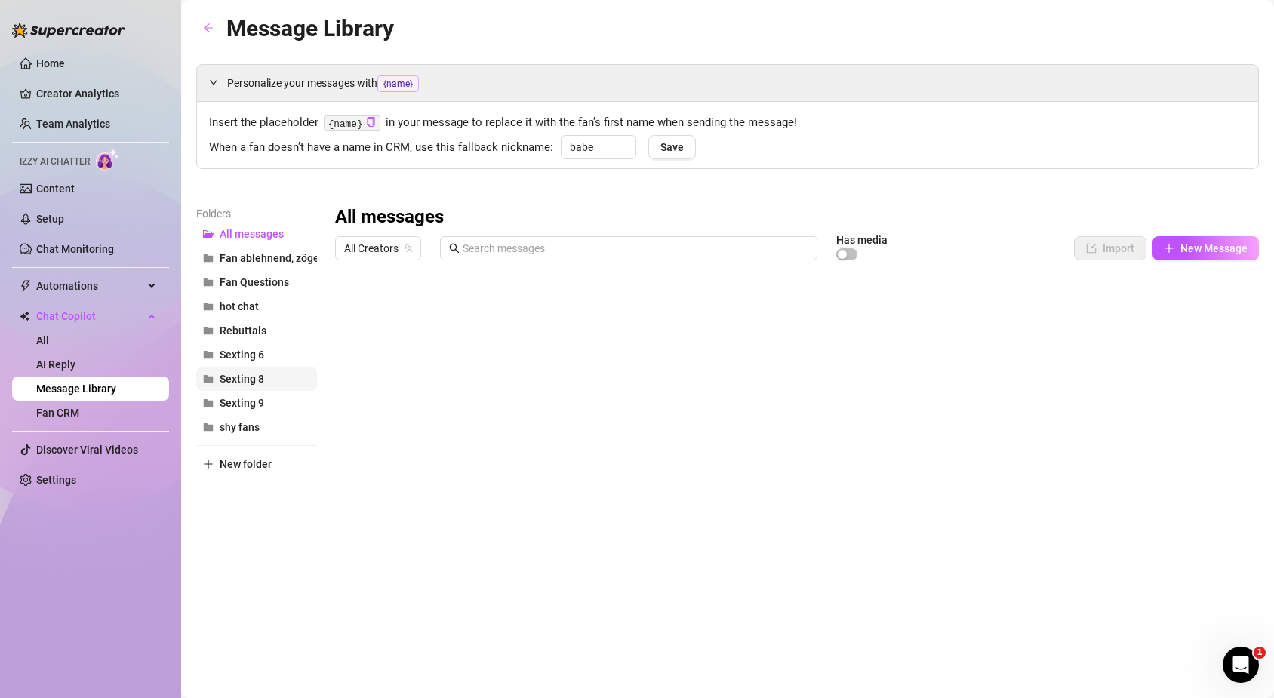
click at [257, 374] on span "Sexting 8" at bounding box center [242, 379] width 45 height 12
click at [1015, 312] on div at bounding box center [797, 435] width 924 height 337
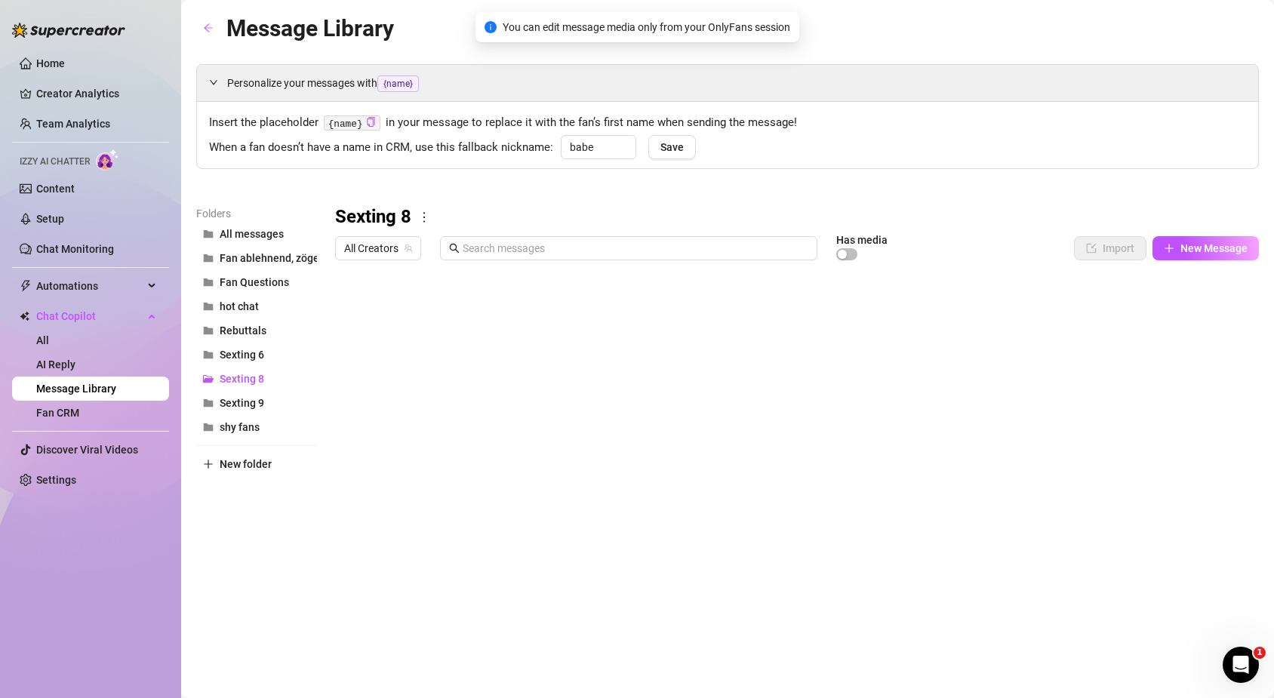
click at [1015, 312] on div at bounding box center [797, 435] width 924 height 337
click at [469, 325] on div at bounding box center [797, 435] width 924 height 337
click at [470, 340] on div at bounding box center [797, 435] width 924 height 337
click at [259, 407] on span "Sexting 9" at bounding box center [242, 403] width 45 height 12
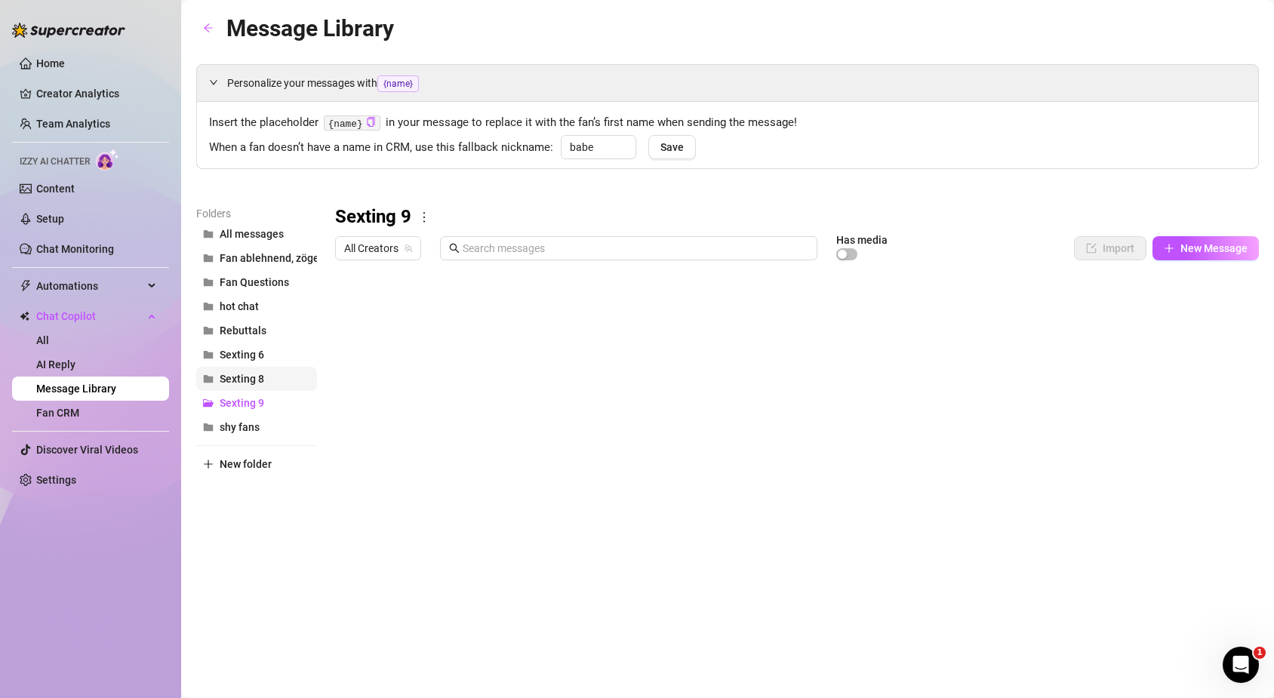
click at [264, 382] on button "Sexting 8" at bounding box center [256, 379] width 121 height 24
click at [1000, 275] on div at bounding box center [797, 435] width 924 height 337
click at [1000, 299] on div at bounding box center [797, 435] width 924 height 337
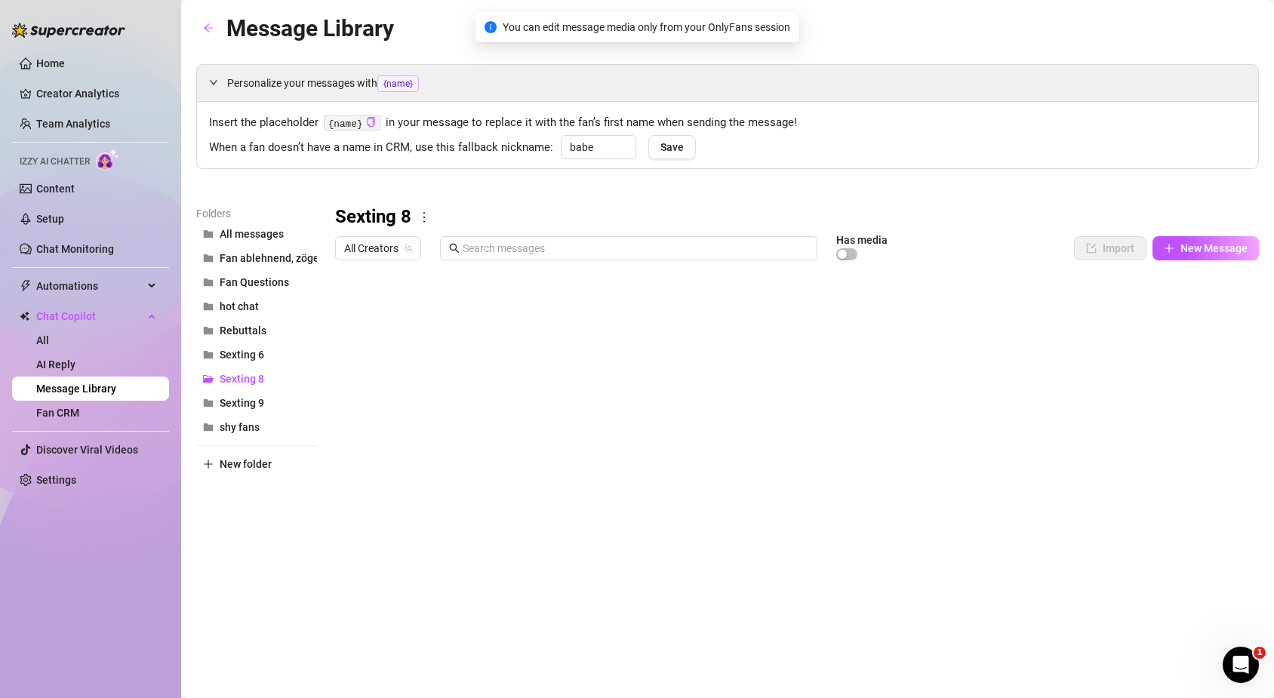
click at [1000, 299] on div at bounding box center [797, 435] width 924 height 337
click at [872, 338] on div at bounding box center [797, 435] width 924 height 337
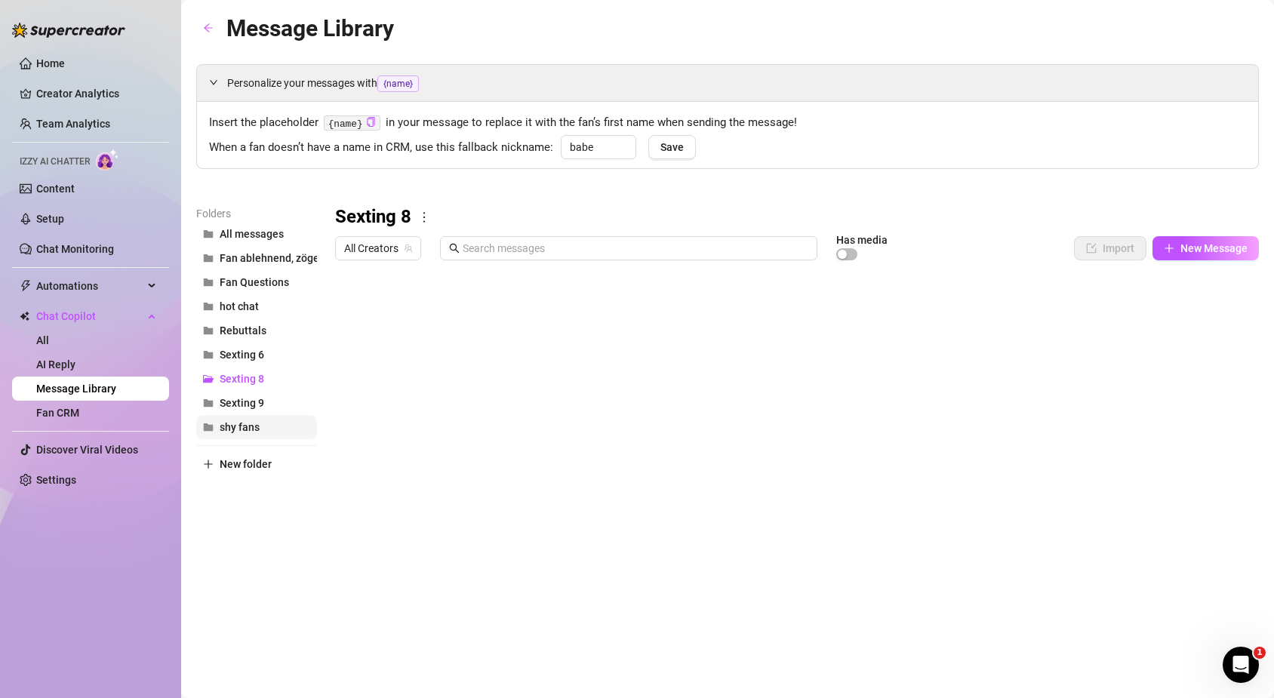
click at [260, 422] on button "shy fans" at bounding box center [256, 427] width 121 height 24
click at [274, 404] on button "Sexting 9" at bounding box center [256, 403] width 121 height 24
click at [267, 266] on button "Fan ablehnend, zögernd" at bounding box center [256, 258] width 121 height 24
click at [291, 279] on button "Fan Questions" at bounding box center [256, 282] width 121 height 24
click at [263, 306] on button "hot chat" at bounding box center [256, 306] width 121 height 24
